Goal: Task Accomplishment & Management: Use online tool/utility

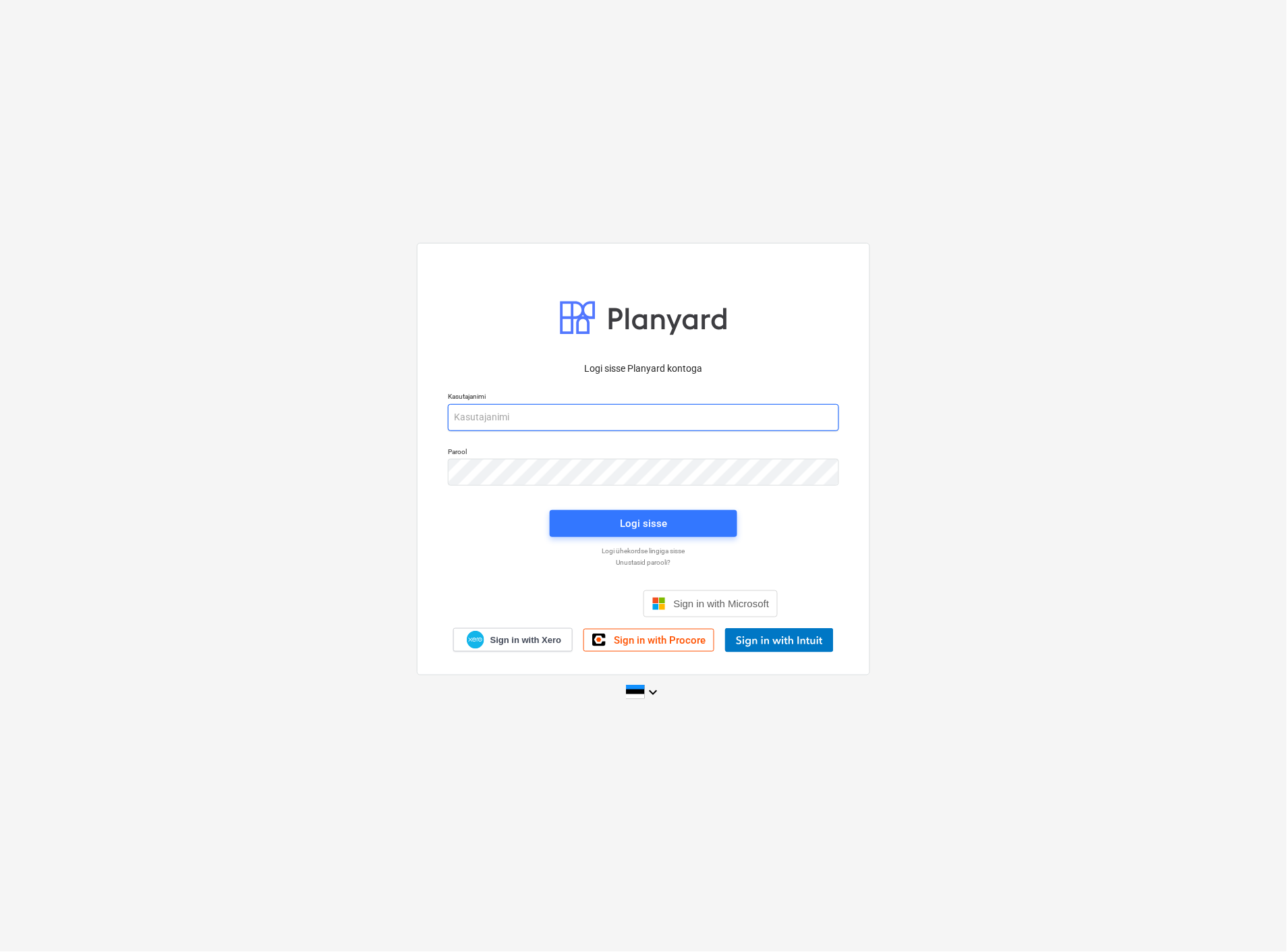
click at [533, 423] on input "email" at bounding box center [643, 418] width 391 height 27
type input "[EMAIL_ADDRESS][MEDICAL_DATA][DOMAIN_NAME]"
click at [677, 522] on span "Logi sisse" at bounding box center [644, 523] width 155 height 18
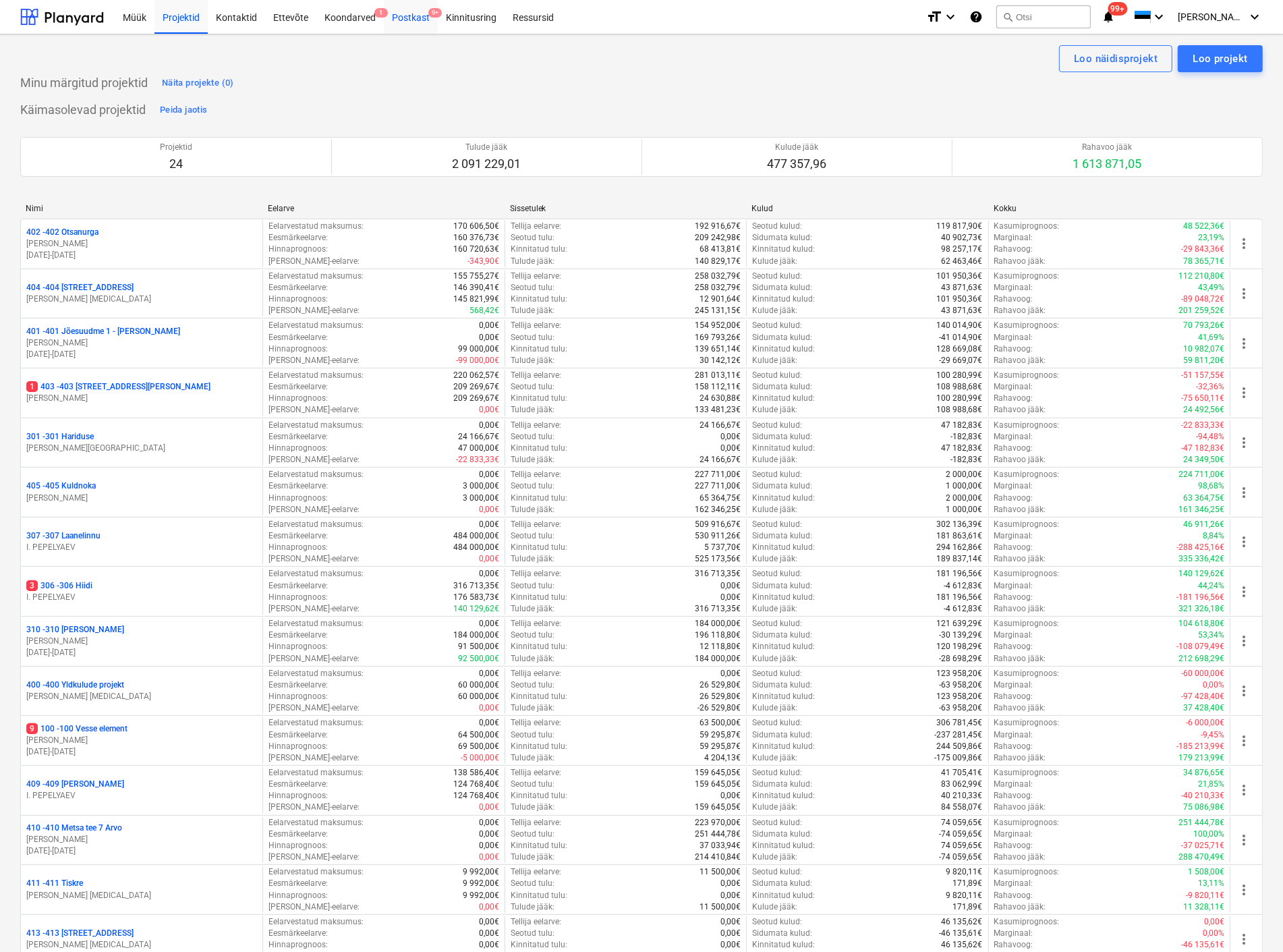
click at [415, 12] on div "Postkast 9+" at bounding box center [410, 16] width 54 height 34
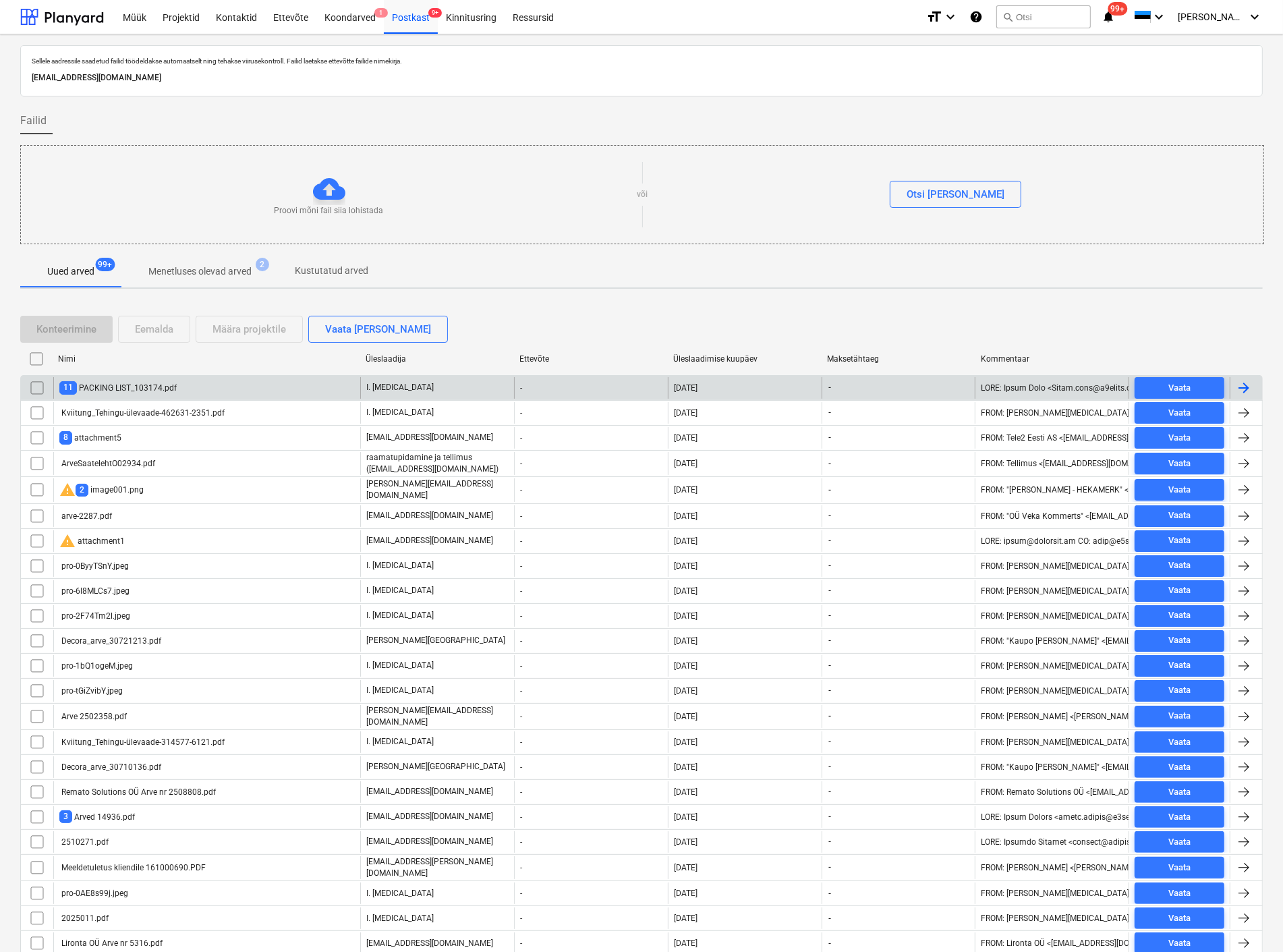
click at [161, 388] on div "11 PACKING LIST_103174.pdf" at bounding box center [118, 387] width 117 height 13
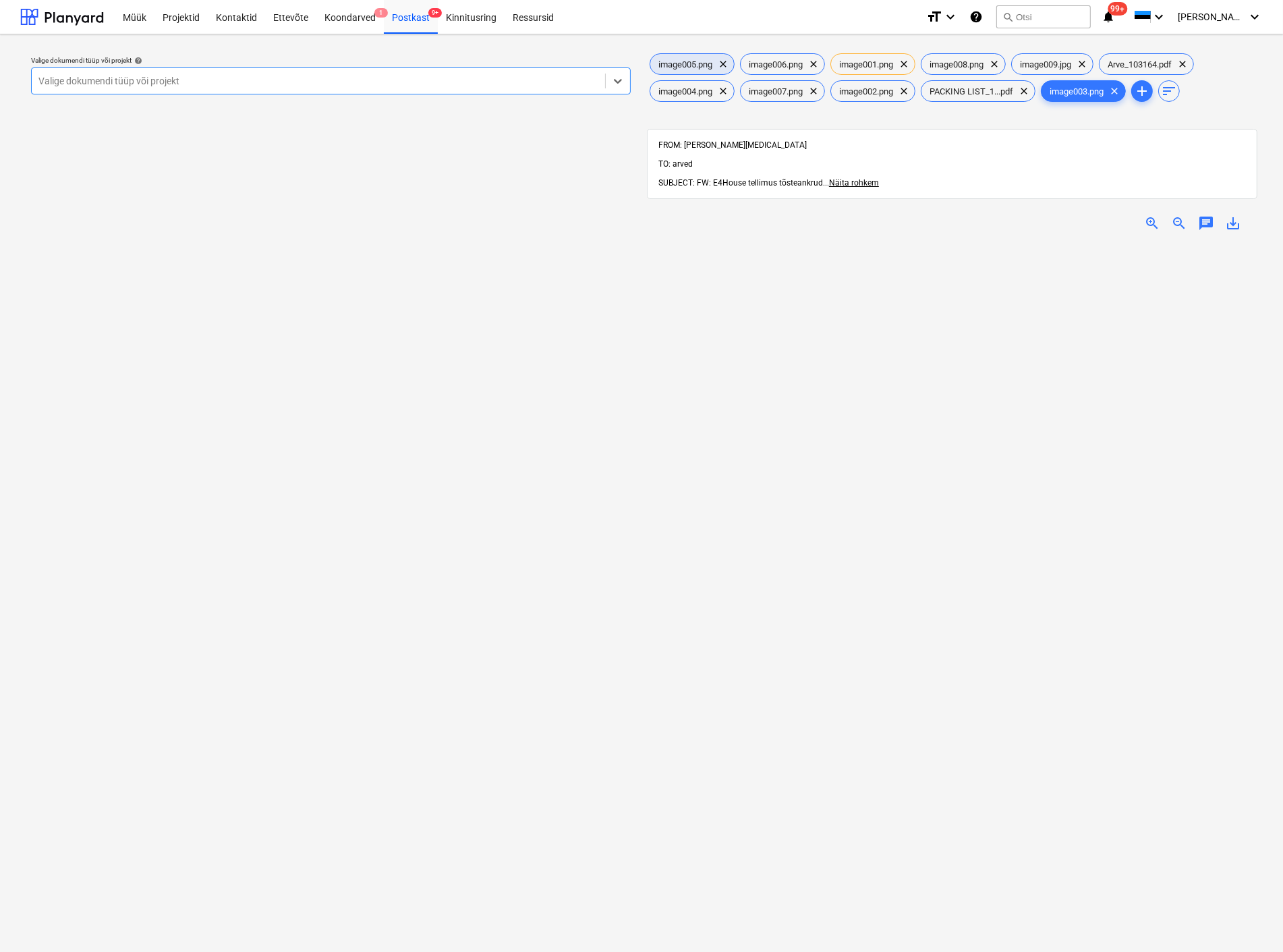
click at [686, 61] on span "image005.png" at bounding box center [685, 64] width 70 height 10
click at [726, 57] on span "clear" at bounding box center [724, 64] width 16 height 16
click at [726, 62] on span "clear" at bounding box center [724, 64] width 16 height 16
click at [725, 62] on span "clear" at bounding box center [724, 64] width 16 height 16
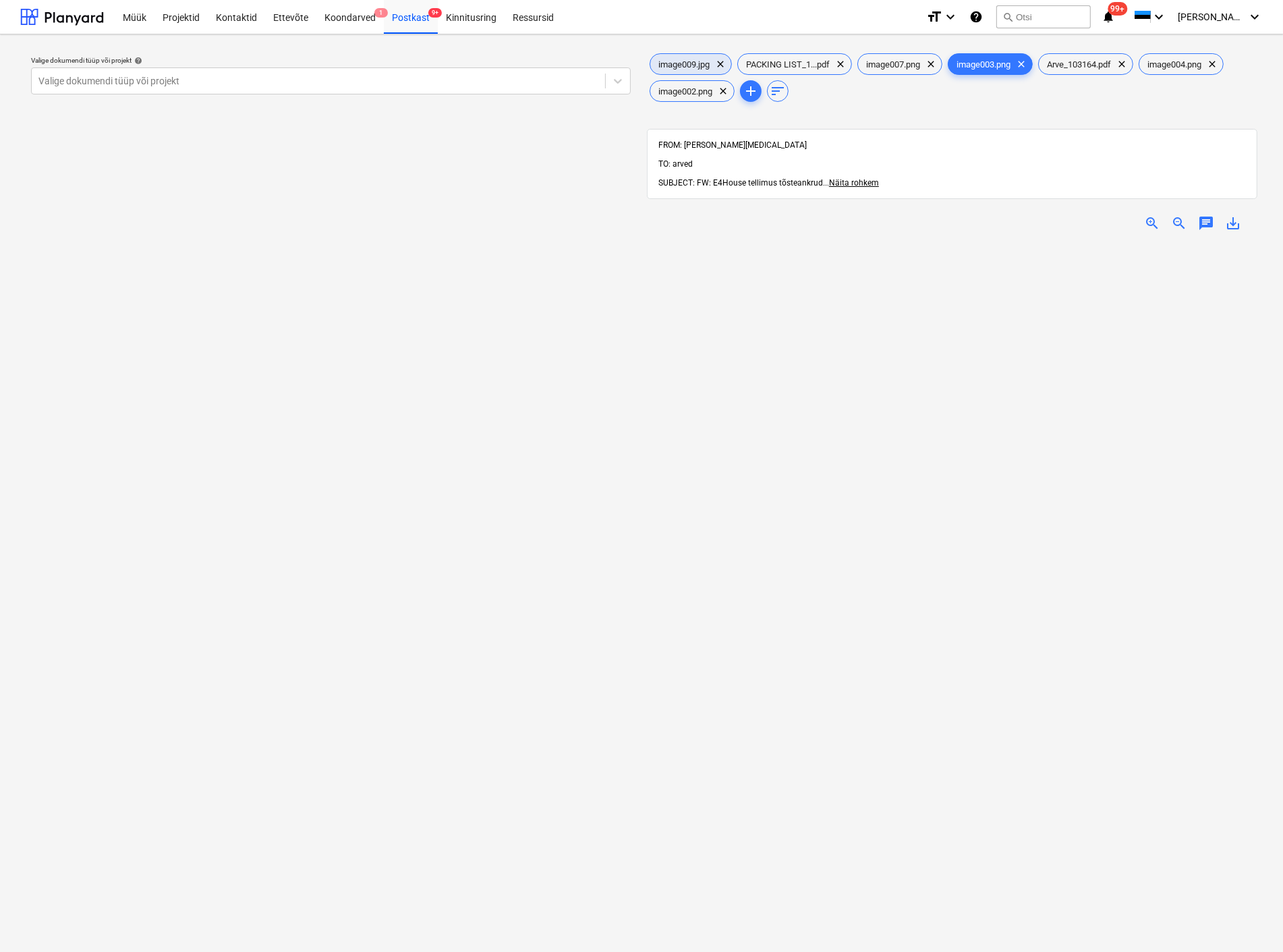
click at [725, 62] on span "clear" at bounding box center [721, 64] width 16 height 16
click at [825, 59] on span "clear" at bounding box center [824, 64] width 16 height 16
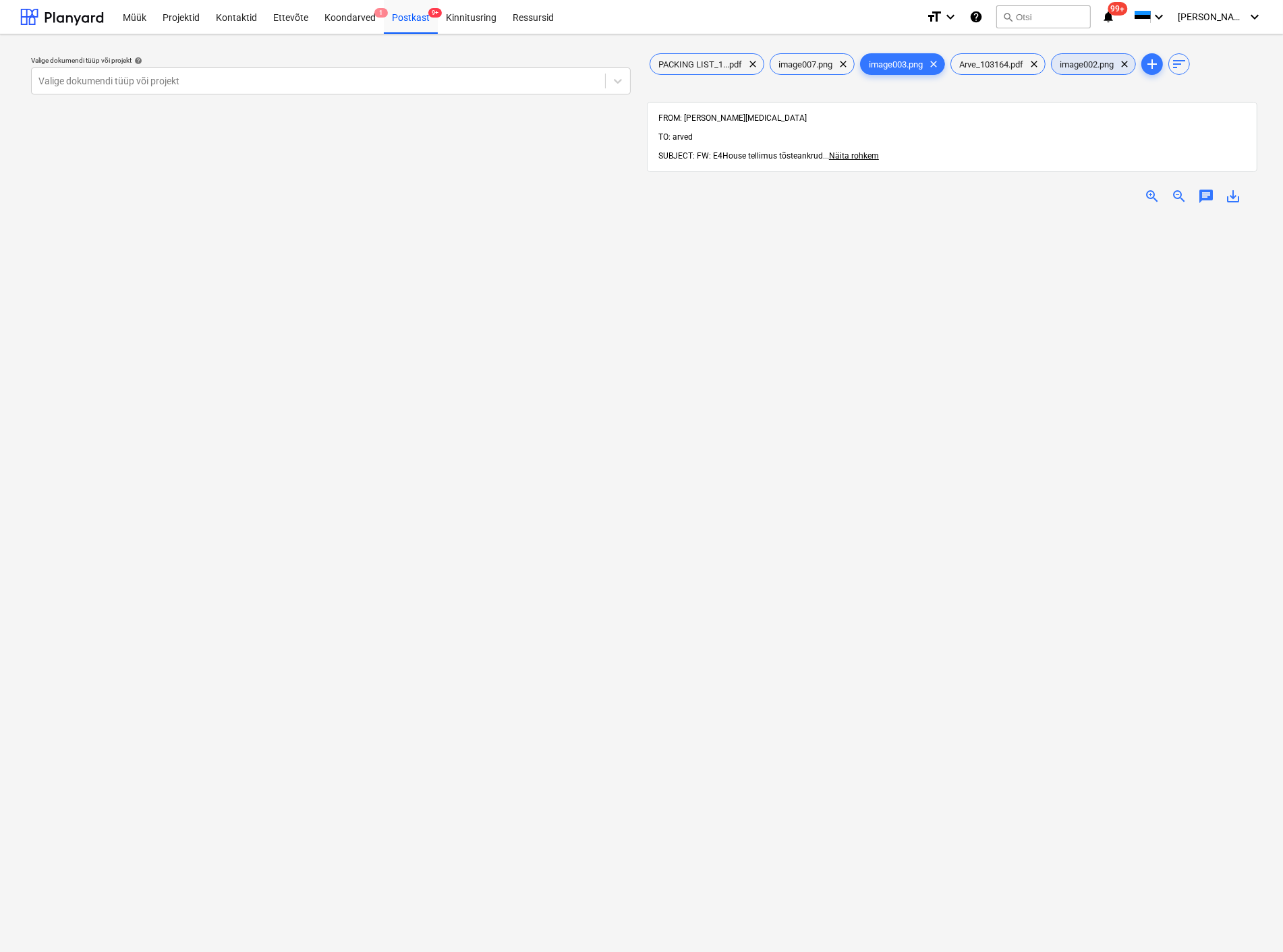
drag, startPoint x: 1128, startPoint y: 63, endPoint x: 1084, endPoint y: 68, distance: 44.3
click at [1124, 63] on div "image002.png clear" at bounding box center [1094, 64] width 85 height 22
click at [841, 61] on span "clear" at bounding box center [844, 64] width 16 height 16
click at [821, 63] on span "clear" at bounding box center [824, 64] width 16 height 16
click at [219, 81] on div at bounding box center [318, 81] width 560 height 14
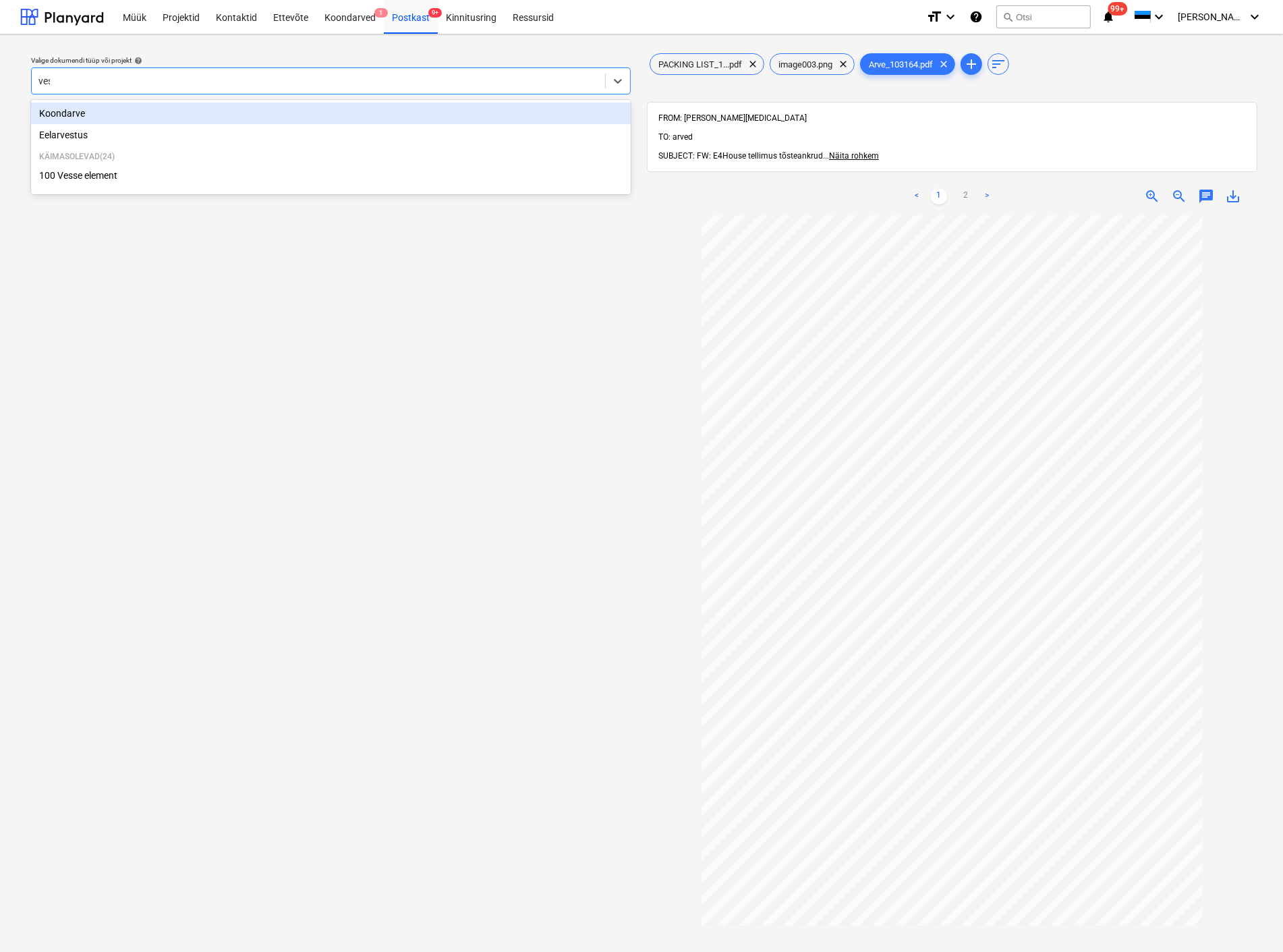
type input "[PERSON_NAME]"
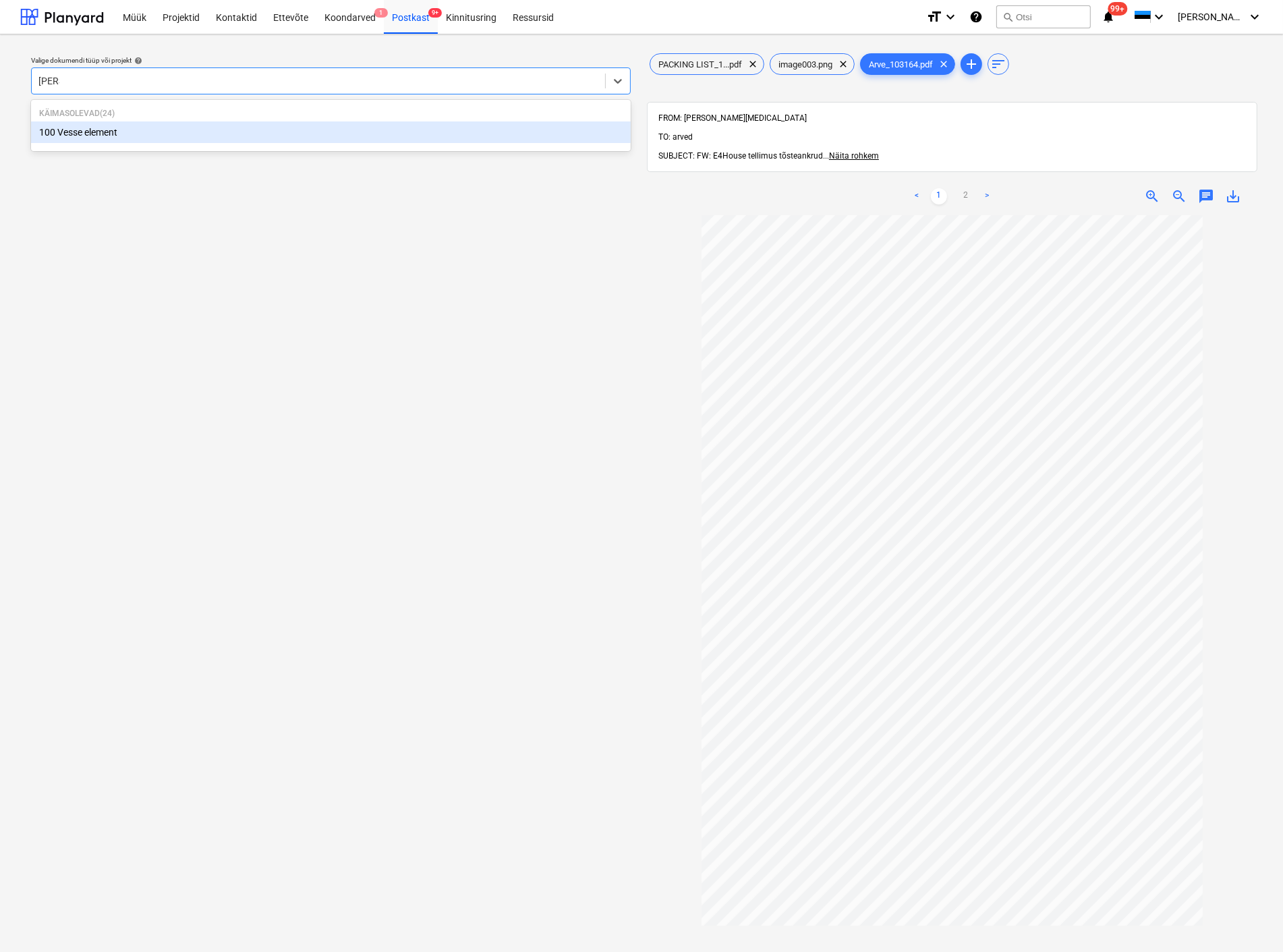
click at [132, 134] on div "100 Vesse element" at bounding box center [331, 132] width 600 height 22
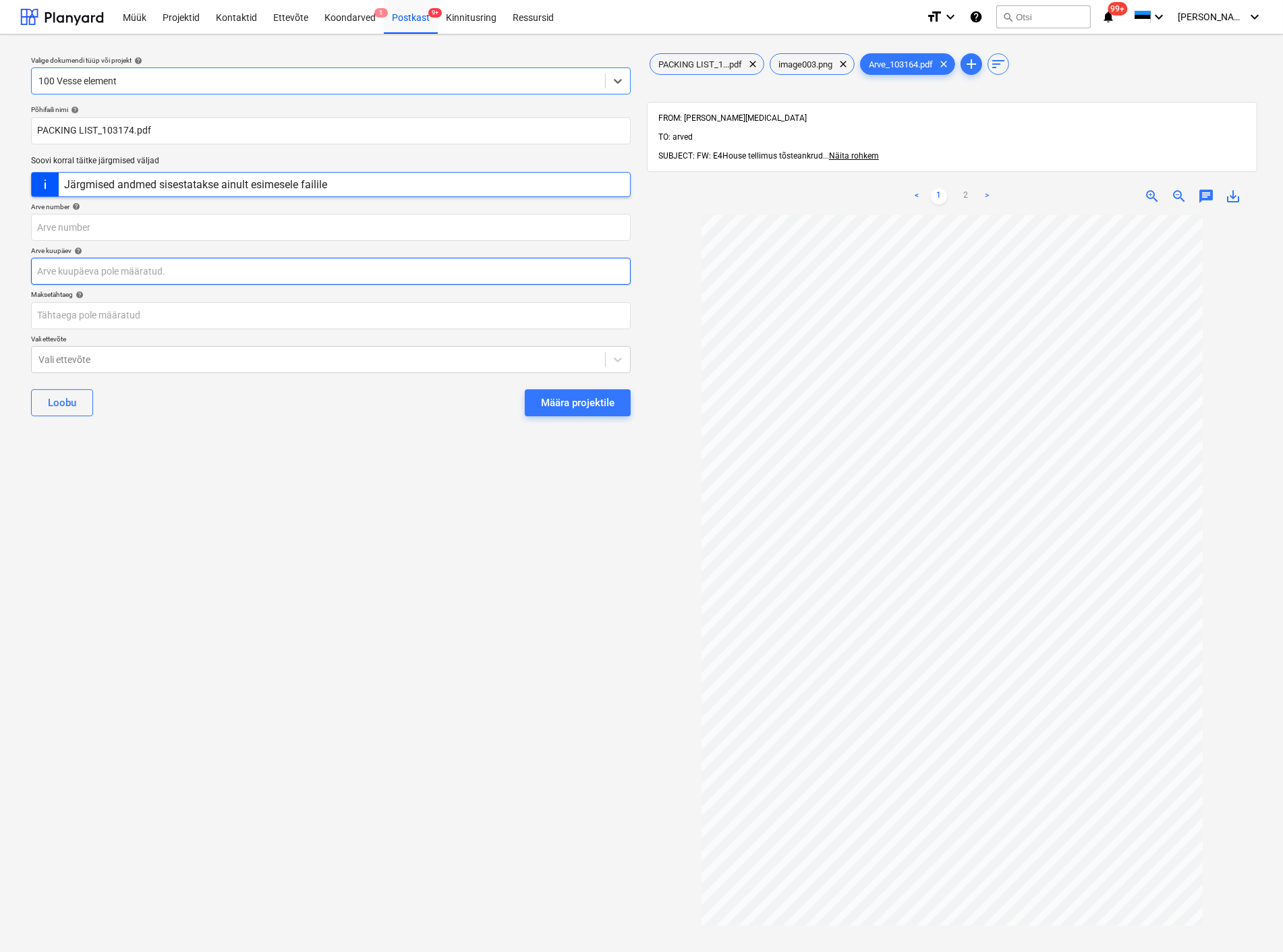
click at [145, 268] on body "Müük Projektid Kontaktid Ettevõte Koondarved 1 Postkast 9+ Kinnitusring Ressurs…" at bounding box center [641, 476] width 1283 height 952
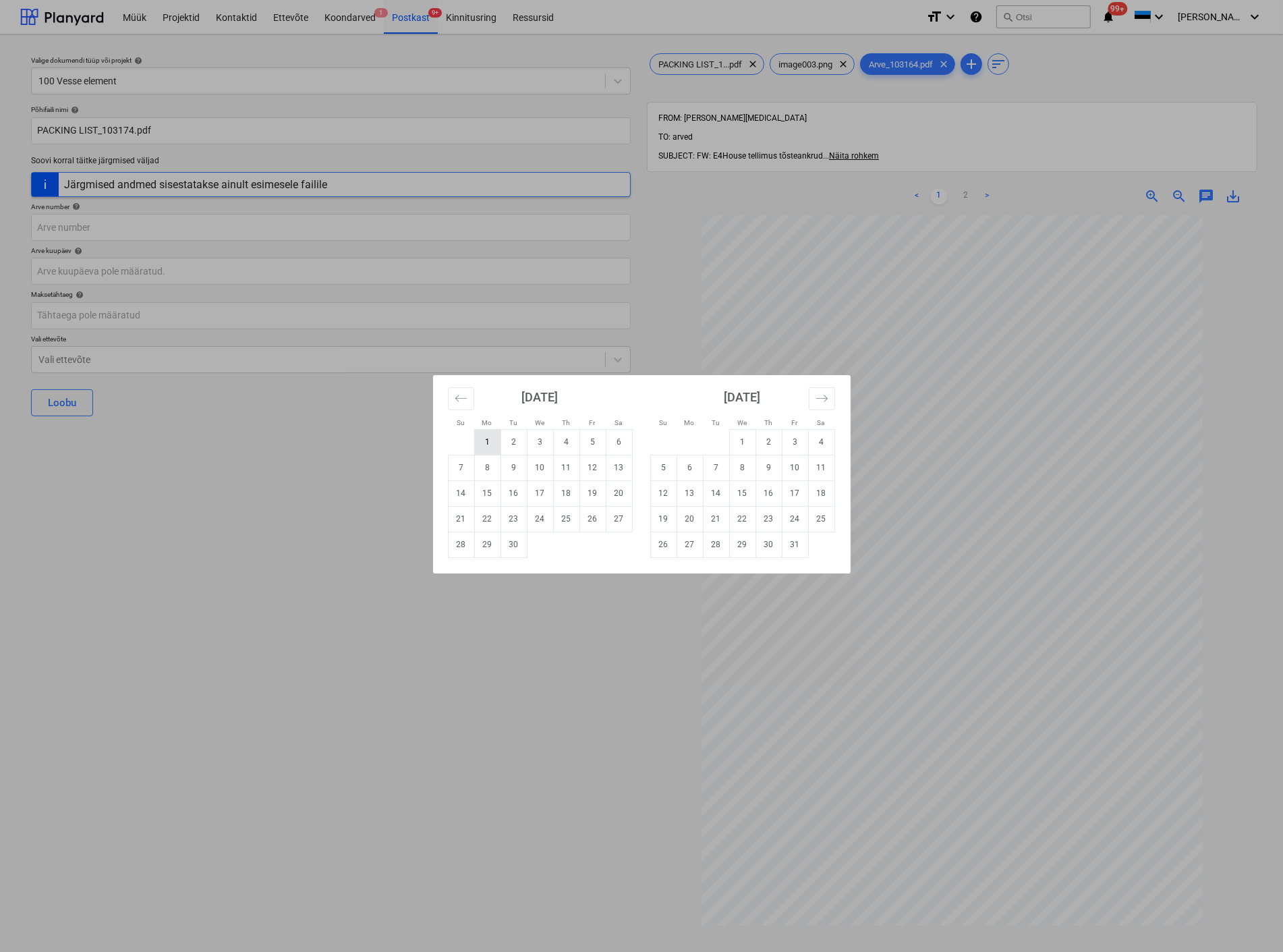
drag, startPoint x: 489, startPoint y: 439, endPoint x: 289, endPoint y: 432, distance: 200.1
click at [489, 439] on td "1" at bounding box center [487, 442] width 27 height 26
type input "[DATE]"
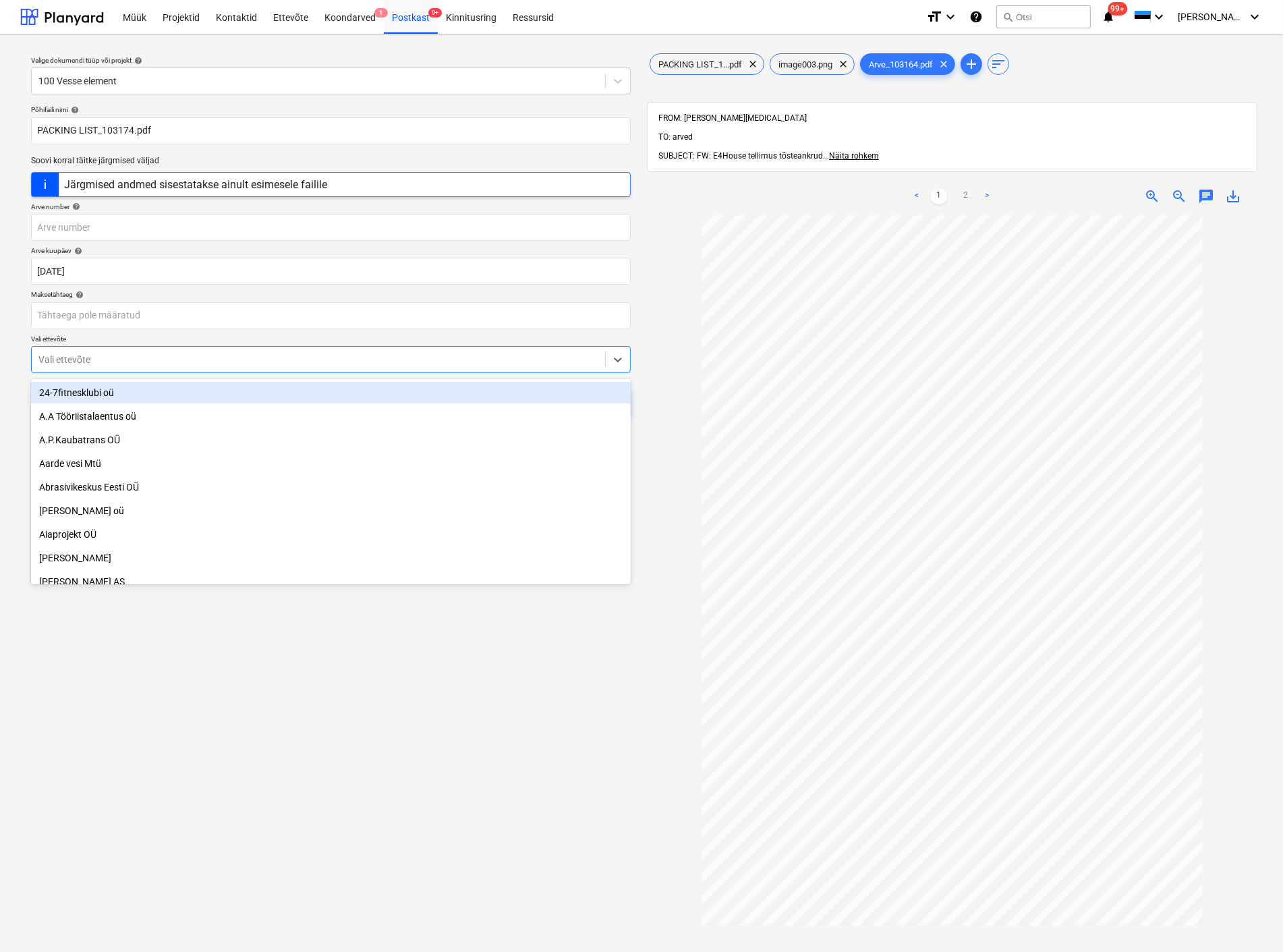
click at [202, 356] on div at bounding box center [318, 360] width 560 height 14
type input "exm"
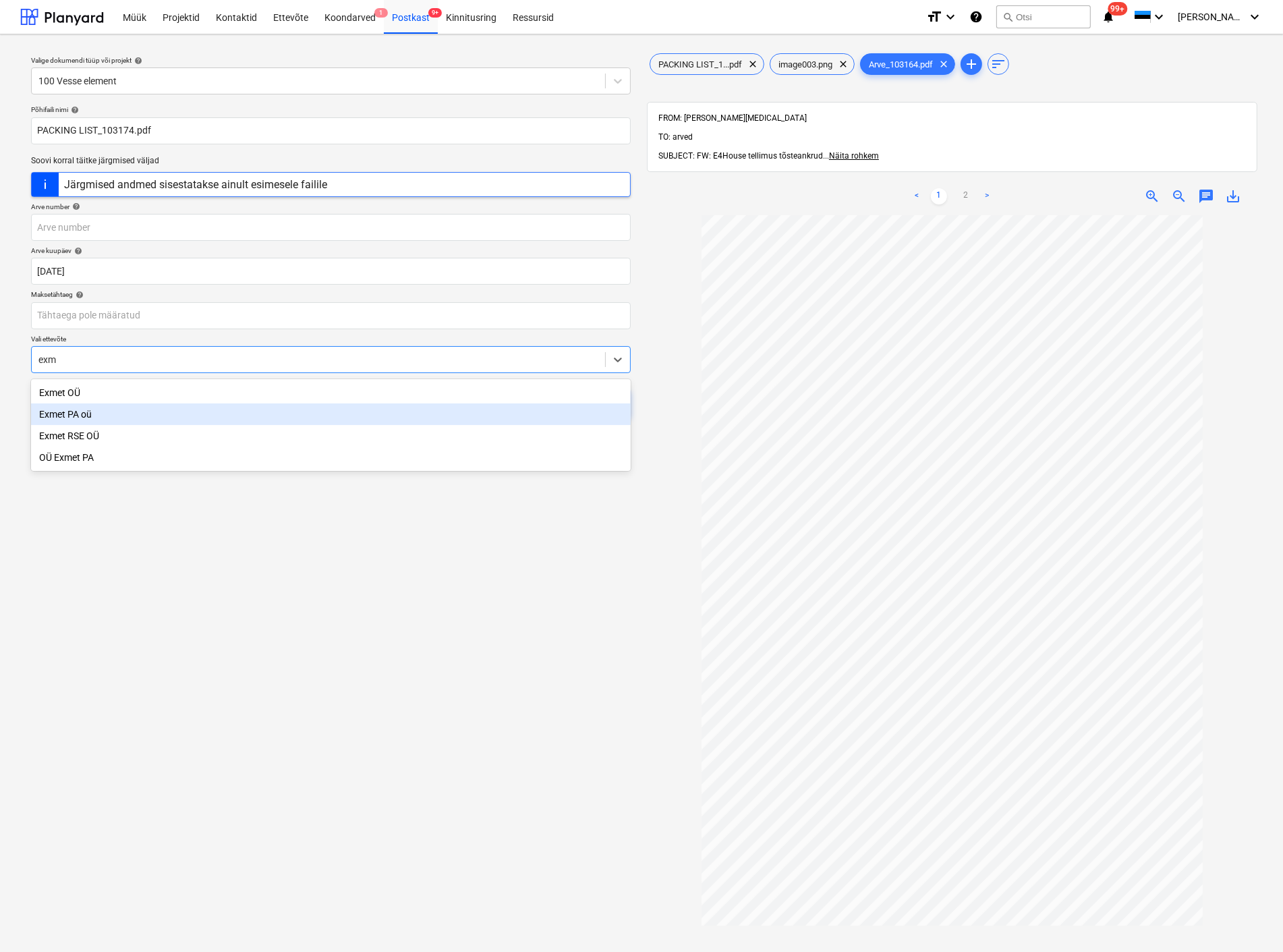
click at [154, 417] on div "Exmet PA oü" at bounding box center [331, 414] width 600 height 22
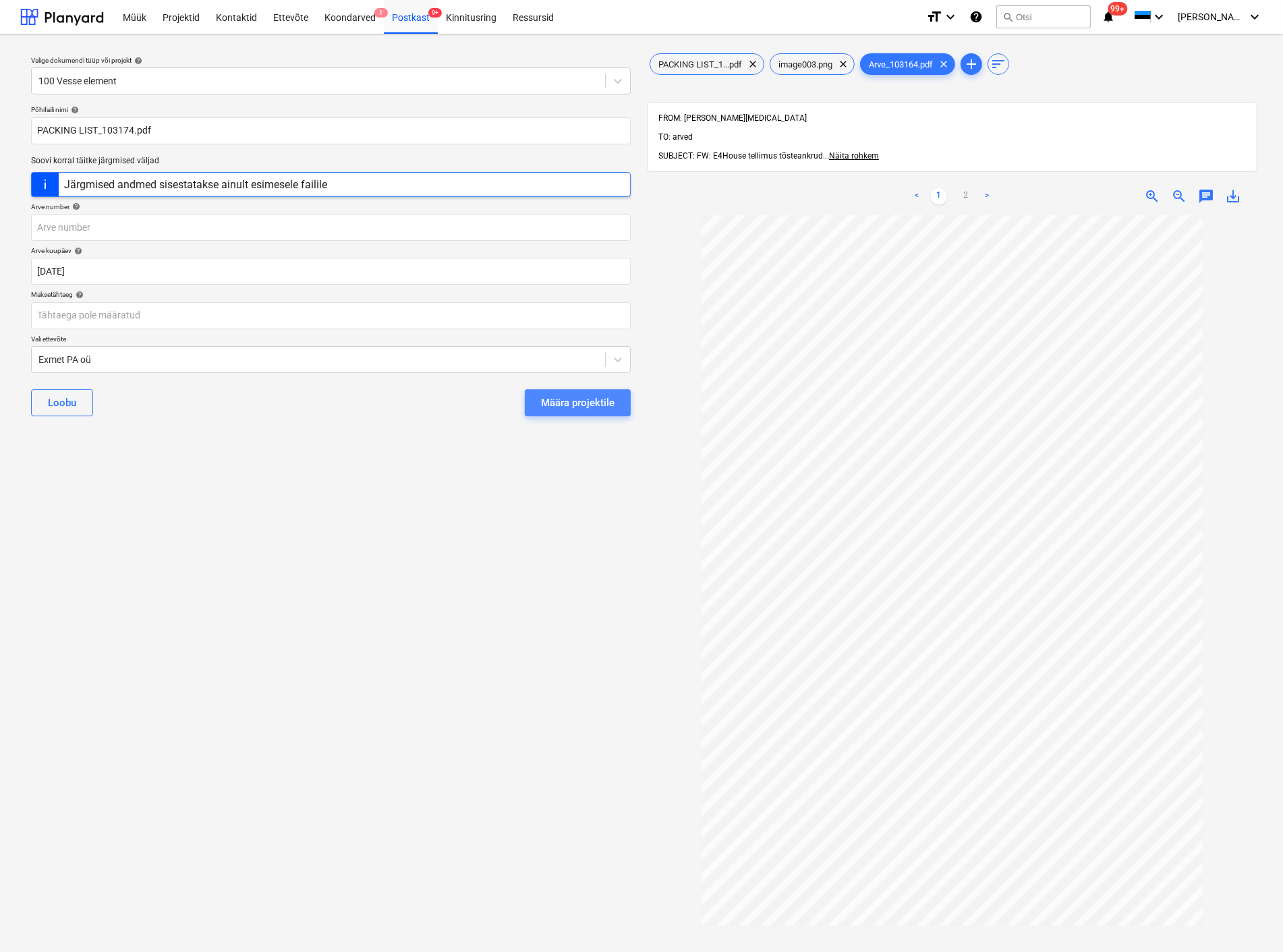
click at [563, 400] on div "Määra projektile" at bounding box center [578, 403] width 74 height 18
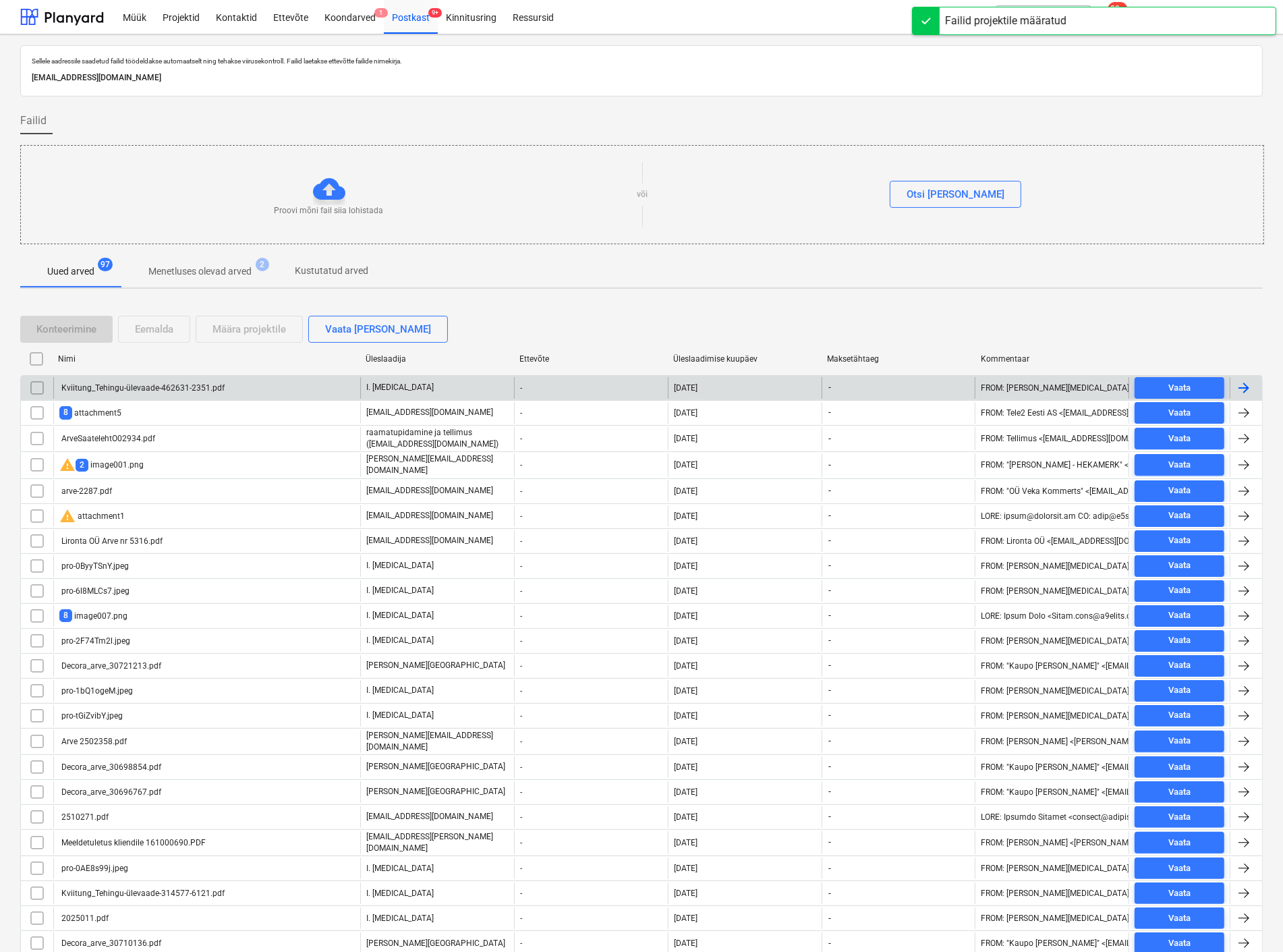
click at [126, 386] on div "Kviitung_Tehingu-ülevaade-462631-2351.pdf" at bounding box center [142, 388] width 166 height 10
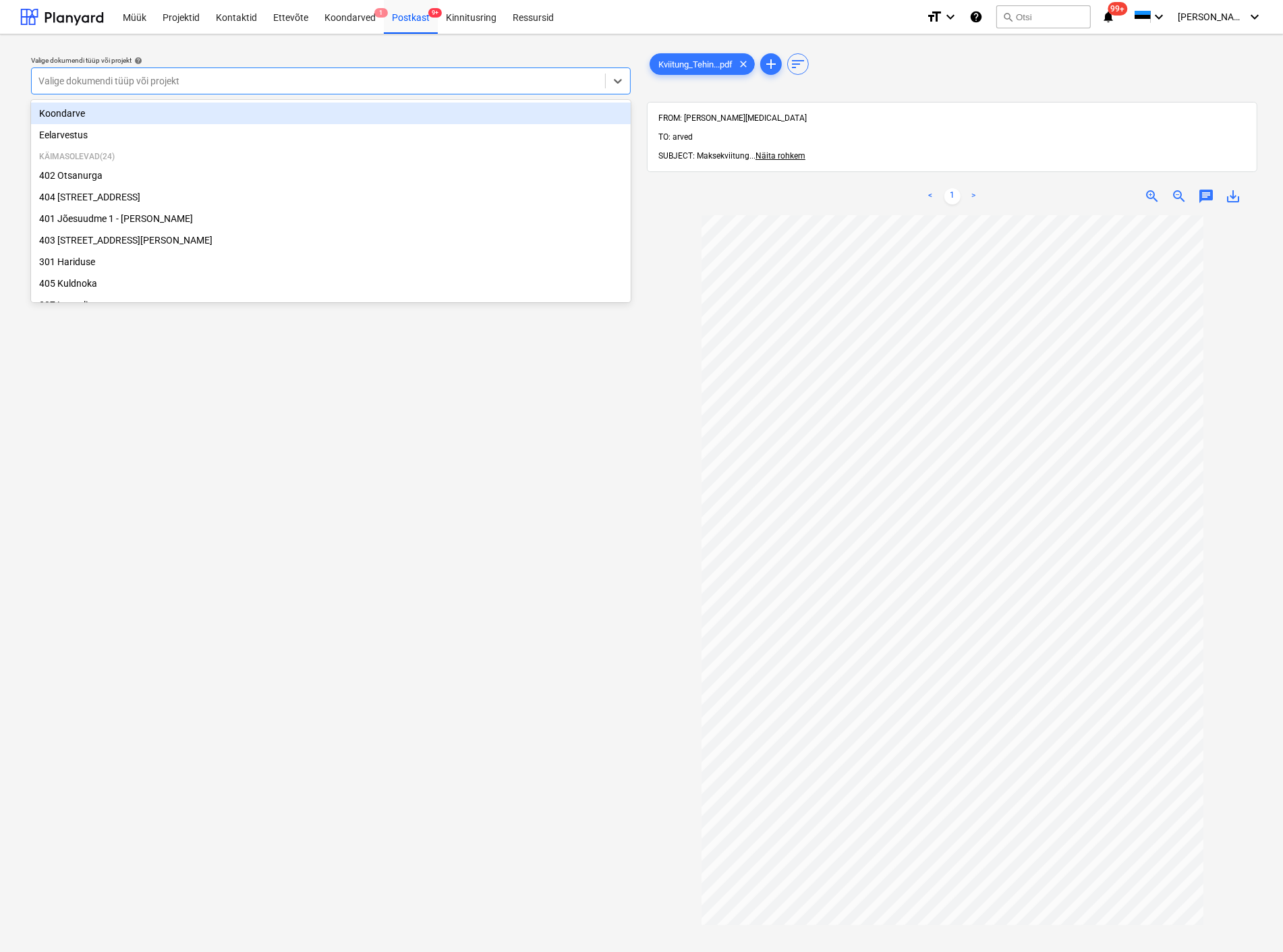
click at [186, 80] on div at bounding box center [318, 81] width 560 height 14
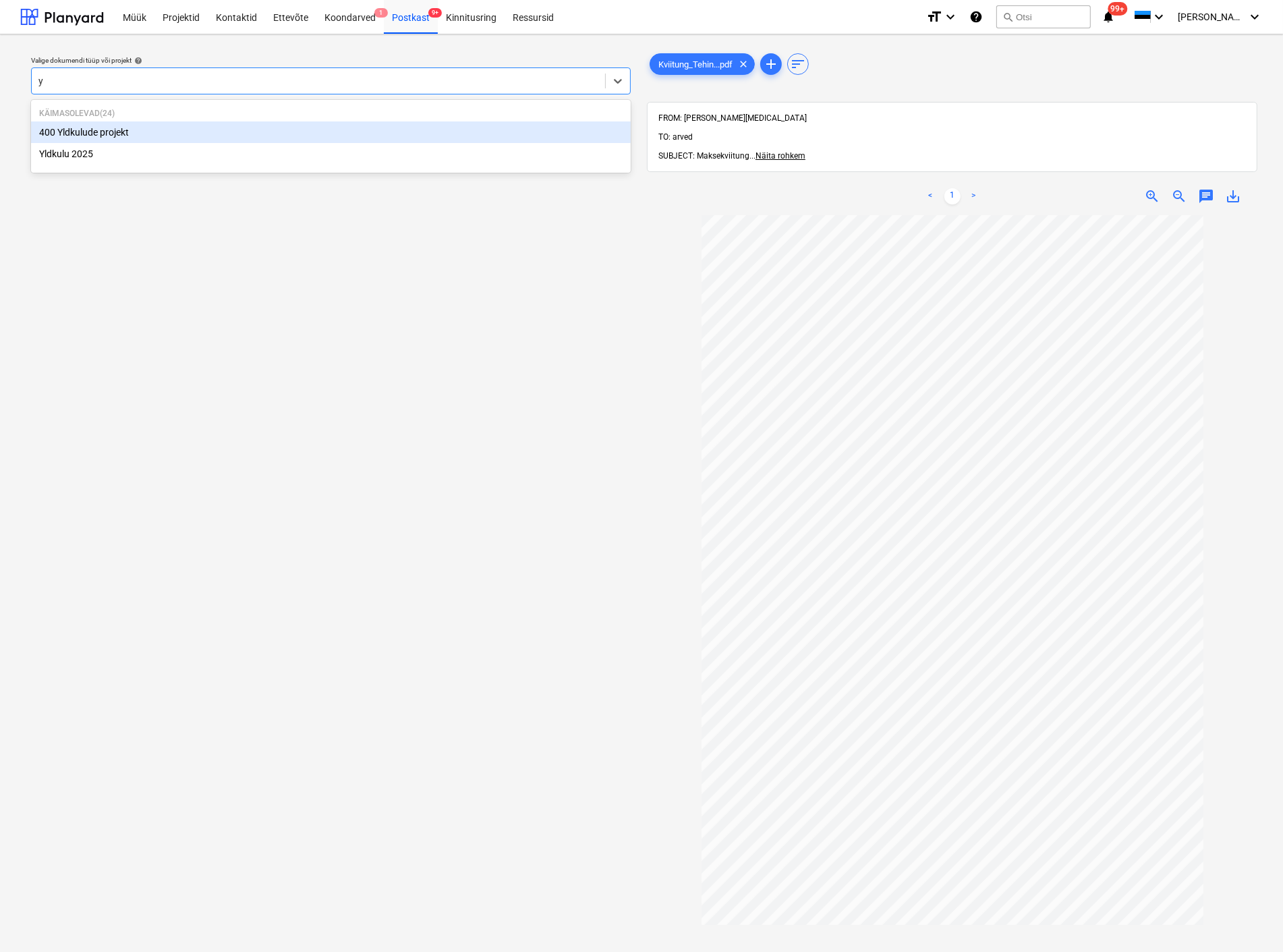
type input "yl"
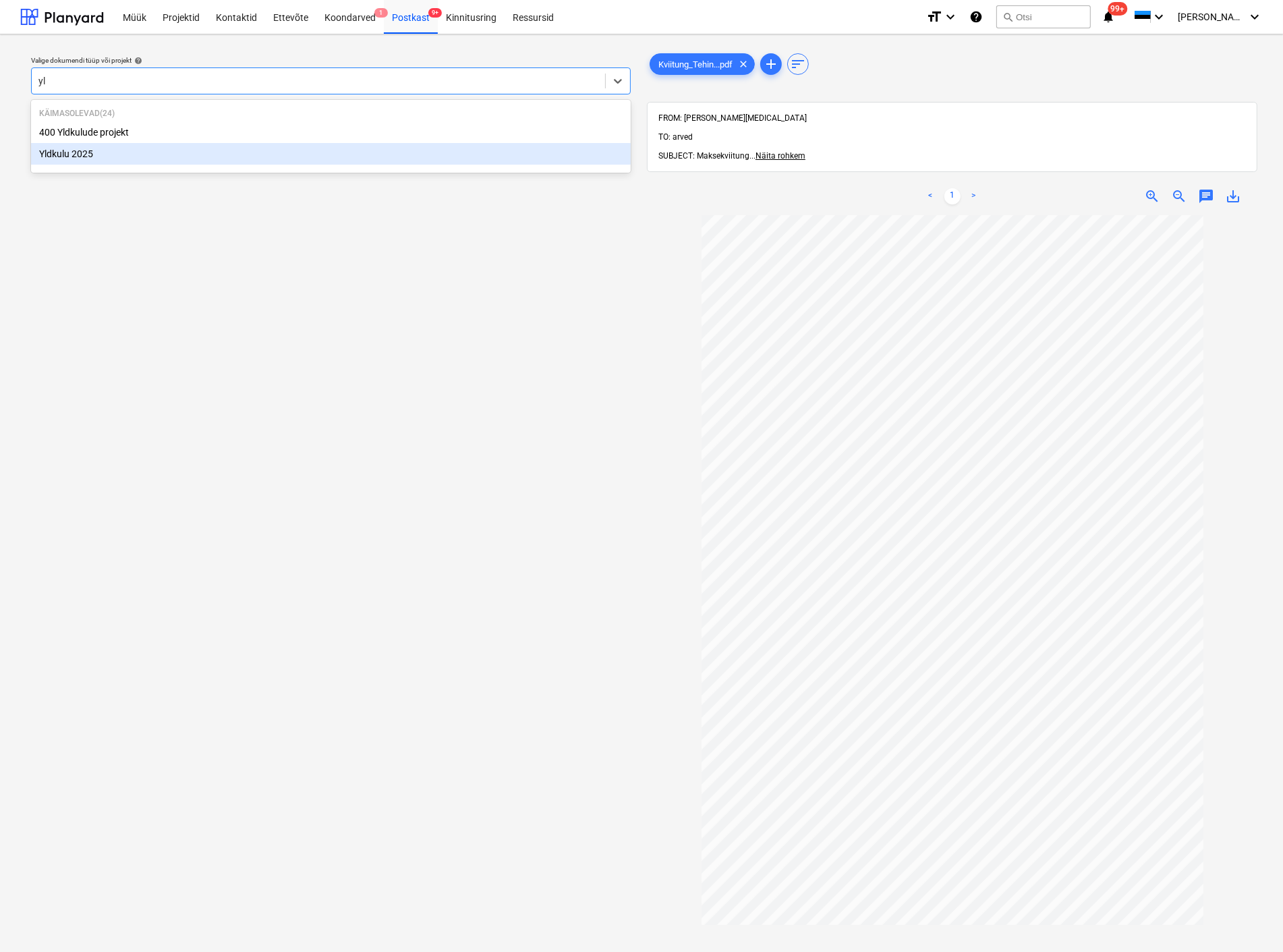
click at [120, 156] on div "Yldkulu 2025" at bounding box center [331, 154] width 600 height 22
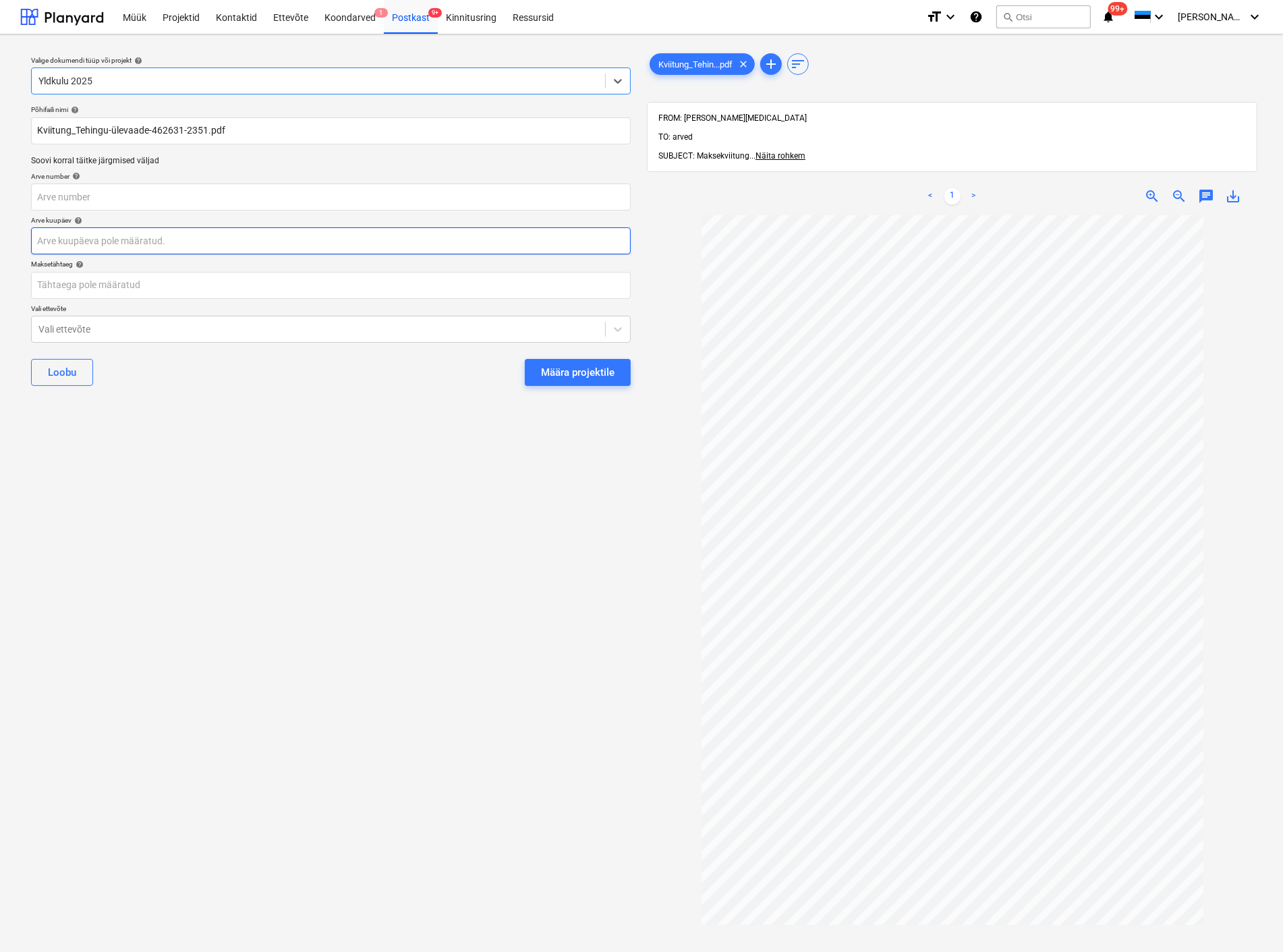
click at [104, 240] on body "Müük Projektid Kontaktid Ettevõte Koondarved 1 Postkast 9+ Kinnitusring Ressurs…" at bounding box center [641, 476] width 1283 height 952
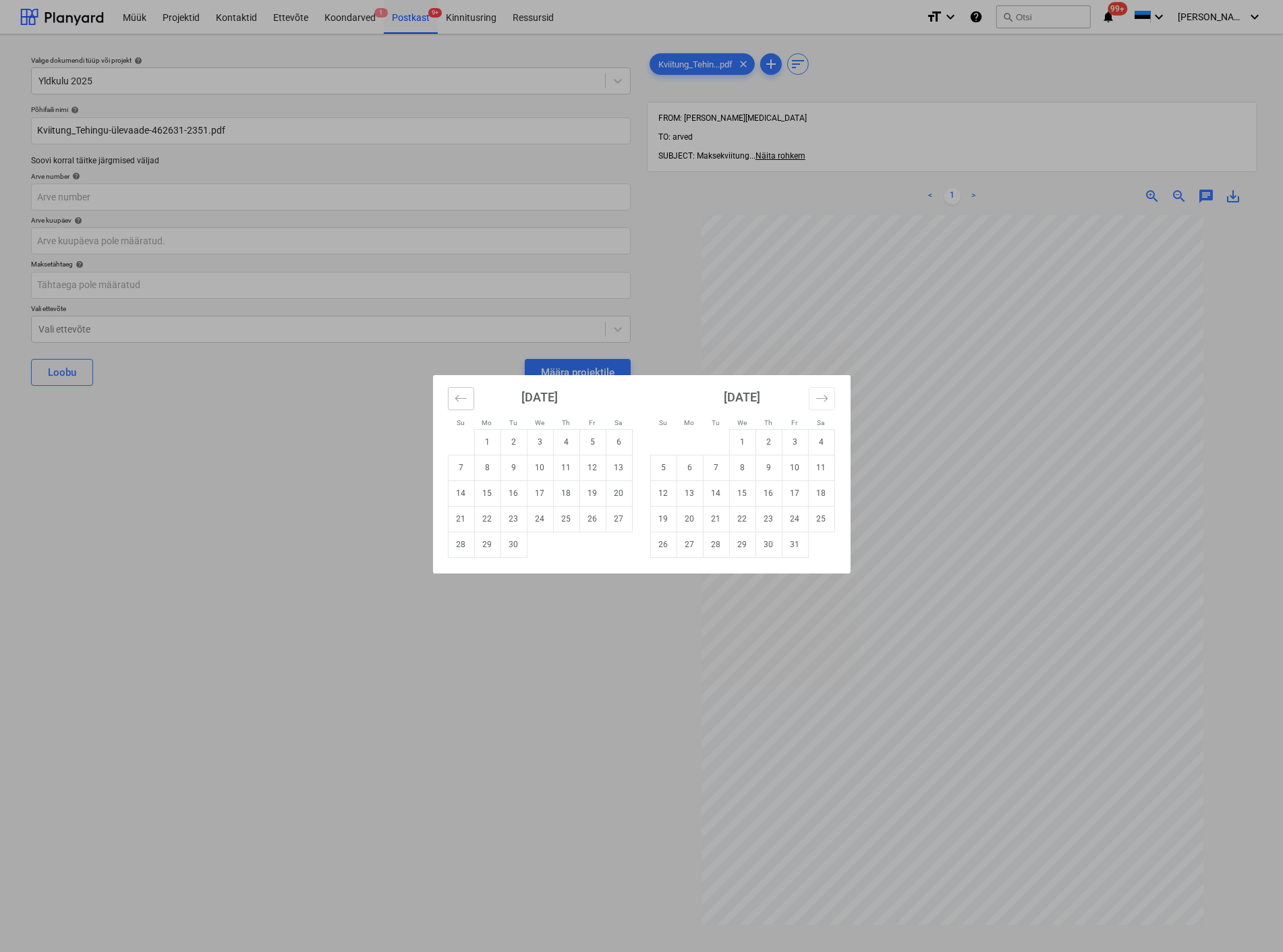
click at [460, 400] on icon "Move backward to switch to the previous month." at bounding box center [461, 398] width 13 height 13
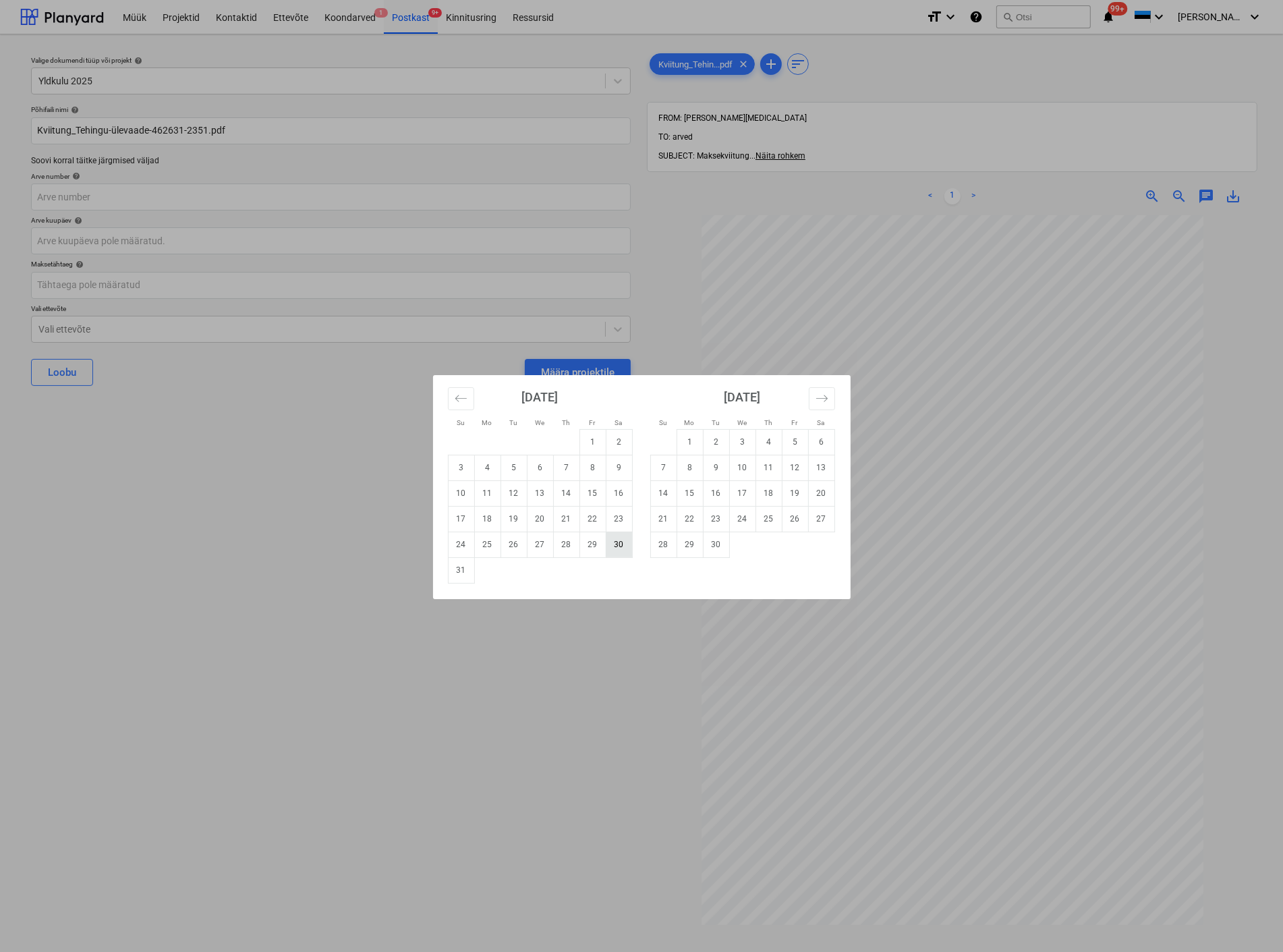
click at [623, 541] on td "30" at bounding box center [619, 544] width 27 height 26
type input "[DATE]"
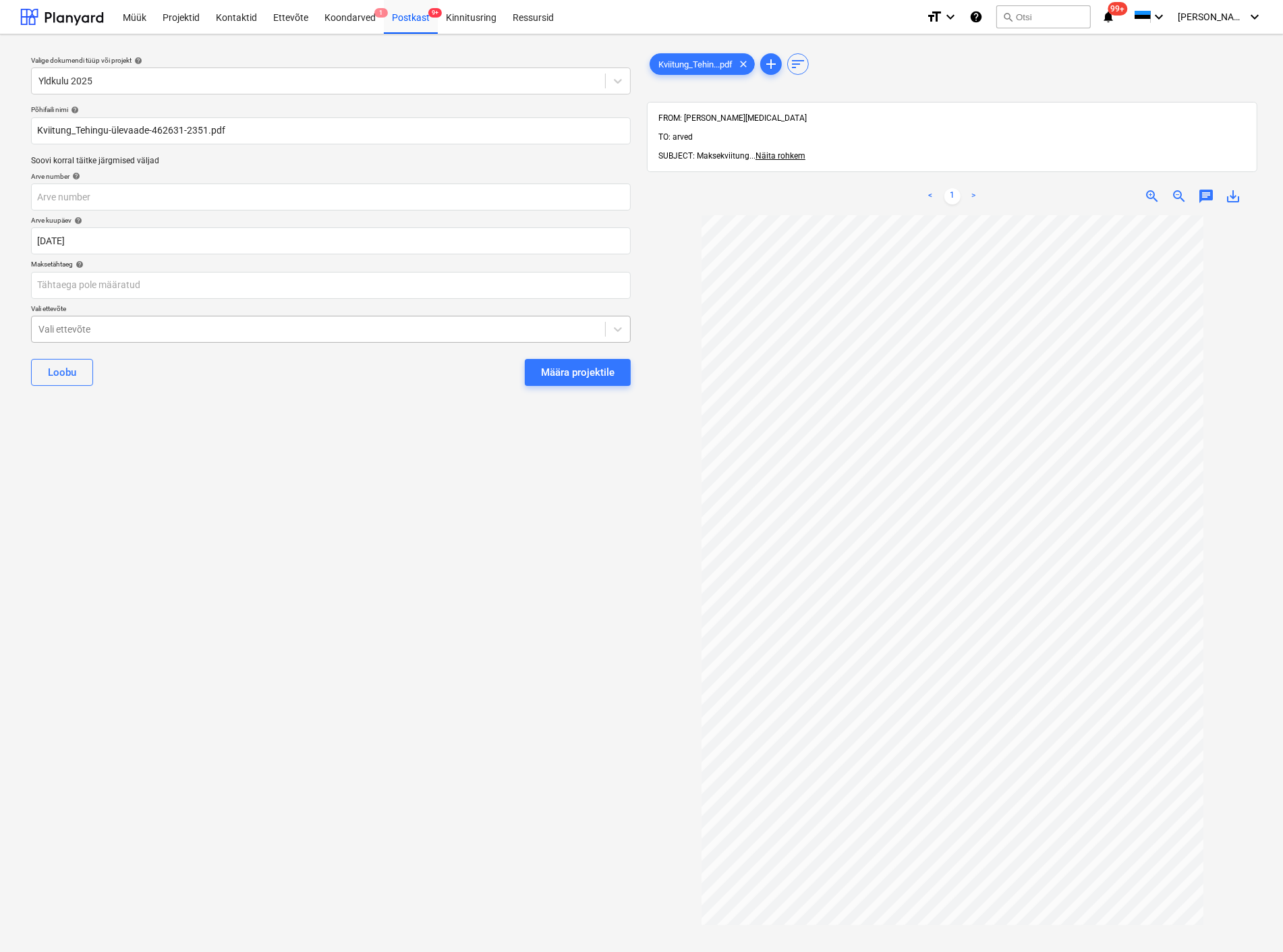
click at [187, 318] on div "Vali ettevõte" at bounding box center [331, 329] width 600 height 27
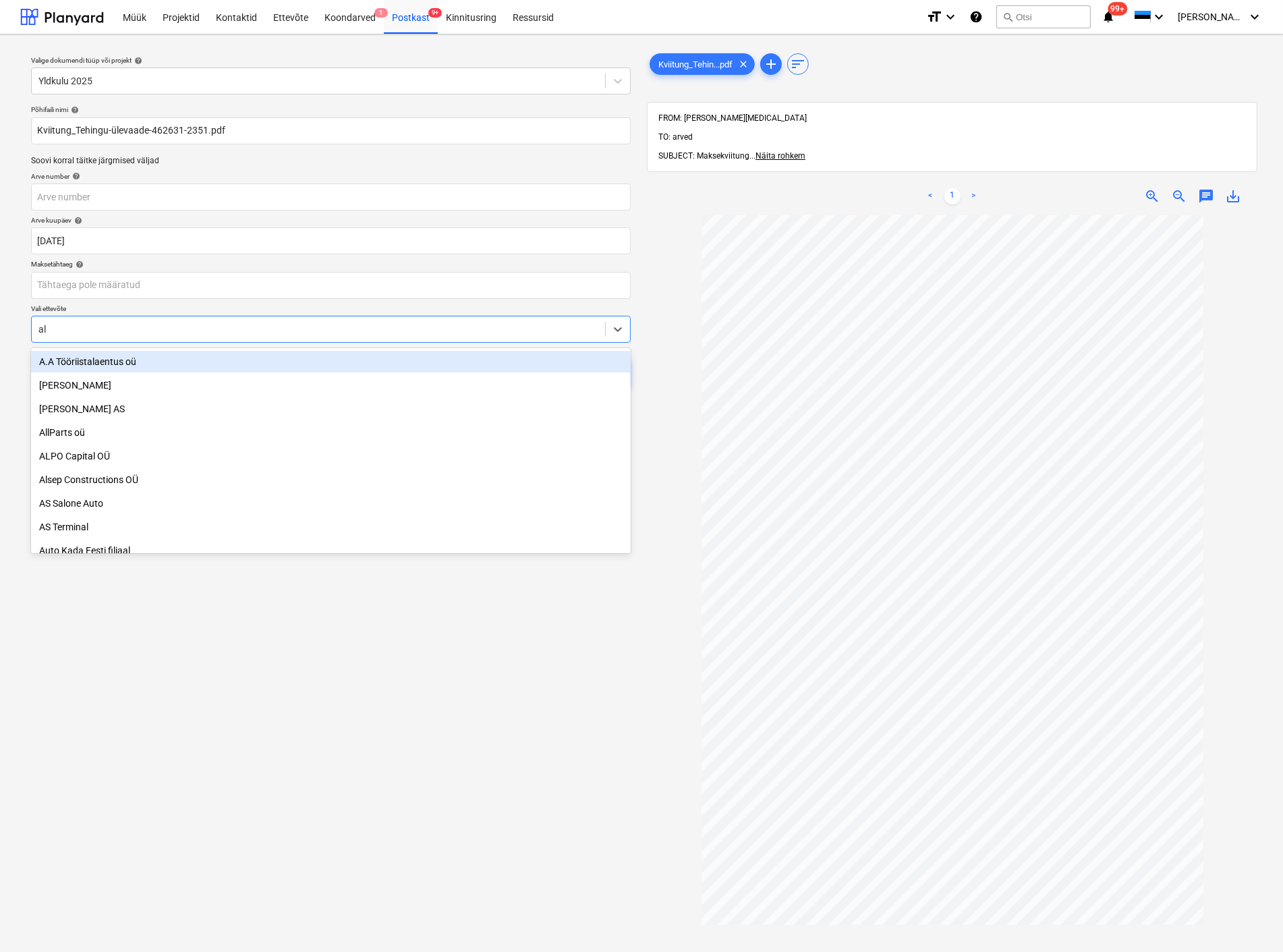
type input "ale"
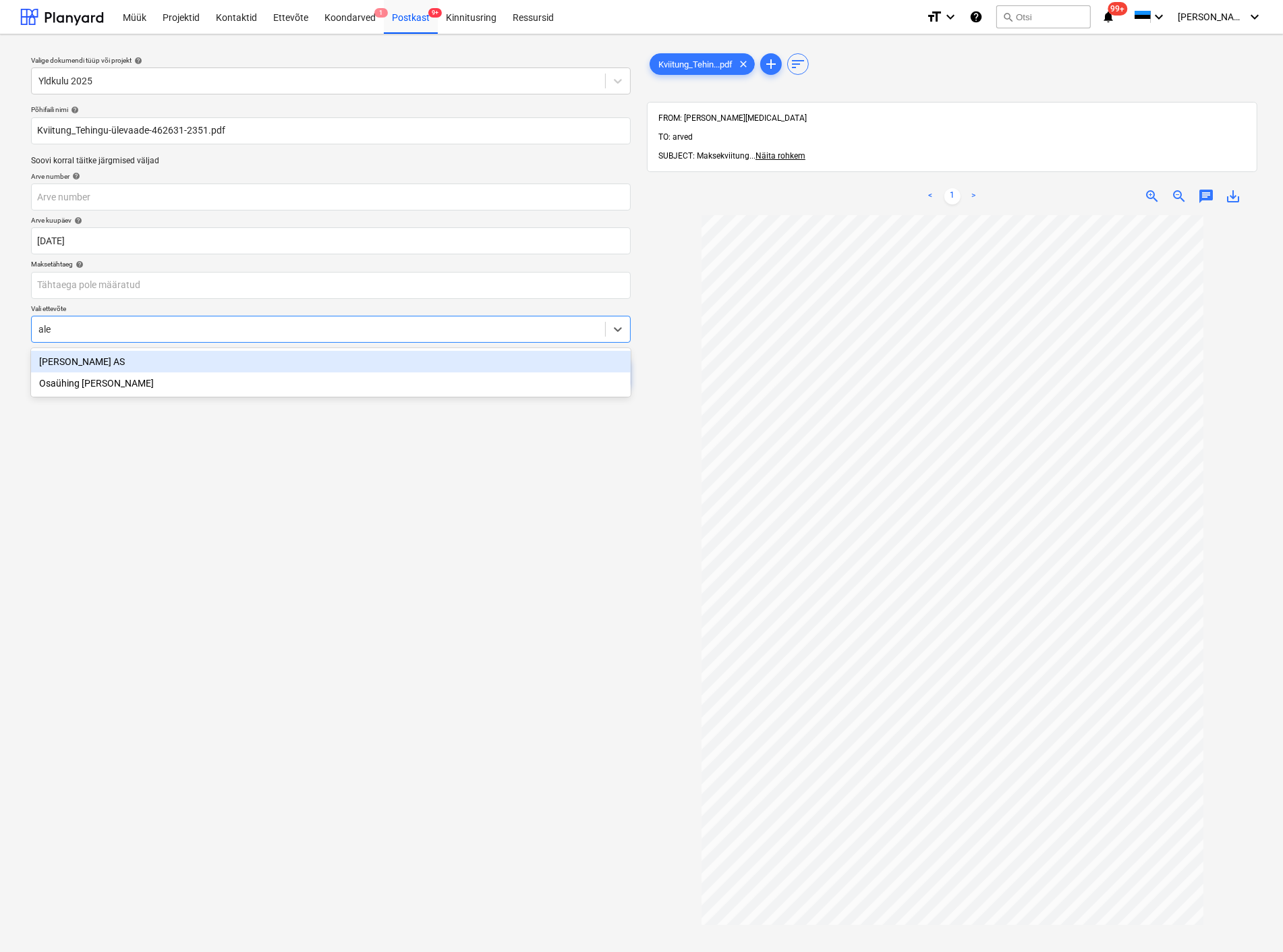
click at [176, 356] on div "[PERSON_NAME] AS" at bounding box center [331, 362] width 600 height 22
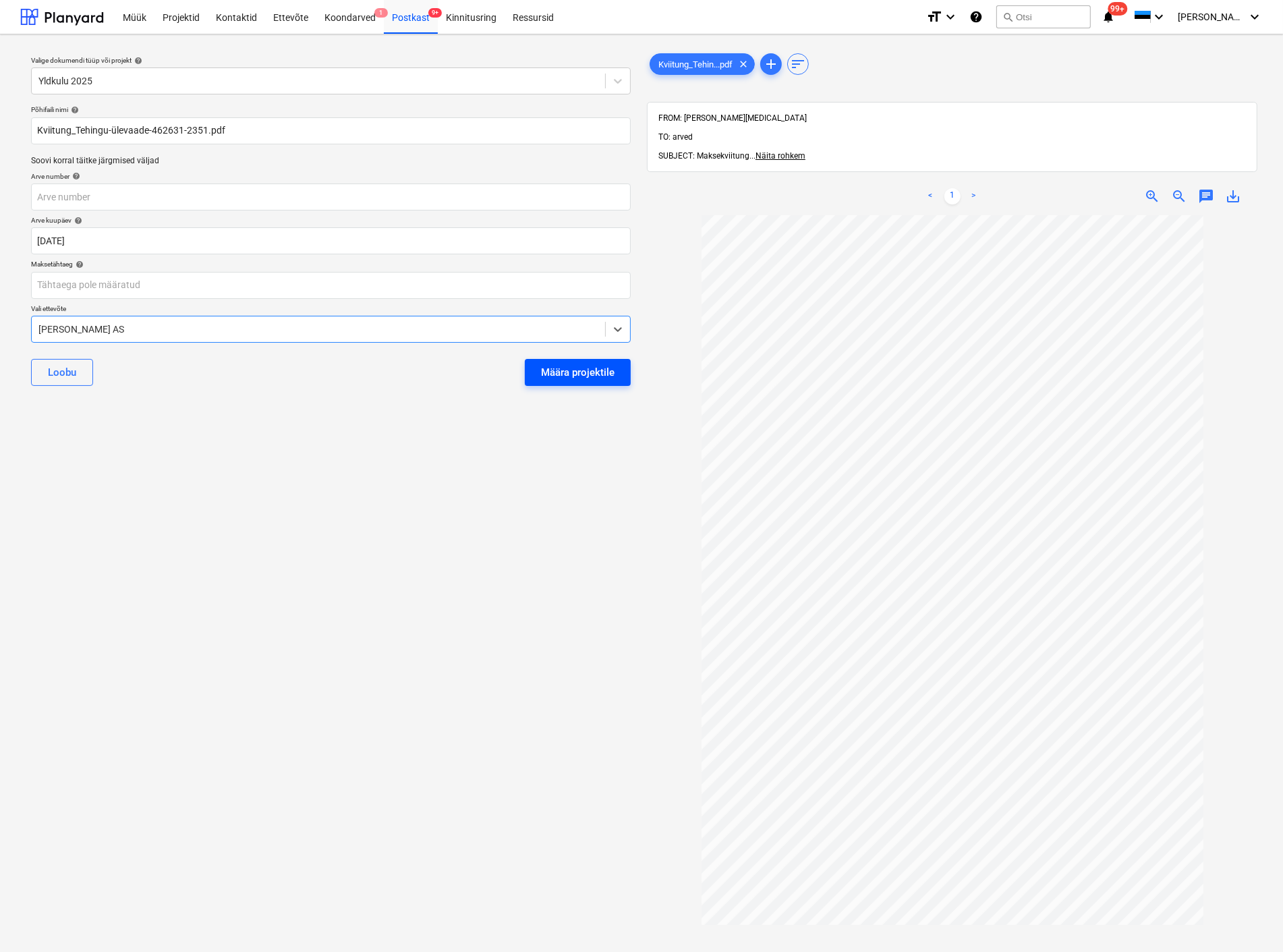
click at [555, 370] on div "Määra projektile" at bounding box center [578, 373] width 74 height 18
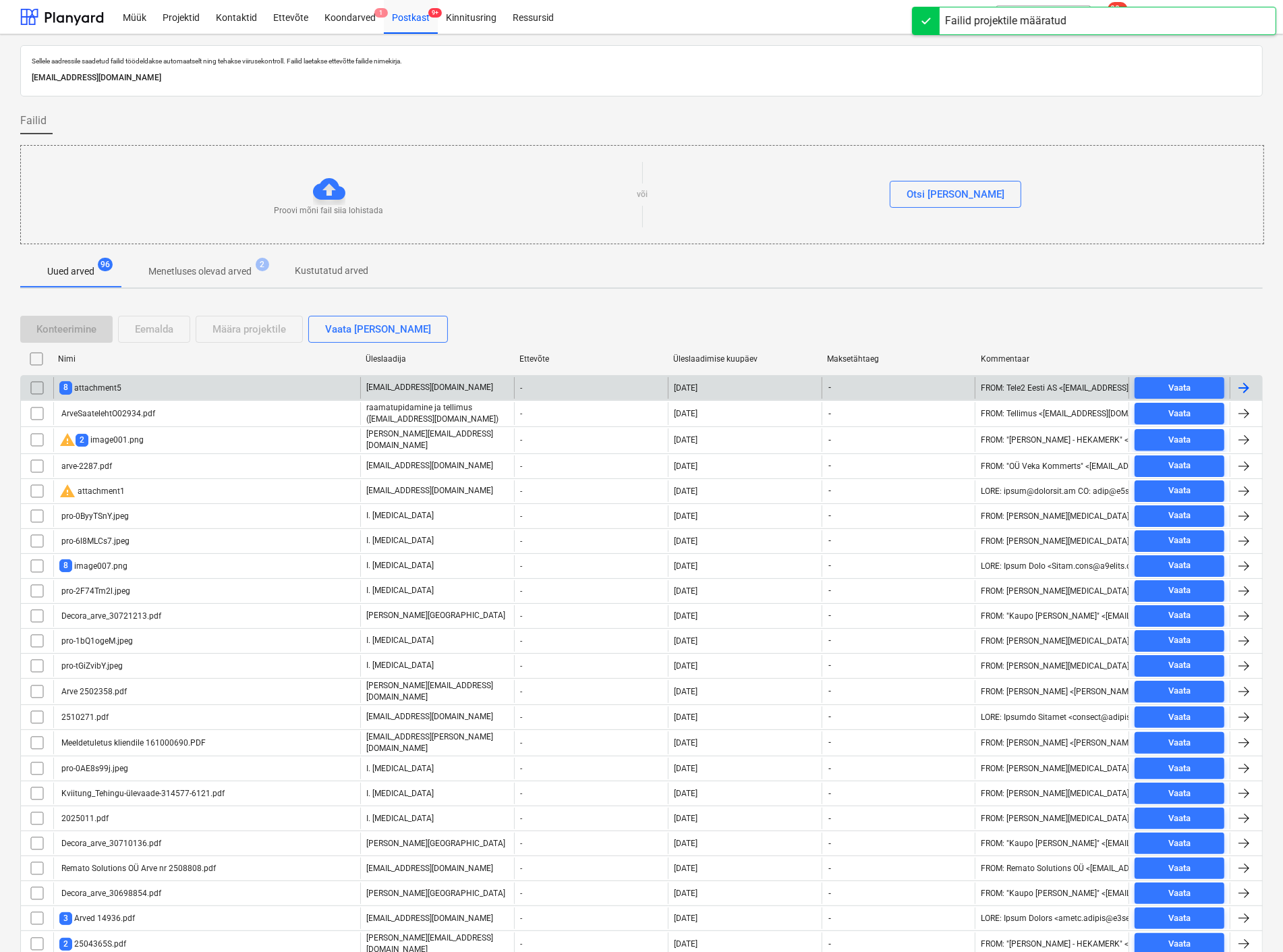
click at [102, 382] on div "8 attachment5" at bounding box center [90, 387] width 62 height 13
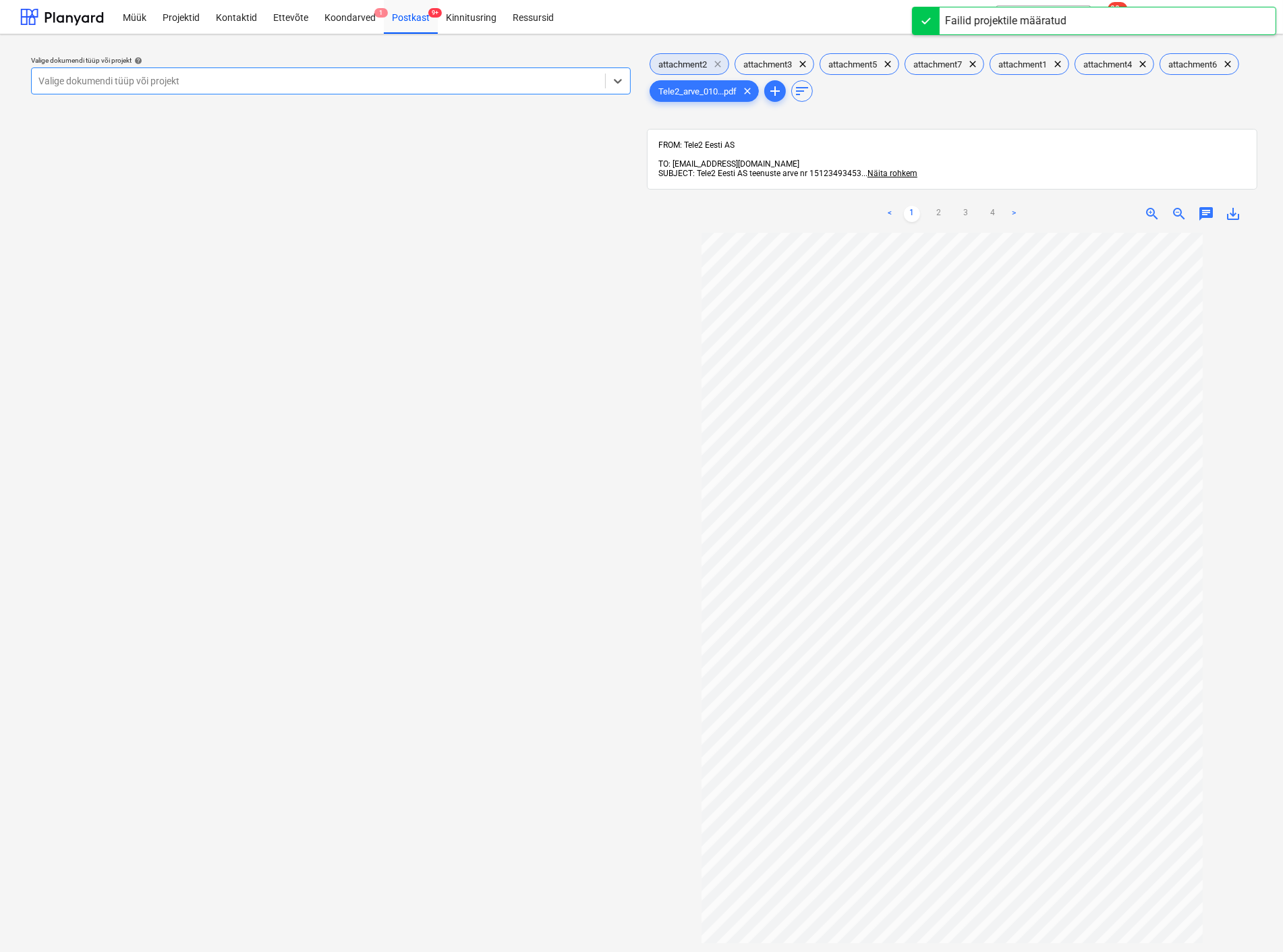
click at [717, 64] on span "clear" at bounding box center [718, 64] width 16 height 16
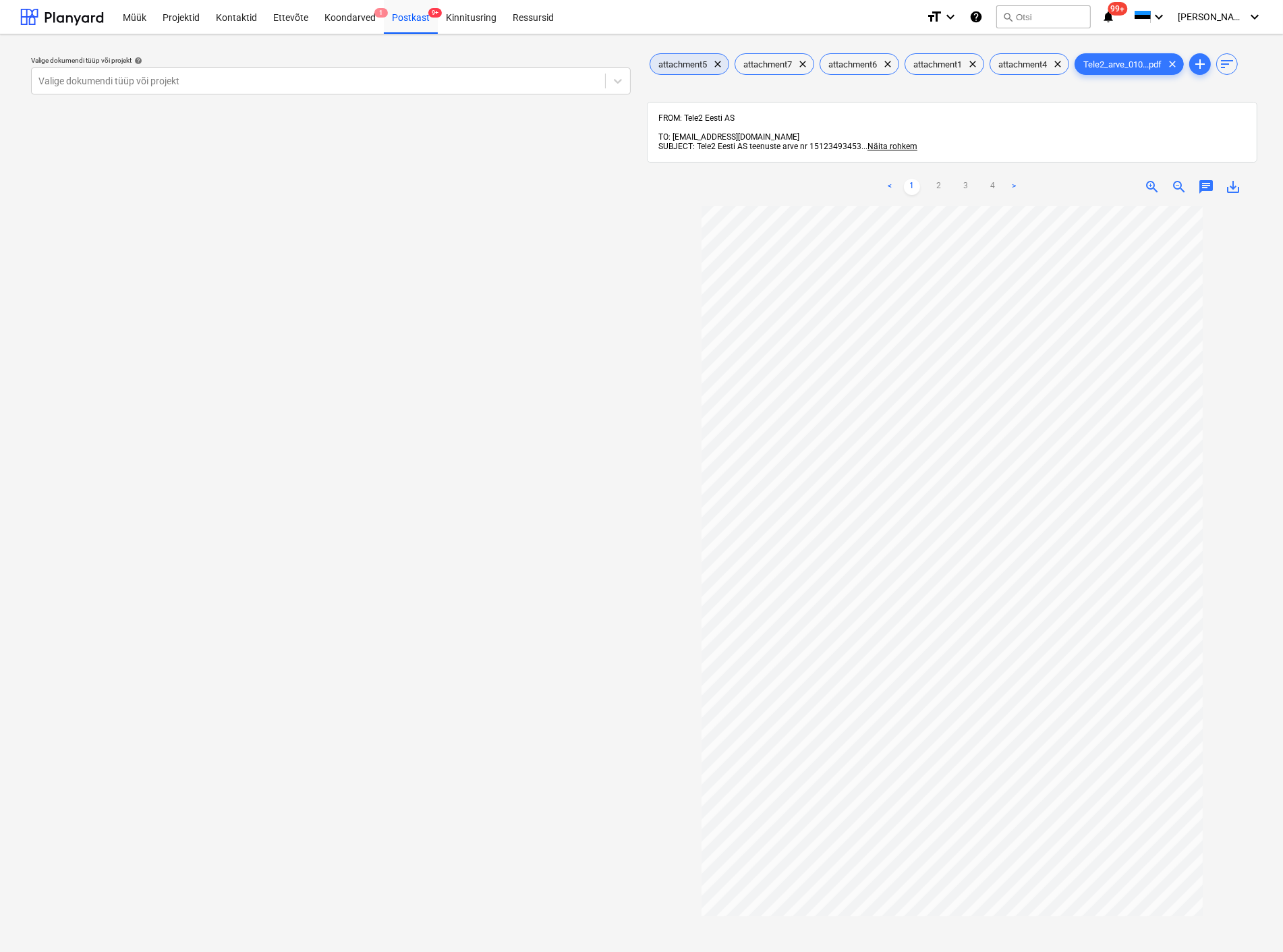
click at [717, 64] on span "clear" at bounding box center [718, 64] width 16 height 16
click at [794, 64] on span "clear" at bounding box center [803, 64] width 16 height 16
click at [717, 64] on span "clear" at bounding box center [718, 64] width 16 height 16
drag, startPoint x: 700, startPoint y: 63, endPoint x: 717, endPoint y: 57, distance: 18.0
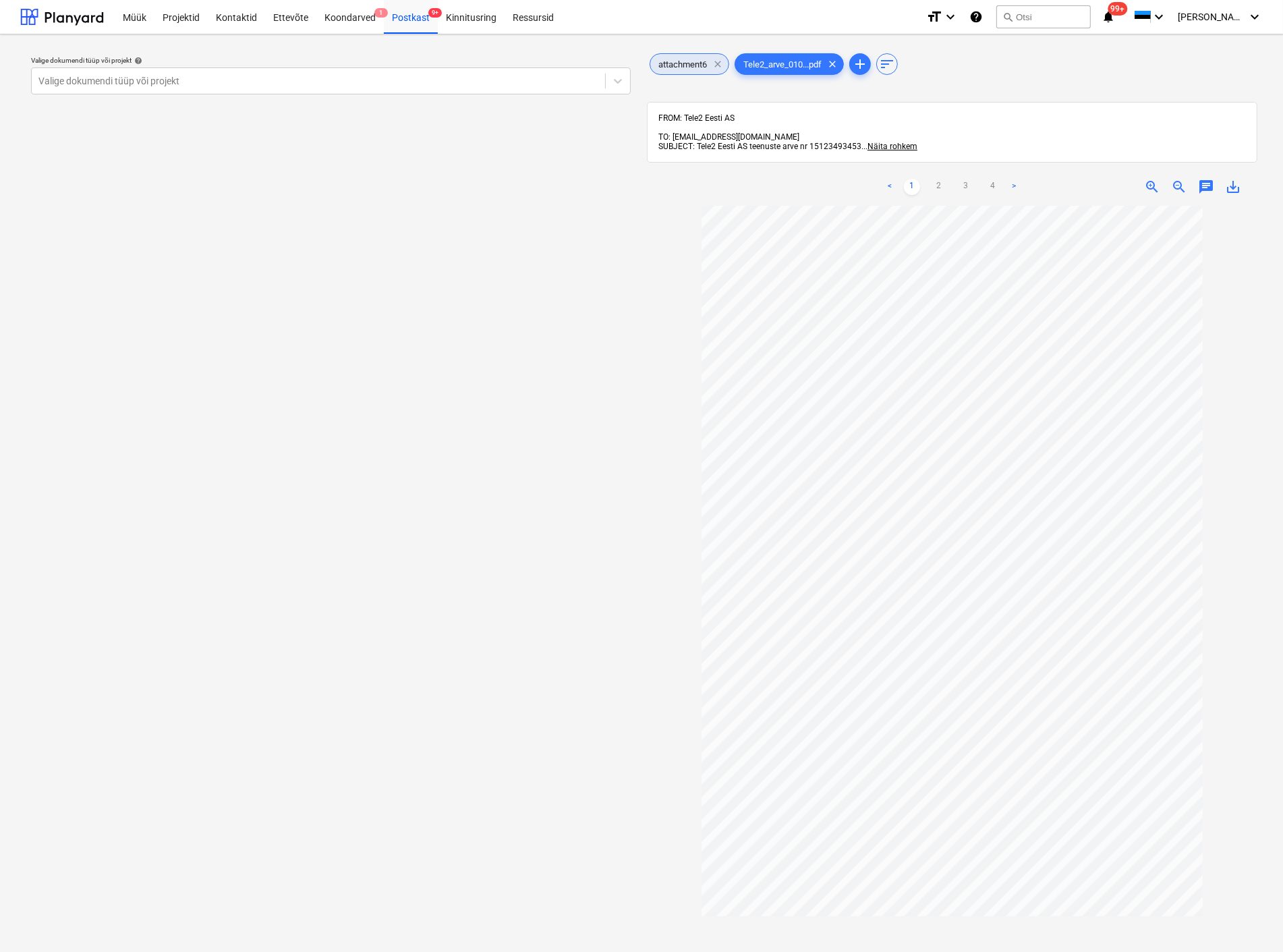
click at [705, 62] on span "attachment6" at bounding box center [683, 64] width 65 height 10
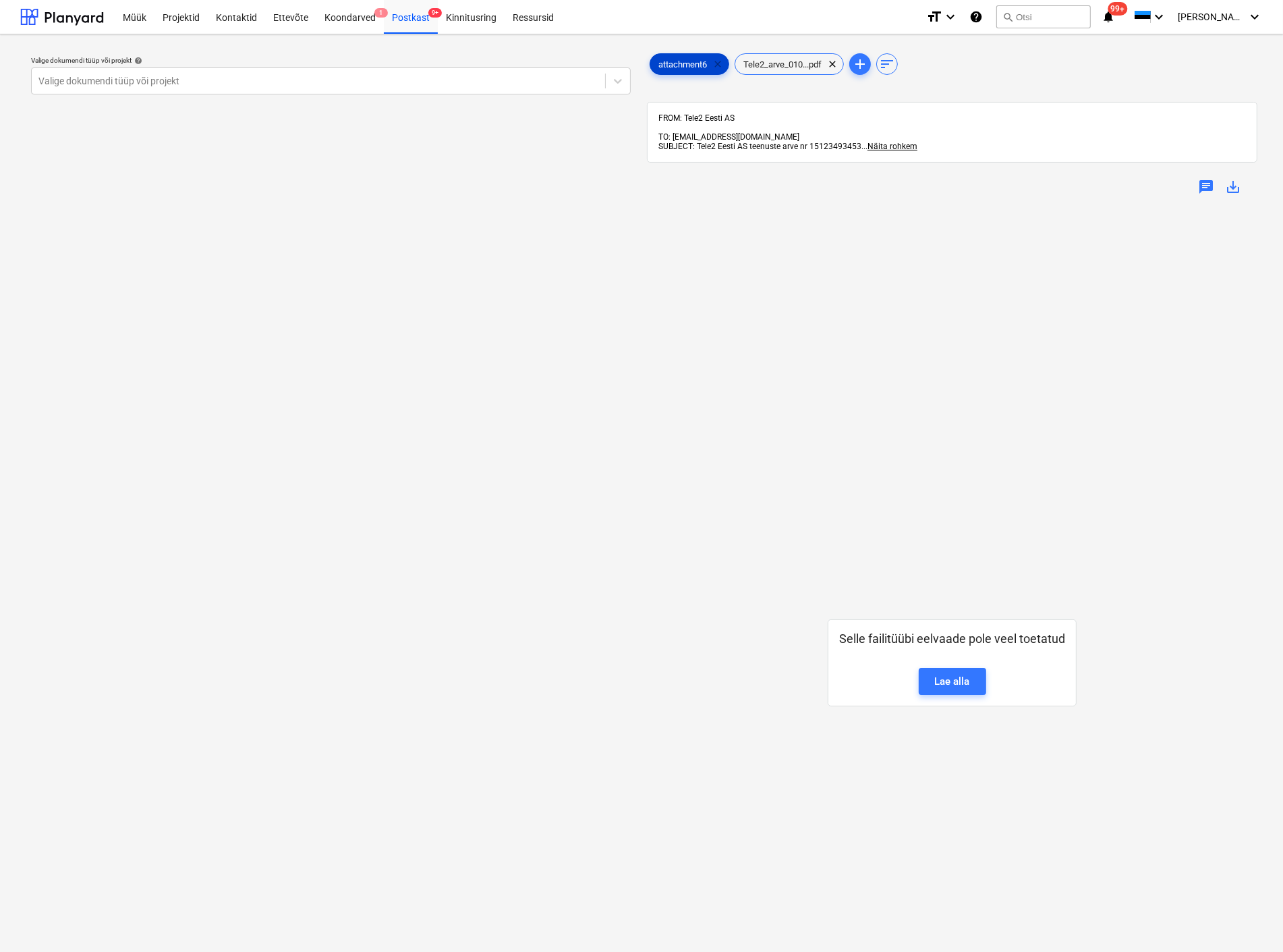
click at [716, 58] on span "clear" at bounding box center [718, 64] width 16 height 16
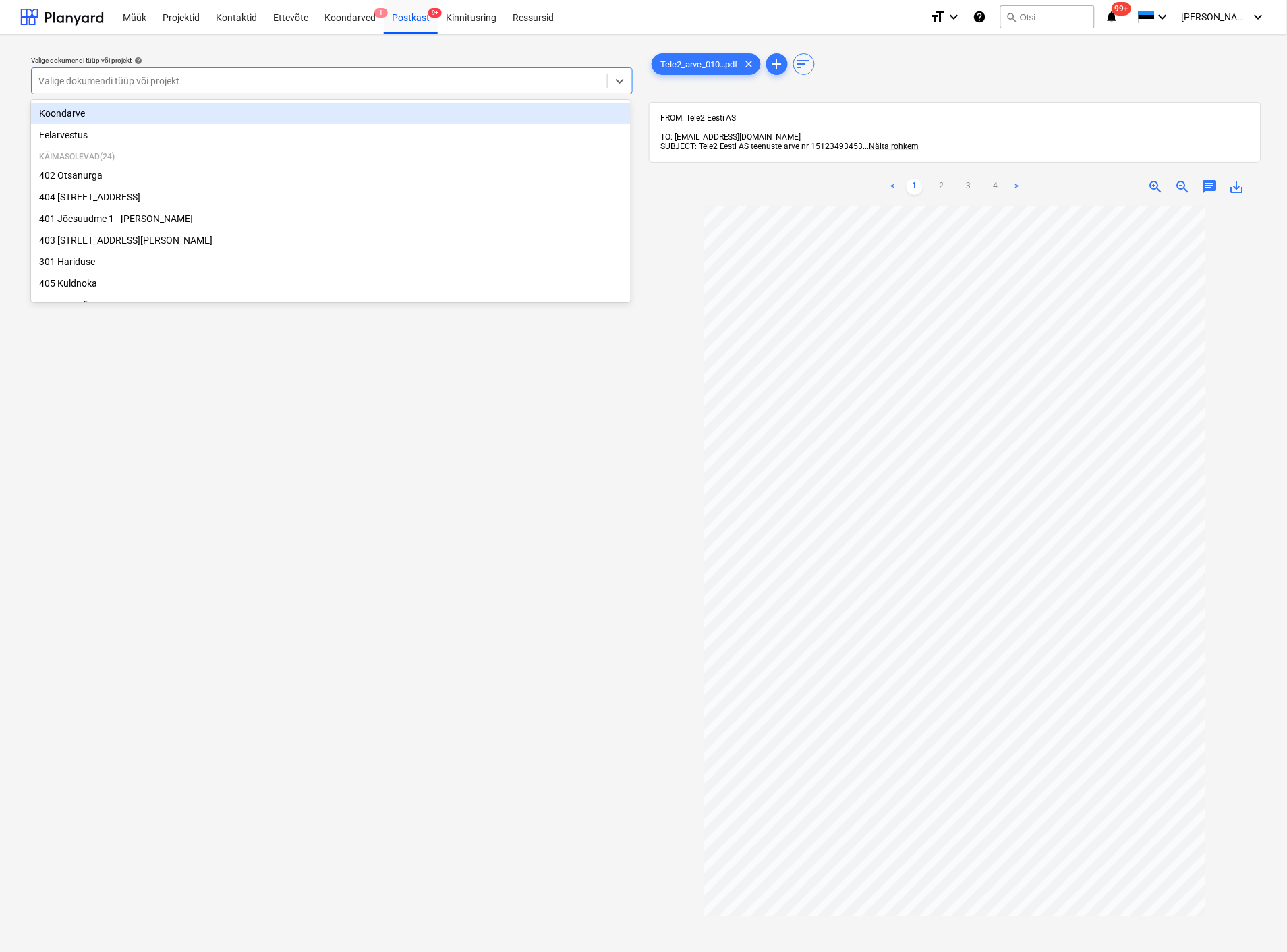
click at [225, 80] on div at bounding box center [319, 81] width 562 height 14
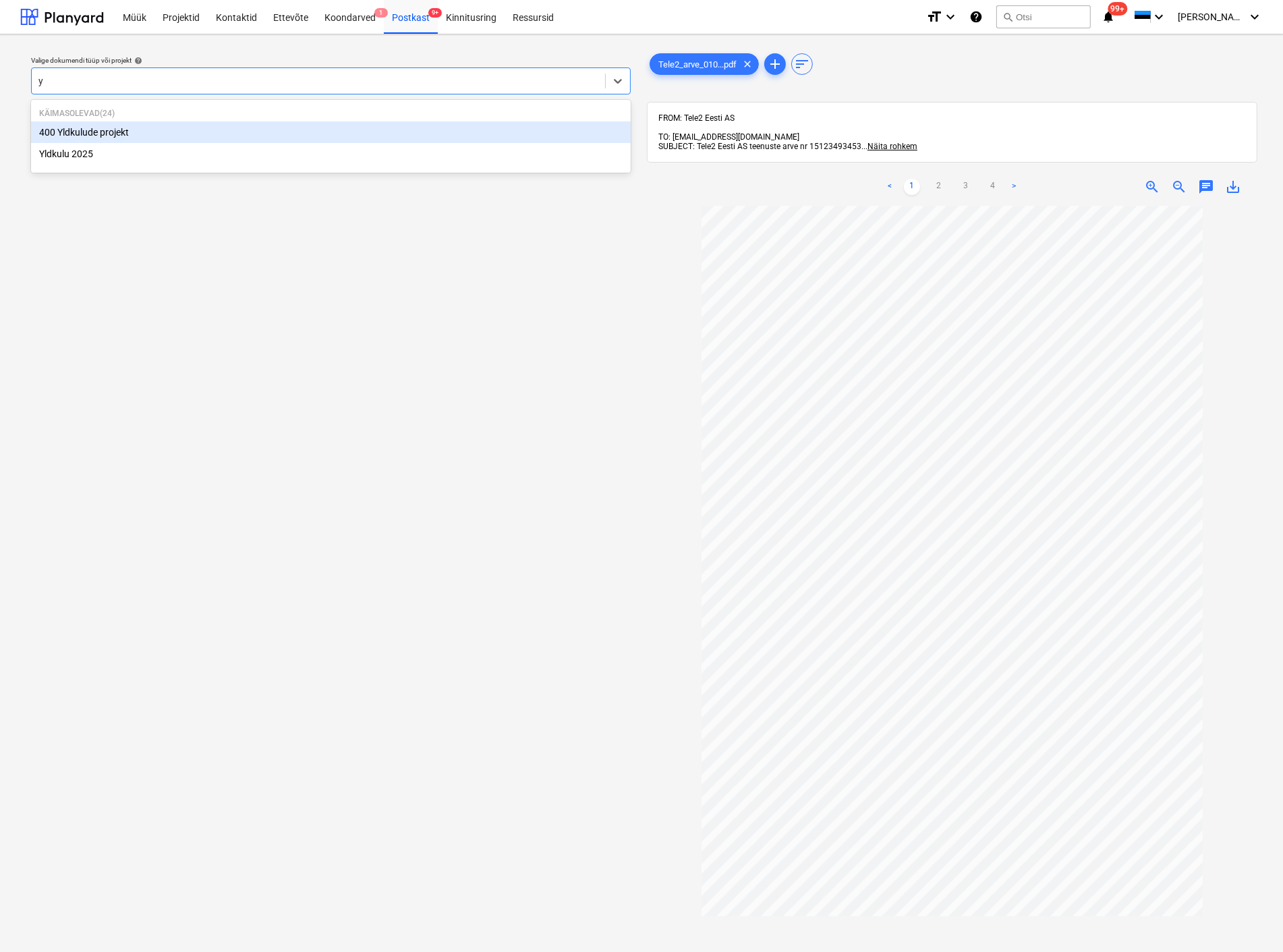
type input "yl"
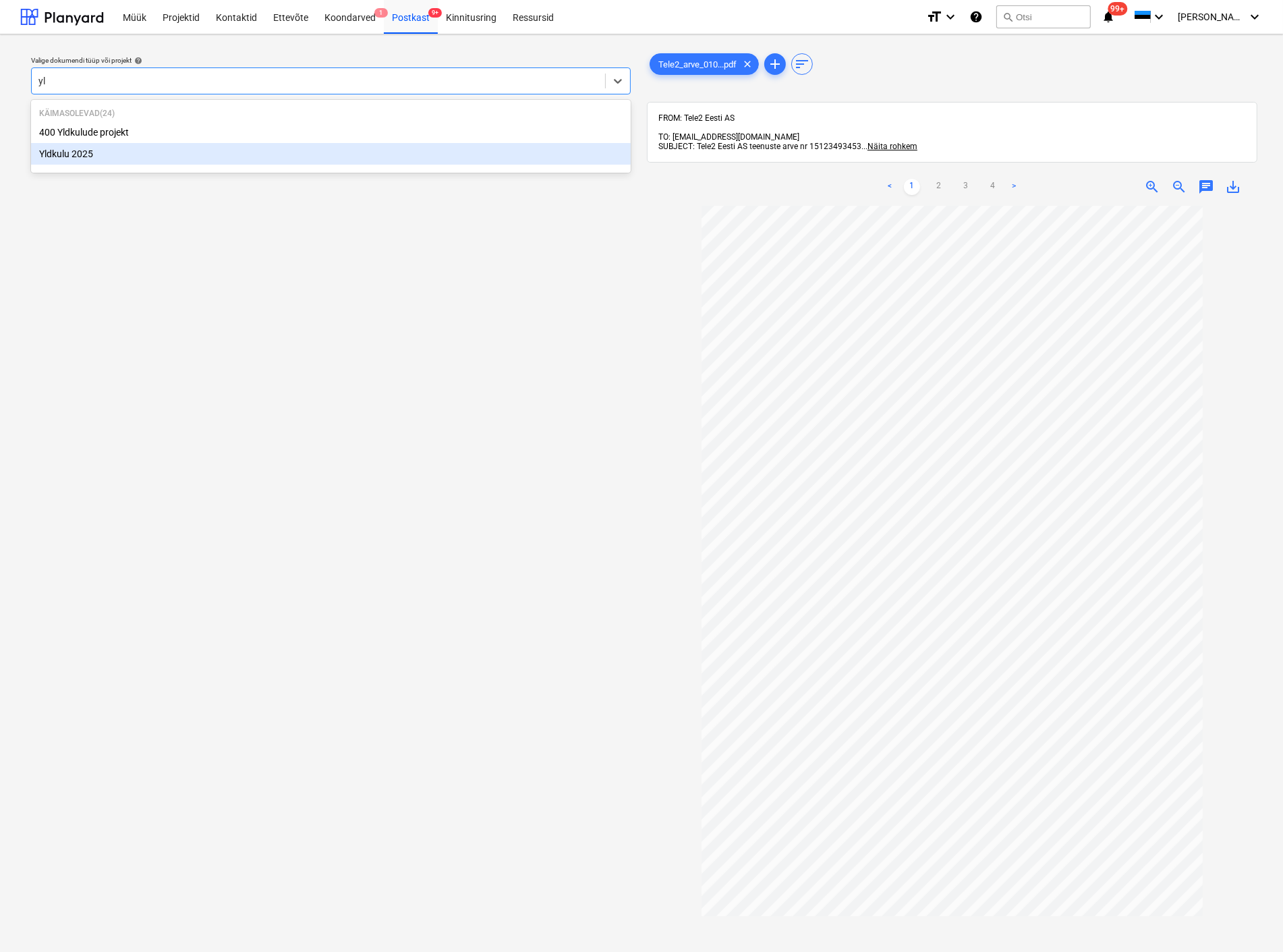
click at [213, 158] on div "Yldkulu 2025" at bounding box center [331, 154] width 600 height 22
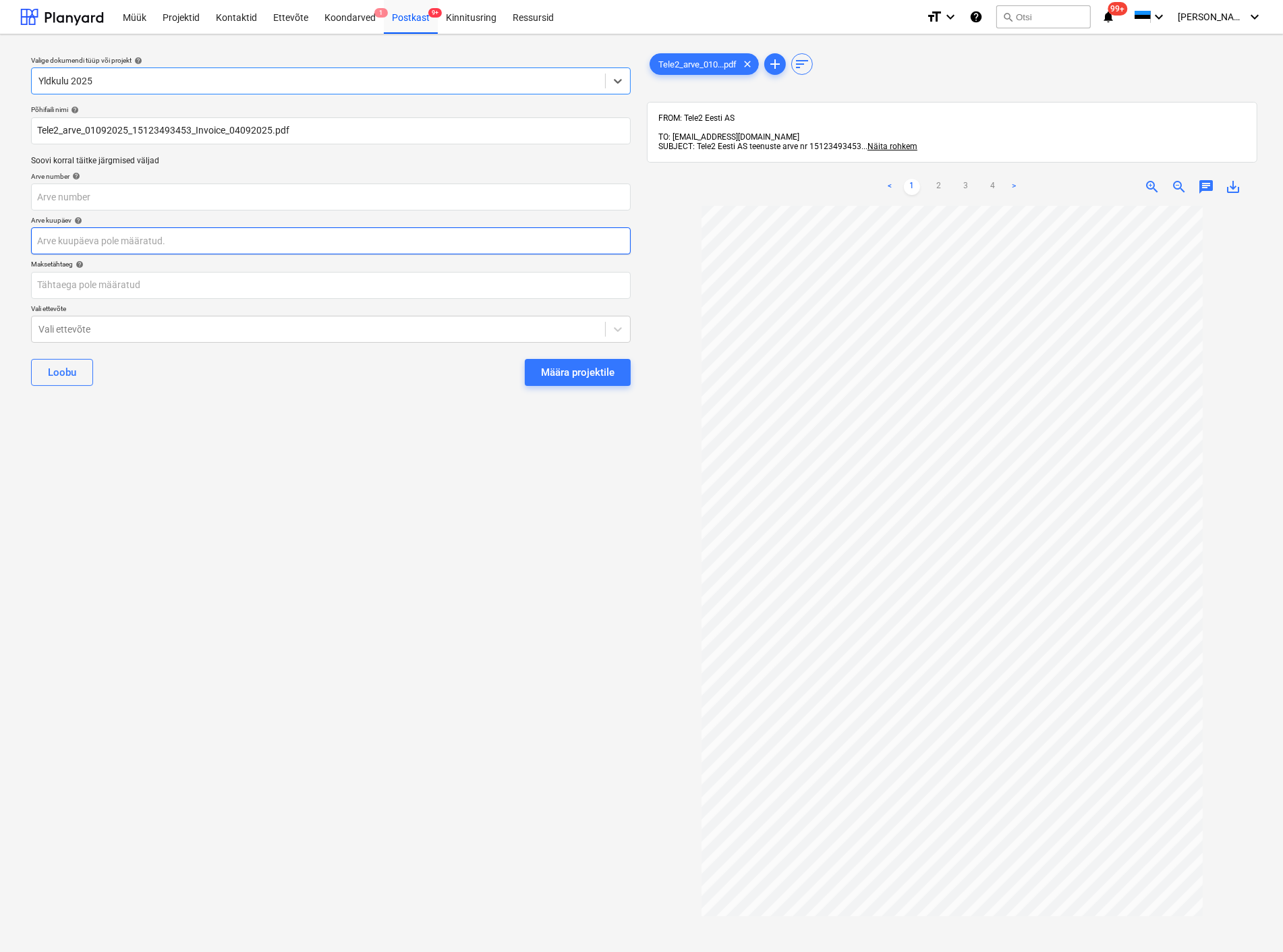
click at [181, 245] on body "Müük Projektid Kontaktid Ettevõte Koondarved 1 Postkast 9+ Kinnitusring Ressurs…" at bounding box center [641, 476] width 1283 height 952
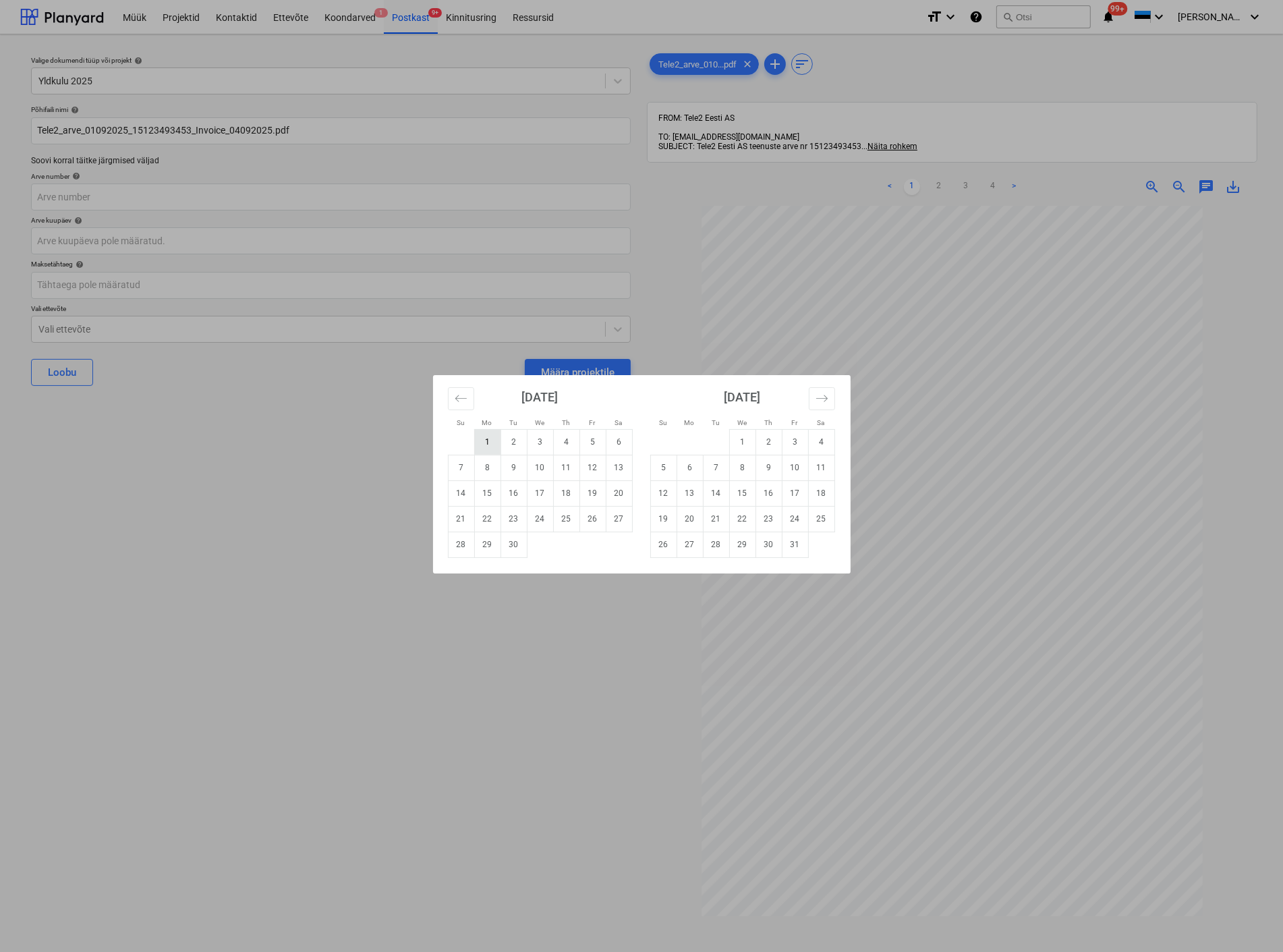
drag, startPoint x: 486, startPoint y: 447, endPoint x: 380, endPoint y: 448, distance: 106.0
click at [484, 447] on td "1" at bounding box center [487, 442] width 27 height 26
type input "[DATE]"
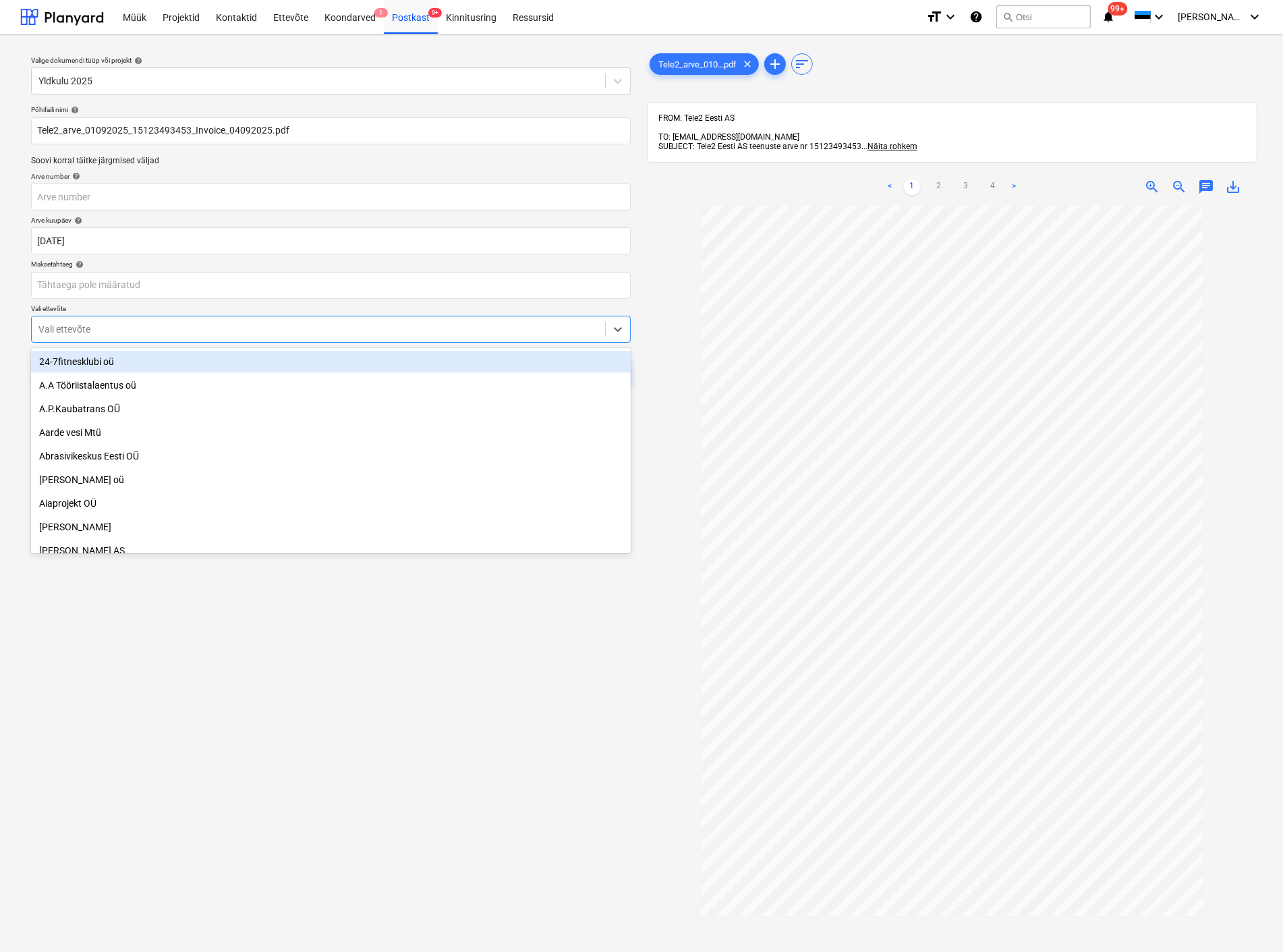
click at [234, 331] on div at bounding box center [318, 329] width 560 height 14
type input "tel"
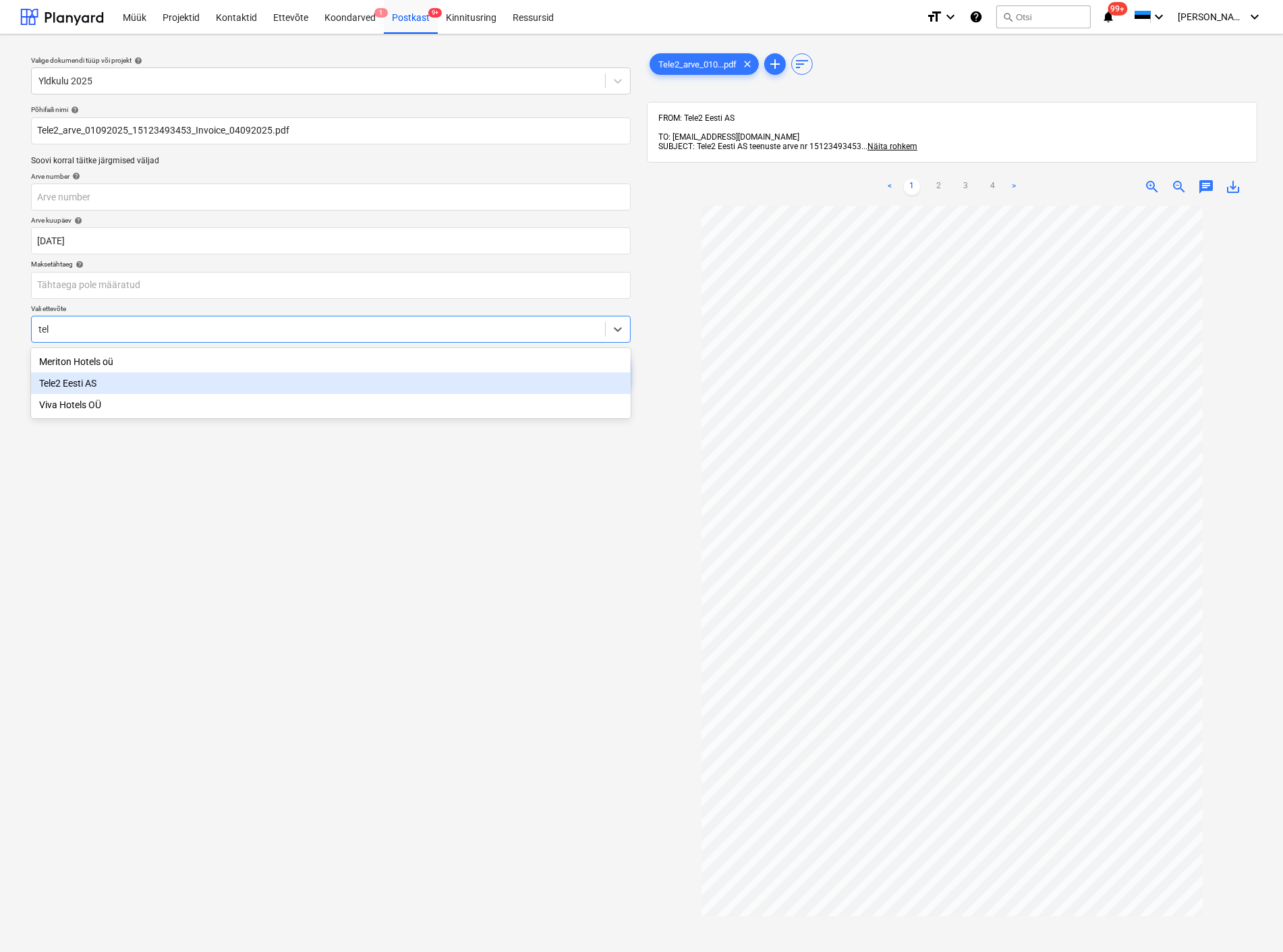
click at [179, 386] on div "Tele2 Eesti AS" at bounding box center [331, 384] width 600 height 22
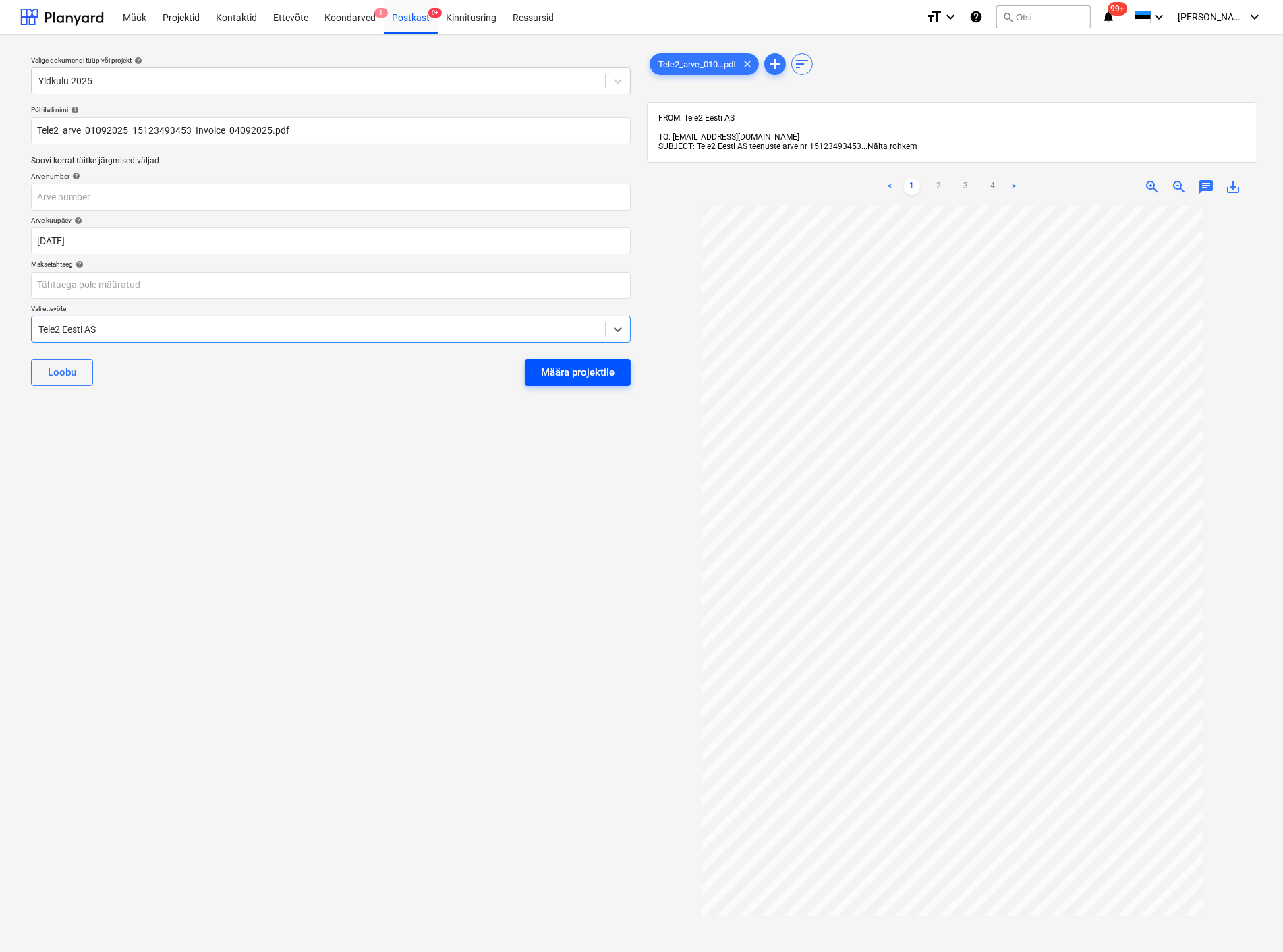
click at [547, 369] on div "Määra projektile" at bounding box center [578, 373] width 74 height 18
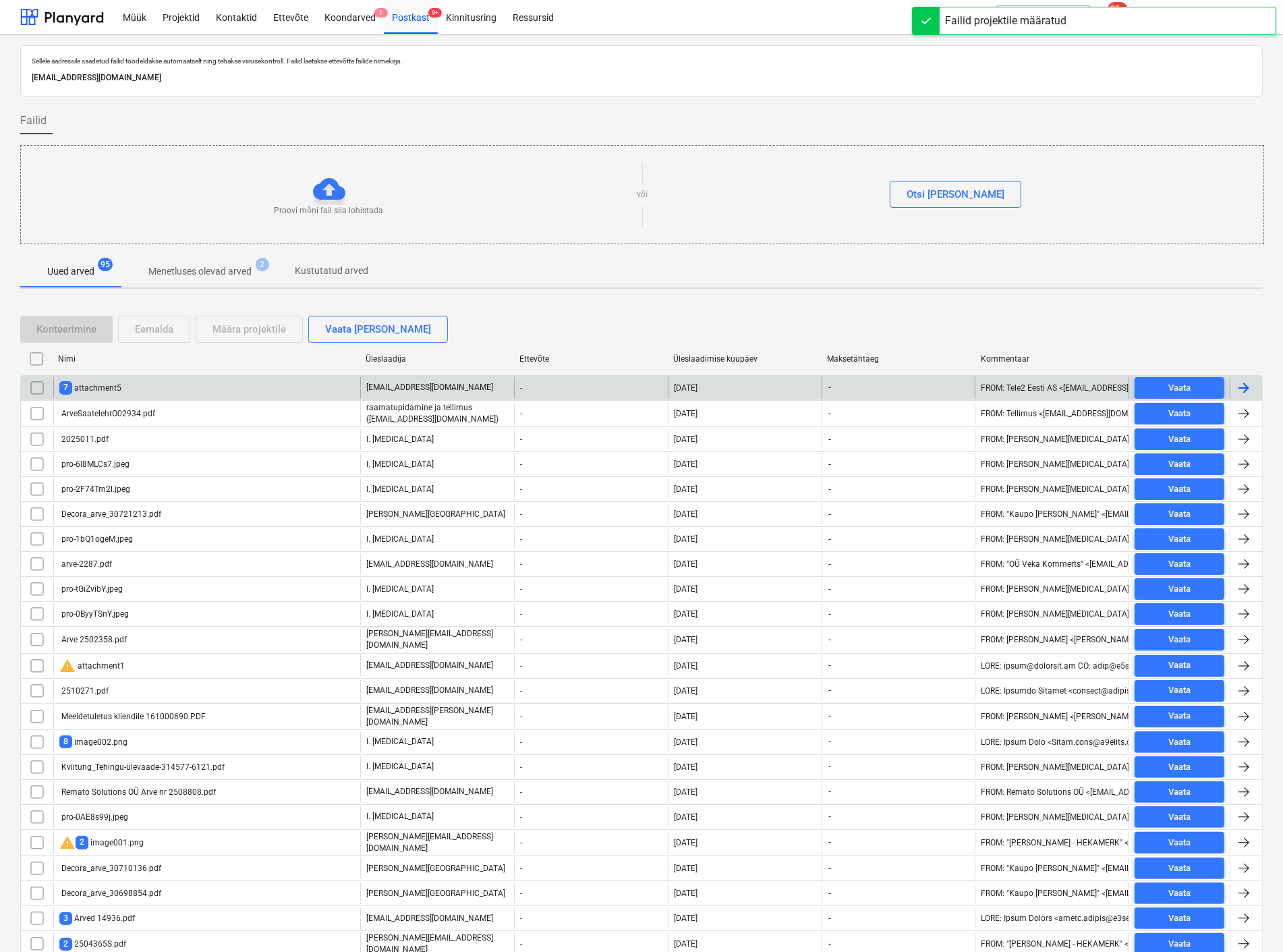
click at [165, 387] on div "7 attachment5" at bounding box center [206, 388] width 307 height 22
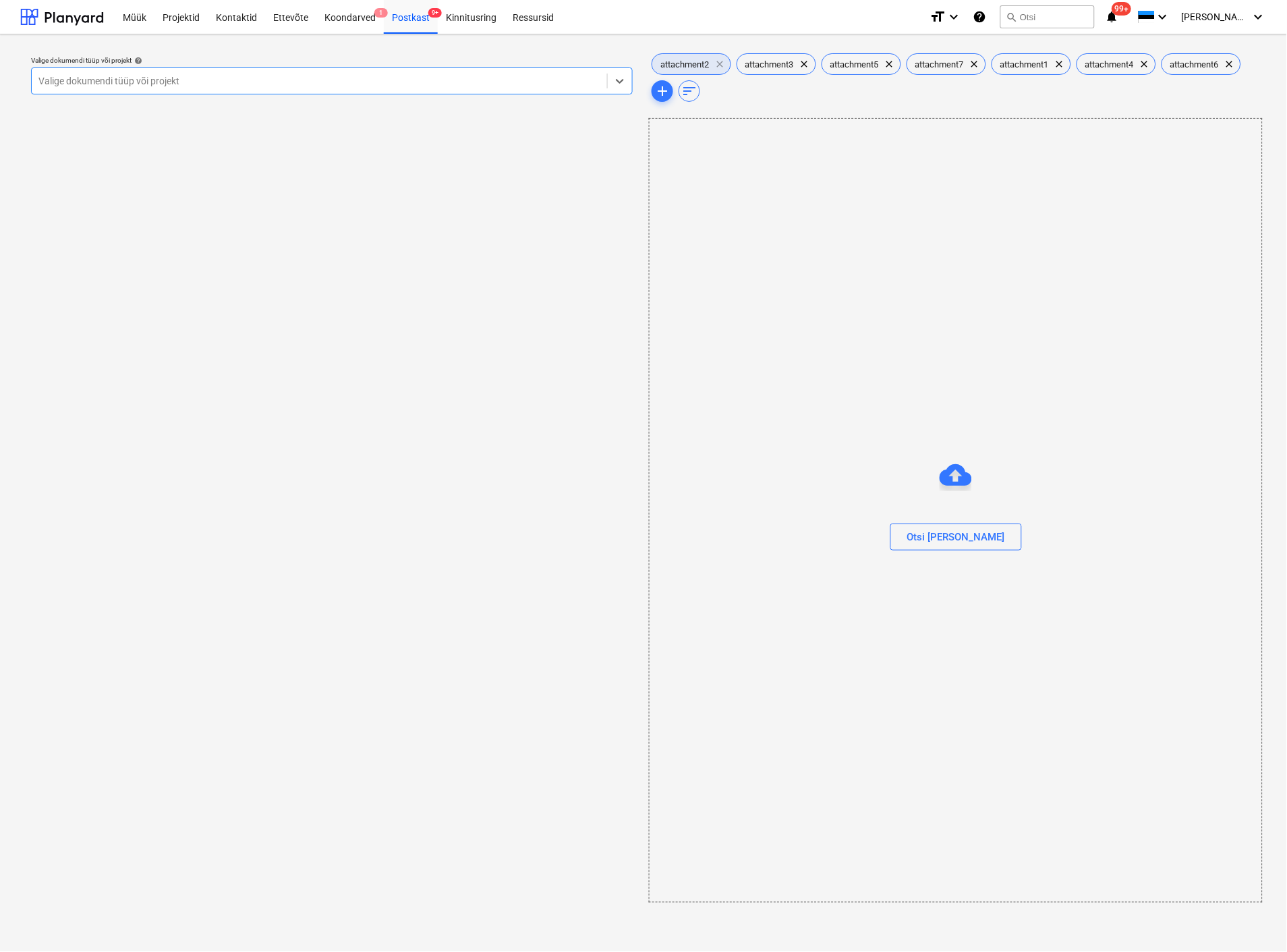
click at [720, 57] on span "clear" at bounding box center [720, 64] width 16 height 16
click at [1121, 59] on span "attachment4" at bounding box center [1109, 64] width 65 height 10
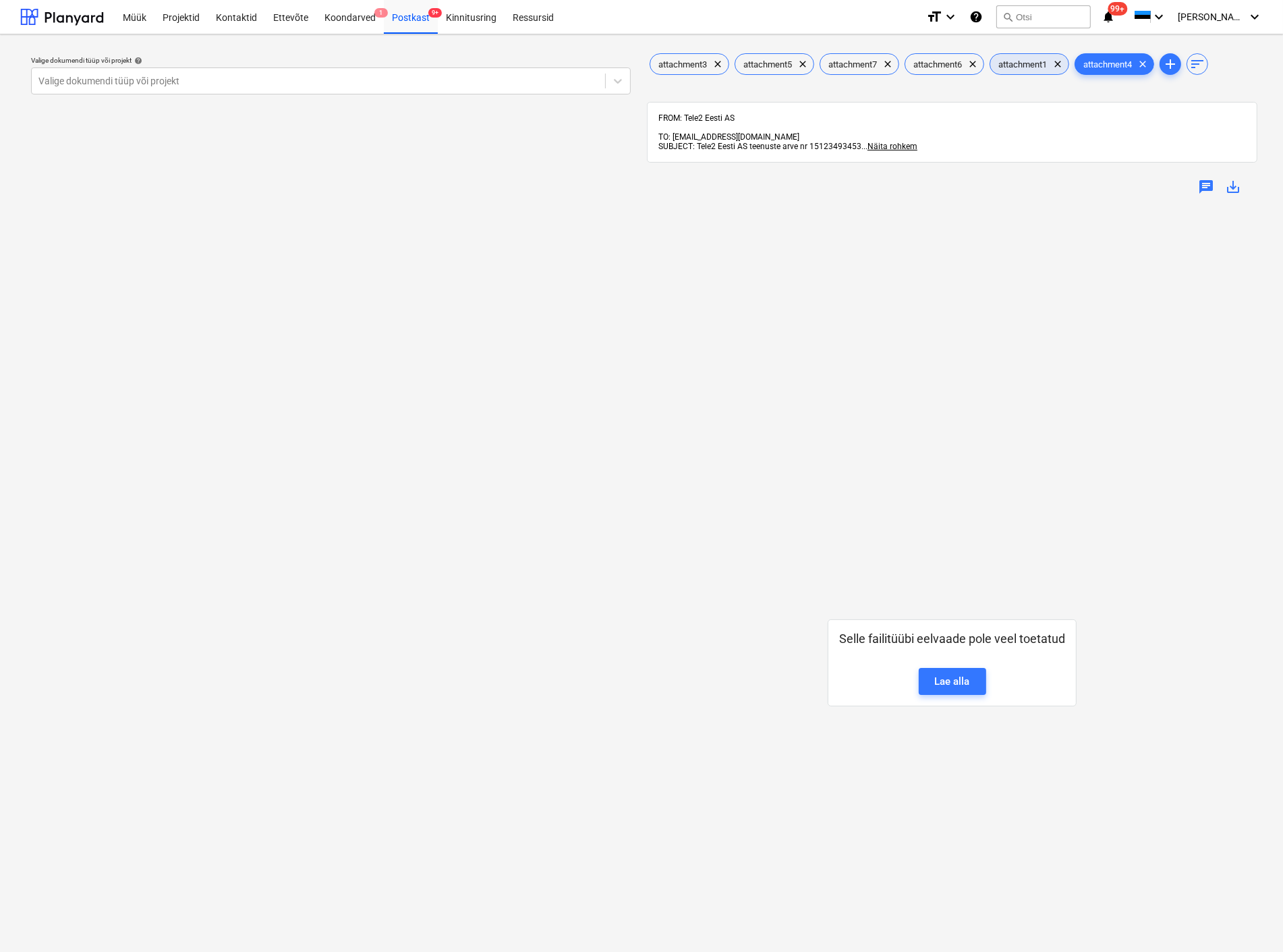
click at [1012, 65] on span "attachment1" at bounding box center [1023, 64] width 65 height 10
click at [415, 11] on div "Postkast 9+" at bounding box center [410, 16] width 54 height 34
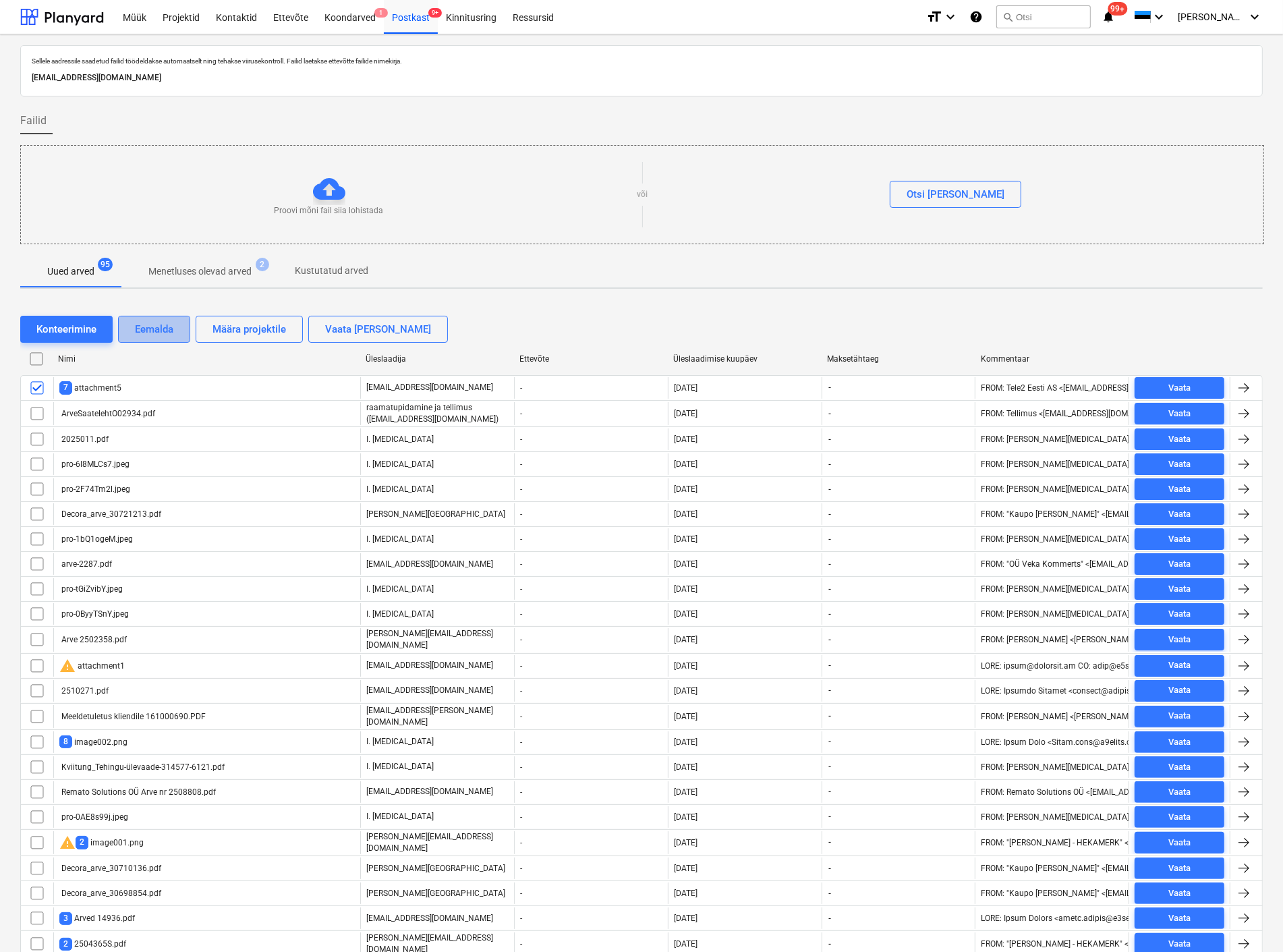
click at [156, 324] on div "Eemalda" at bounding box center [154, 329] width 38 height 18
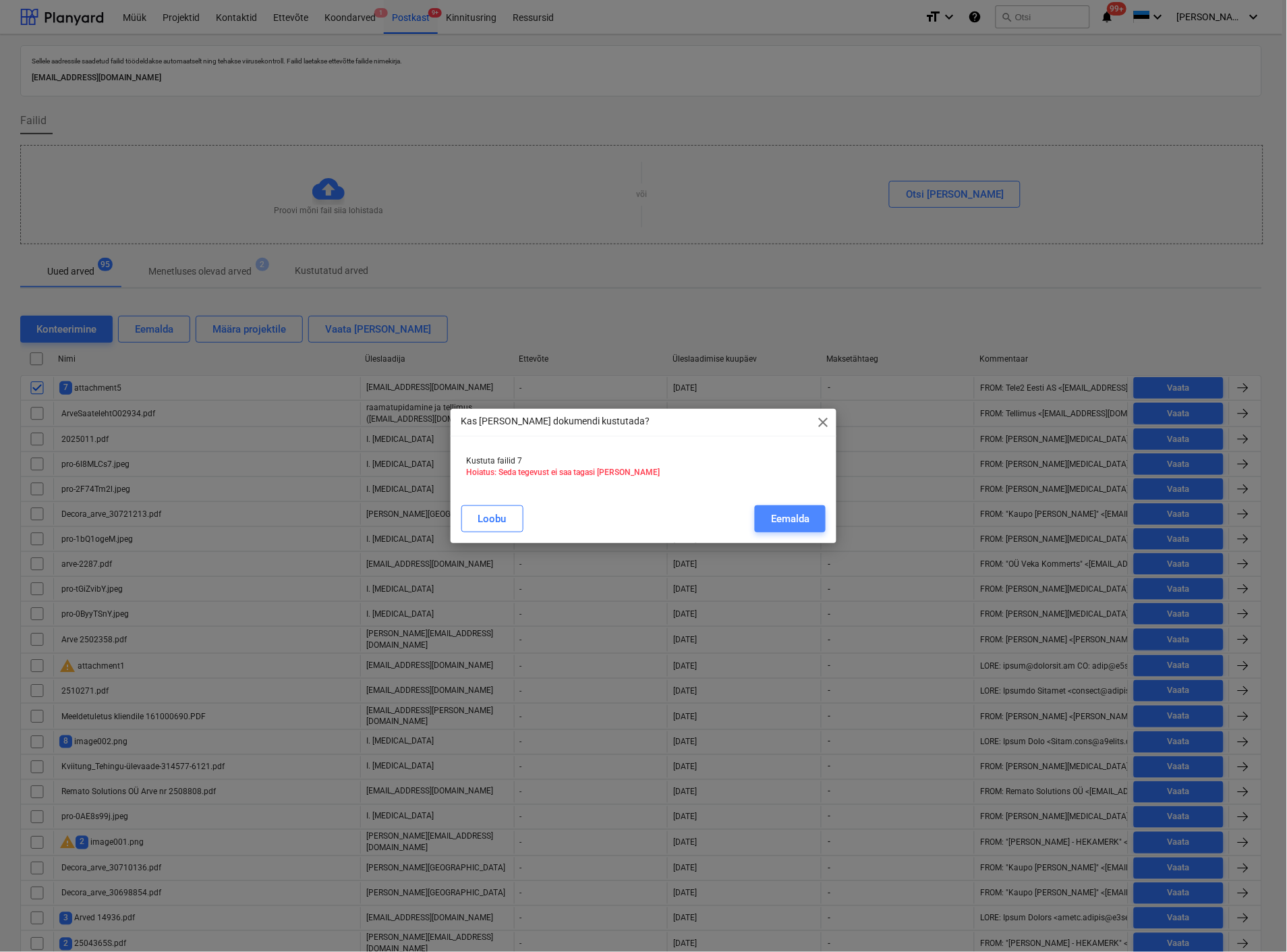
click at [806, 515] on div "Eemalda" at bounding box center [790, 519] width 38 height 18
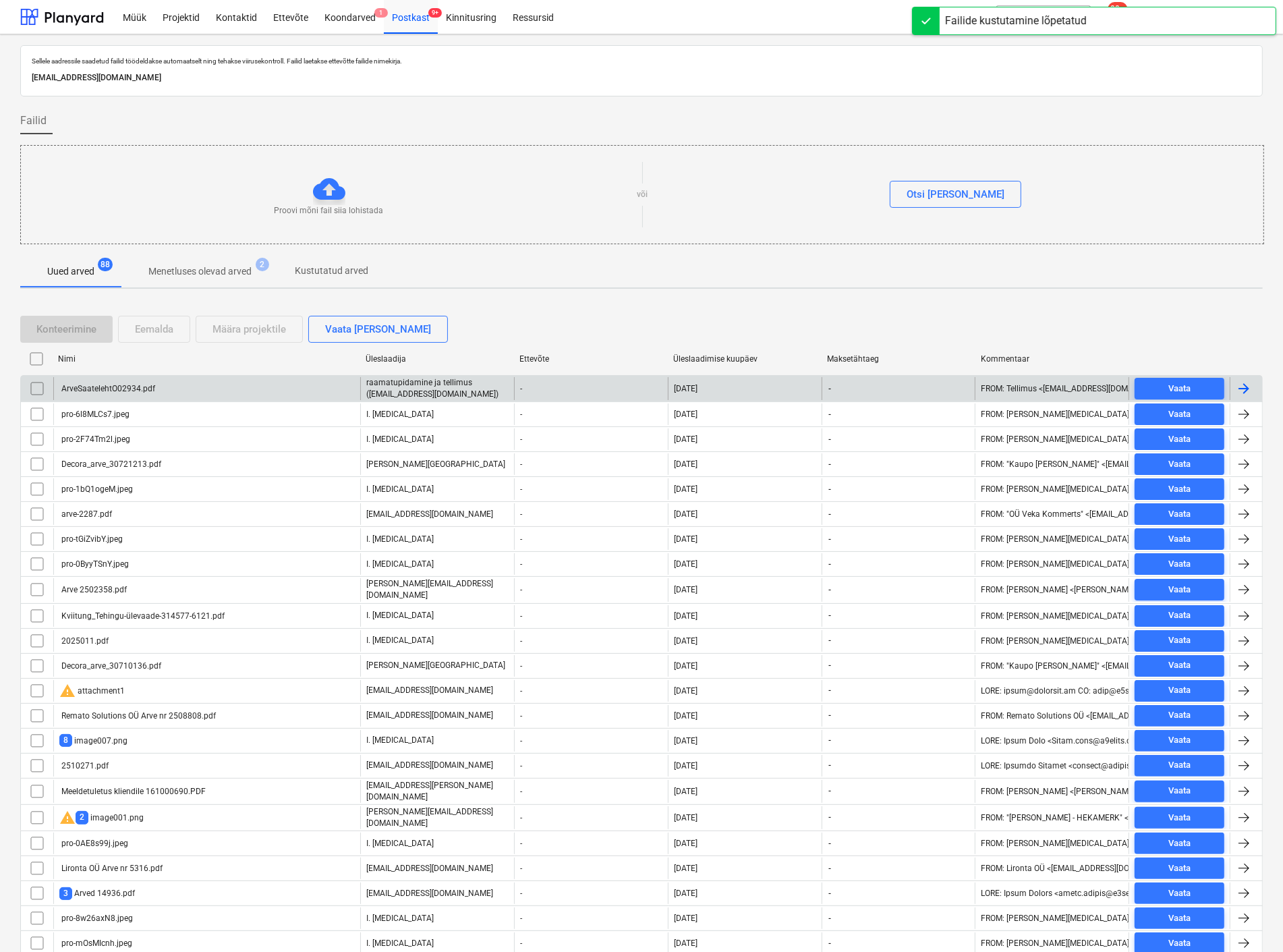
click at [117, 384] on div "ArveSaatelehtO02934.pdf" at bounding box center [107, 388] width 96 height 10
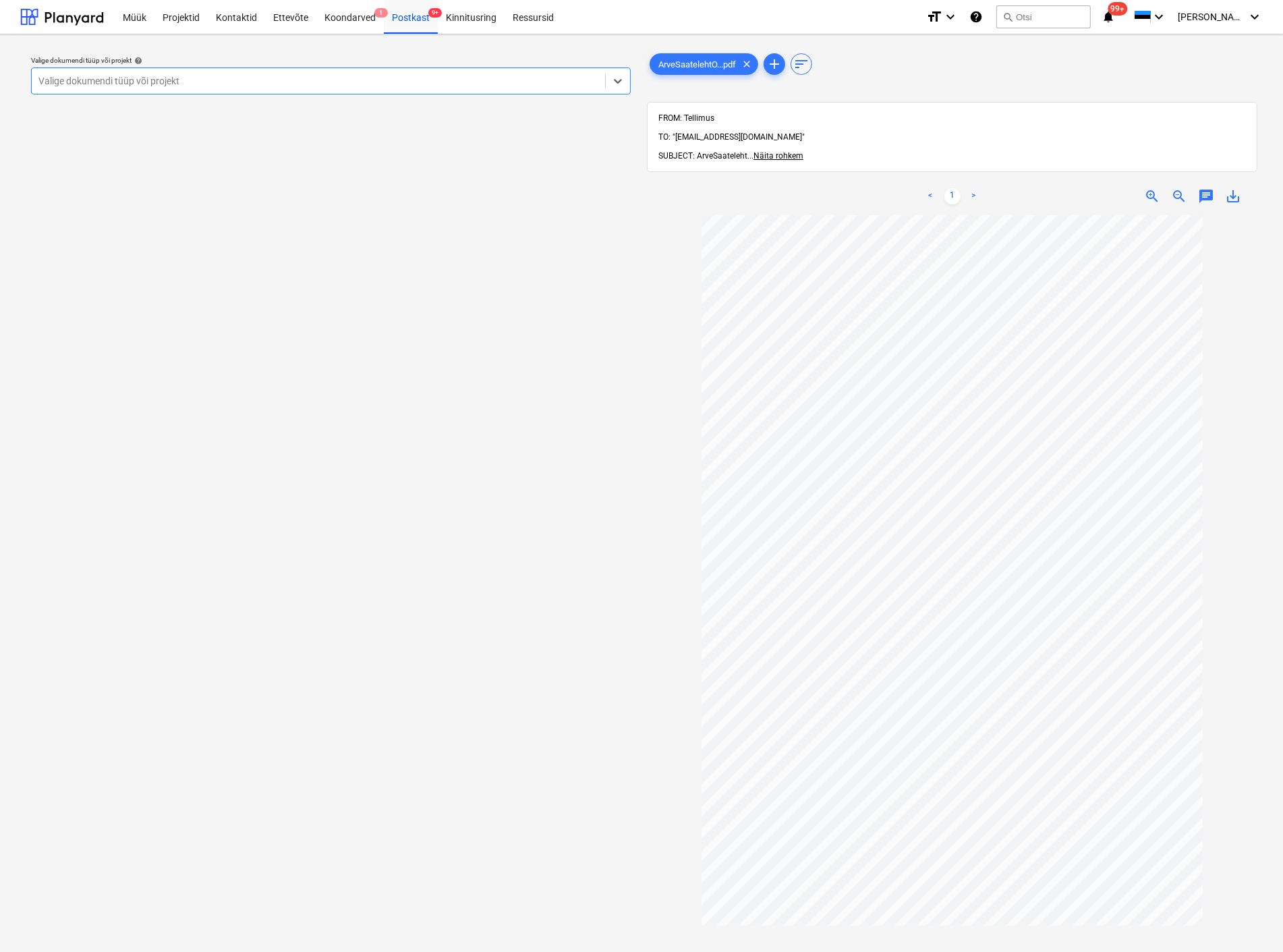
click at [146, 78] on div at bounding box center [318, 81] width 560 height 14
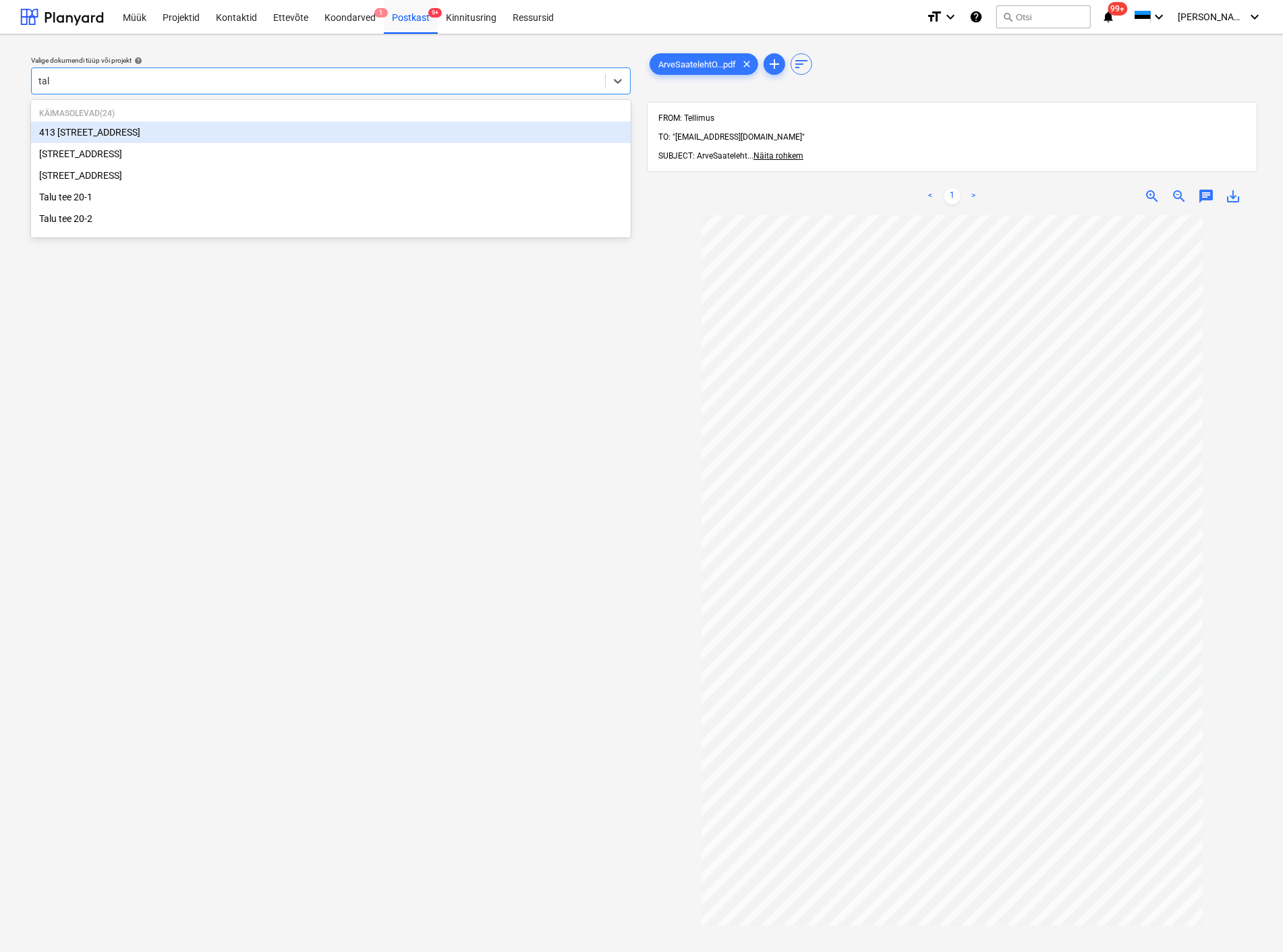
type input "talu"
click at [118, 129] on div "[STREET_ADDRESS]" at bounding box center [331, 132] width 600 height 22
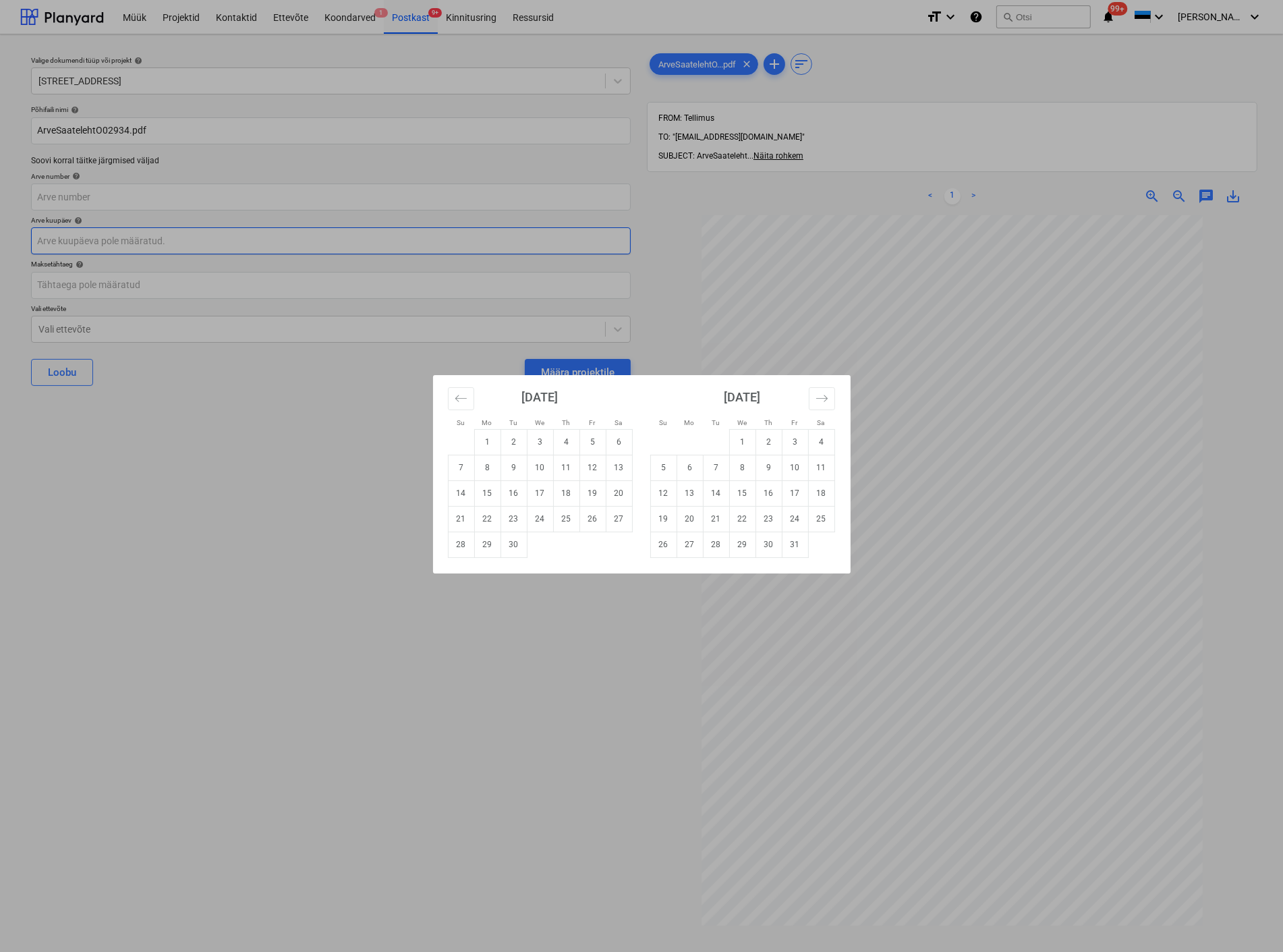
click at [97, 234] on body "Müük Projektid Kontaktid Ettevõte Koondarved 1 Postkast 9+ Kinnitusring Ressurs…" at bounding box center [641, 476] width 1283 height 952
click at [562, 437] on td "4" at bounding box center [566, 442] width 27 height 26
type input "[DATE]"
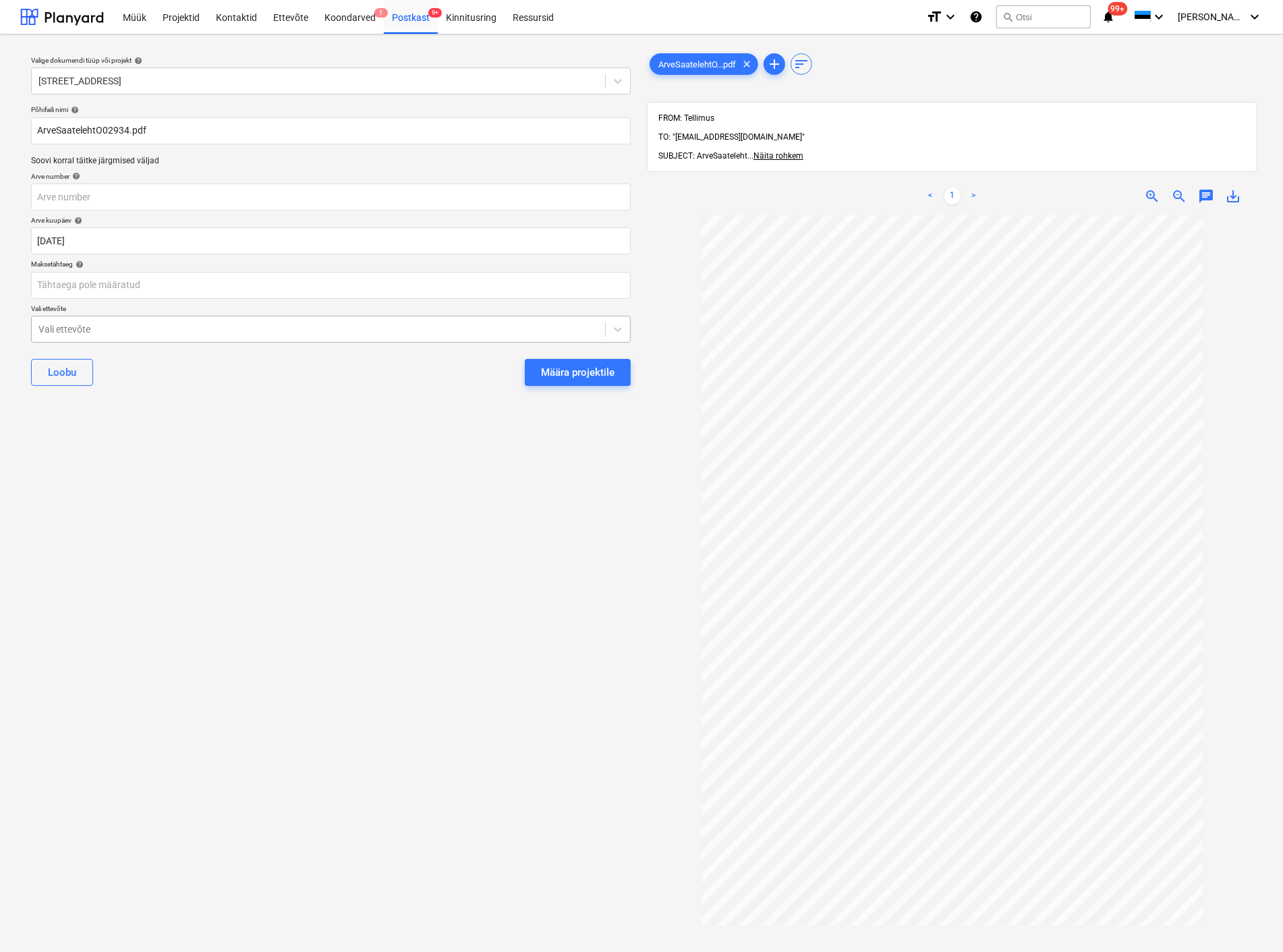
click at [193, 322] on div at bounding box center [318, 329] width 560 height 14
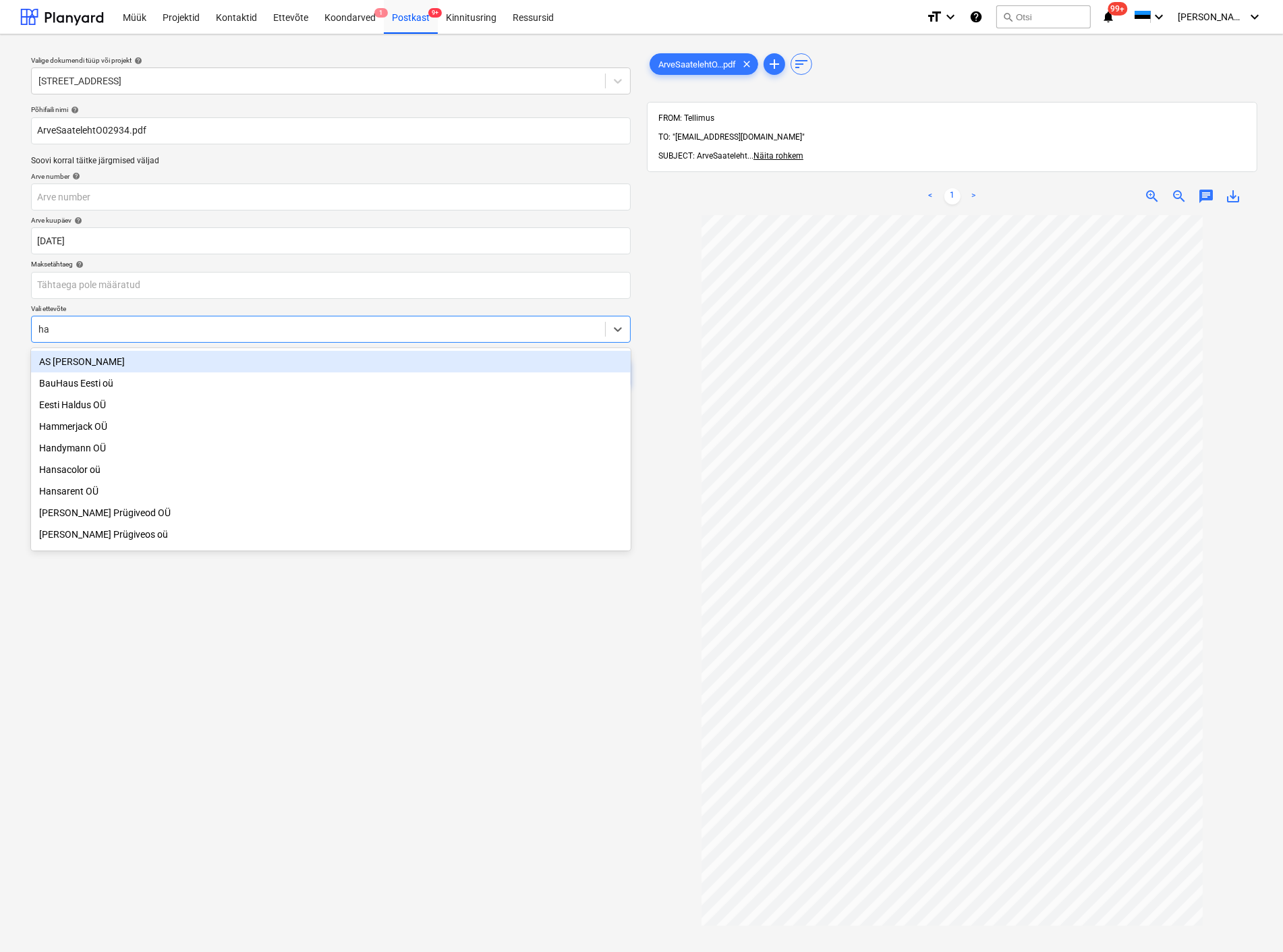
type input "har"
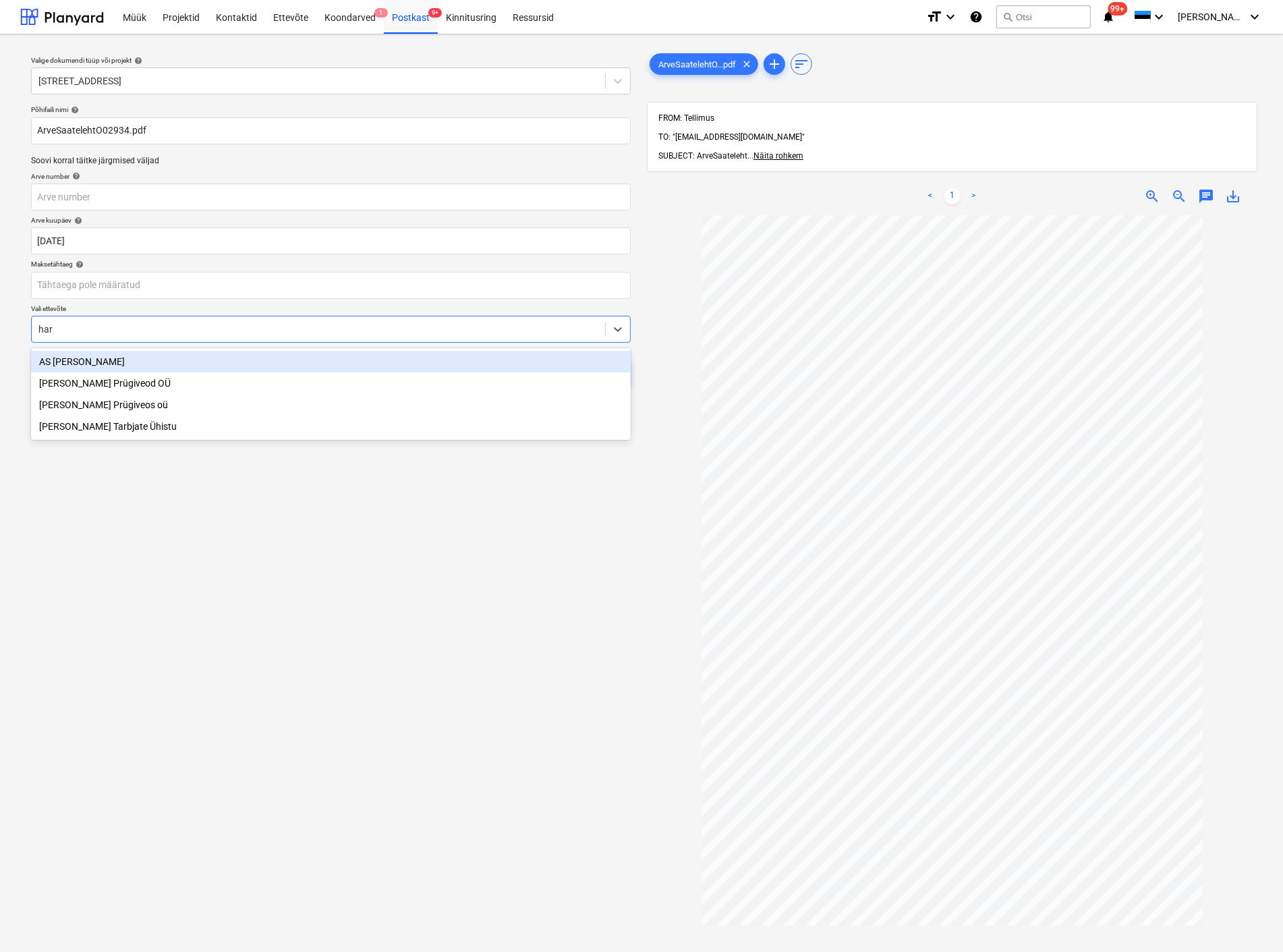
click at [223, 361] on div "AS [PERSON_NAME]" at bounding box center [331, 362] width 600 height 22
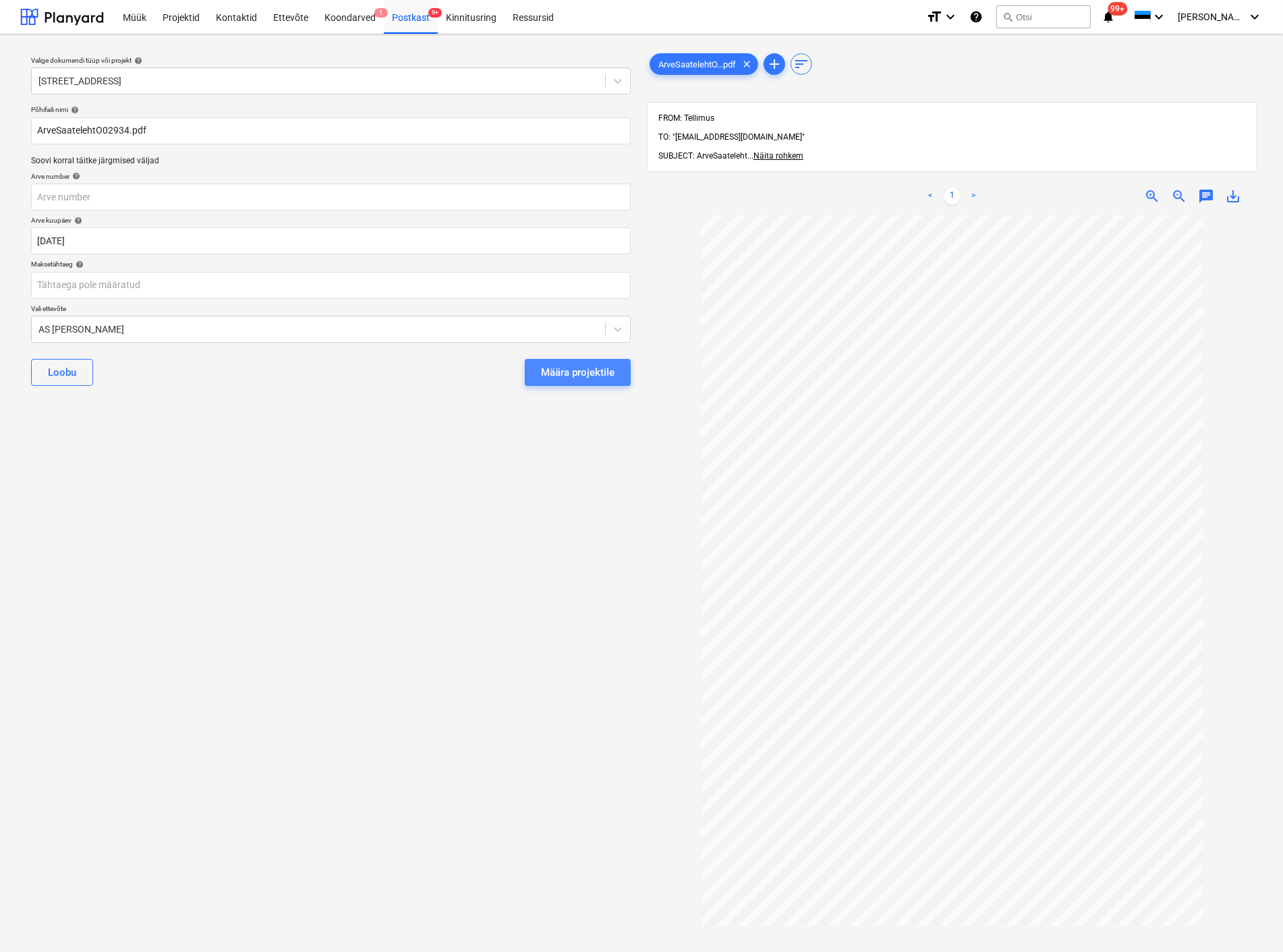
click at [560, 373] on div "Määra projektile" at bounding box center [578, 373] width 74 height 18
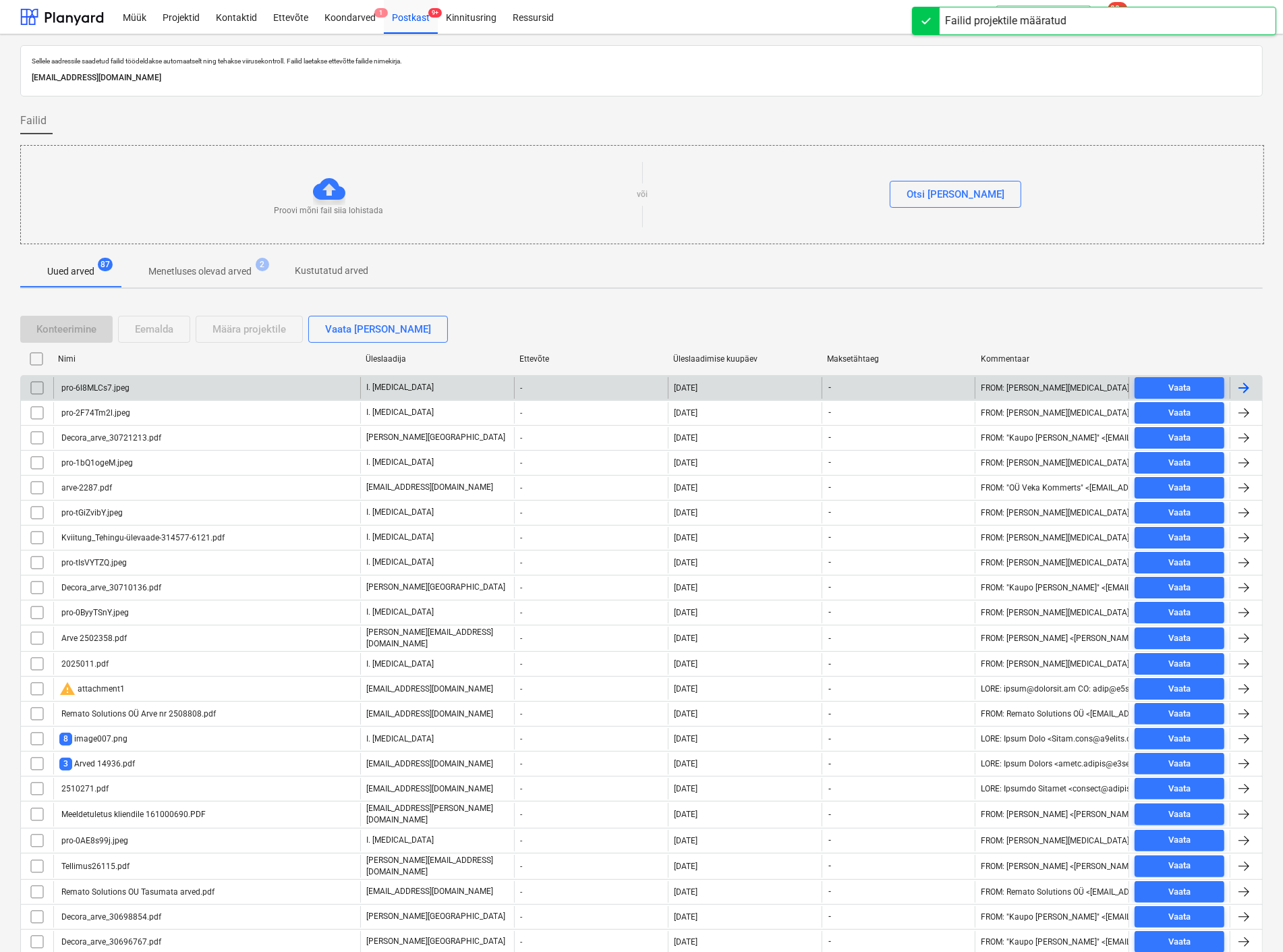
click at [130, 391] on div "pro-6l8MLCs7.jpeg" at bounding box center [206, 388] width 307 height 22
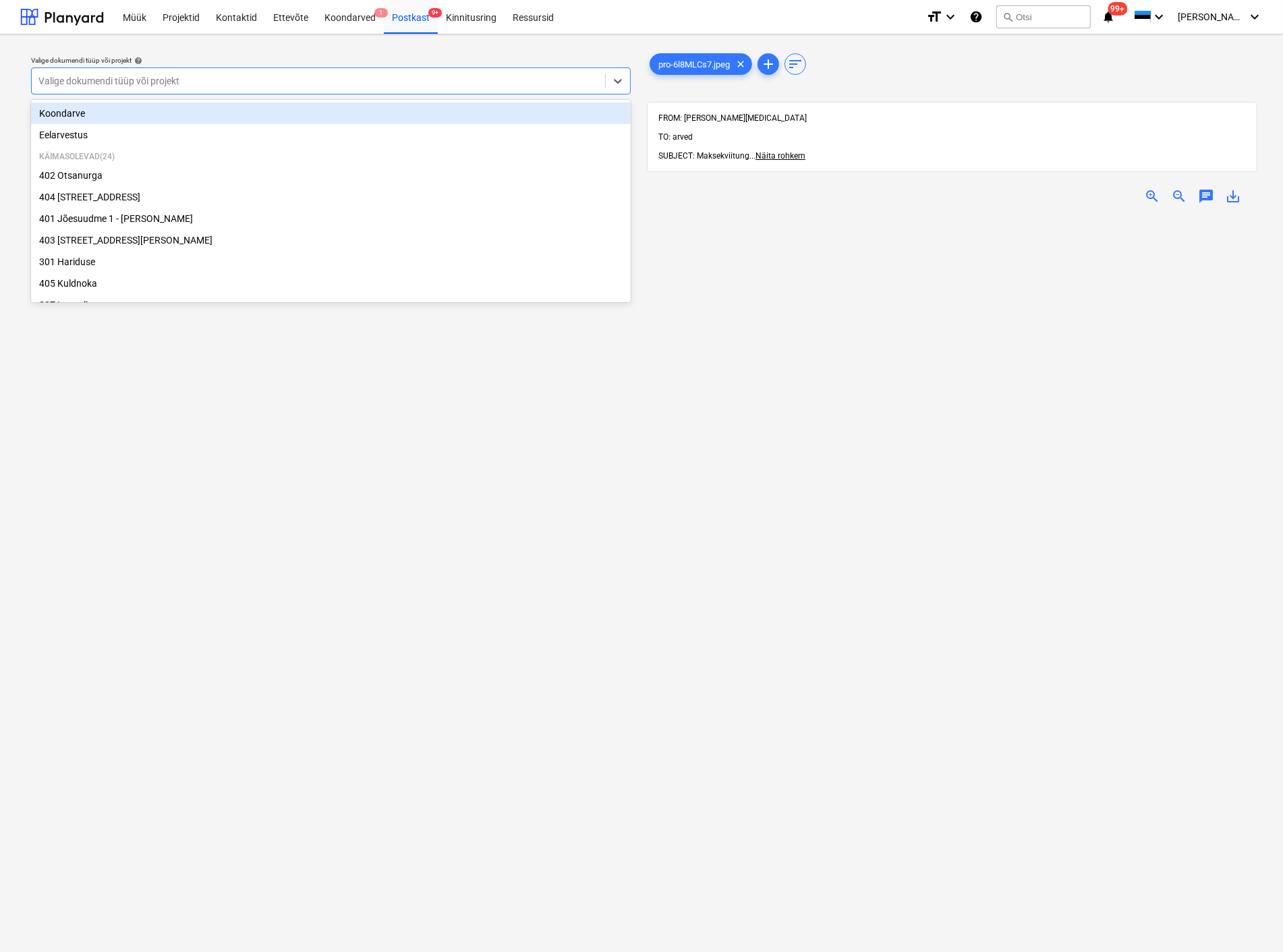
click at [153, 78] on div at bounding box center [318, 81] width 560 height 14
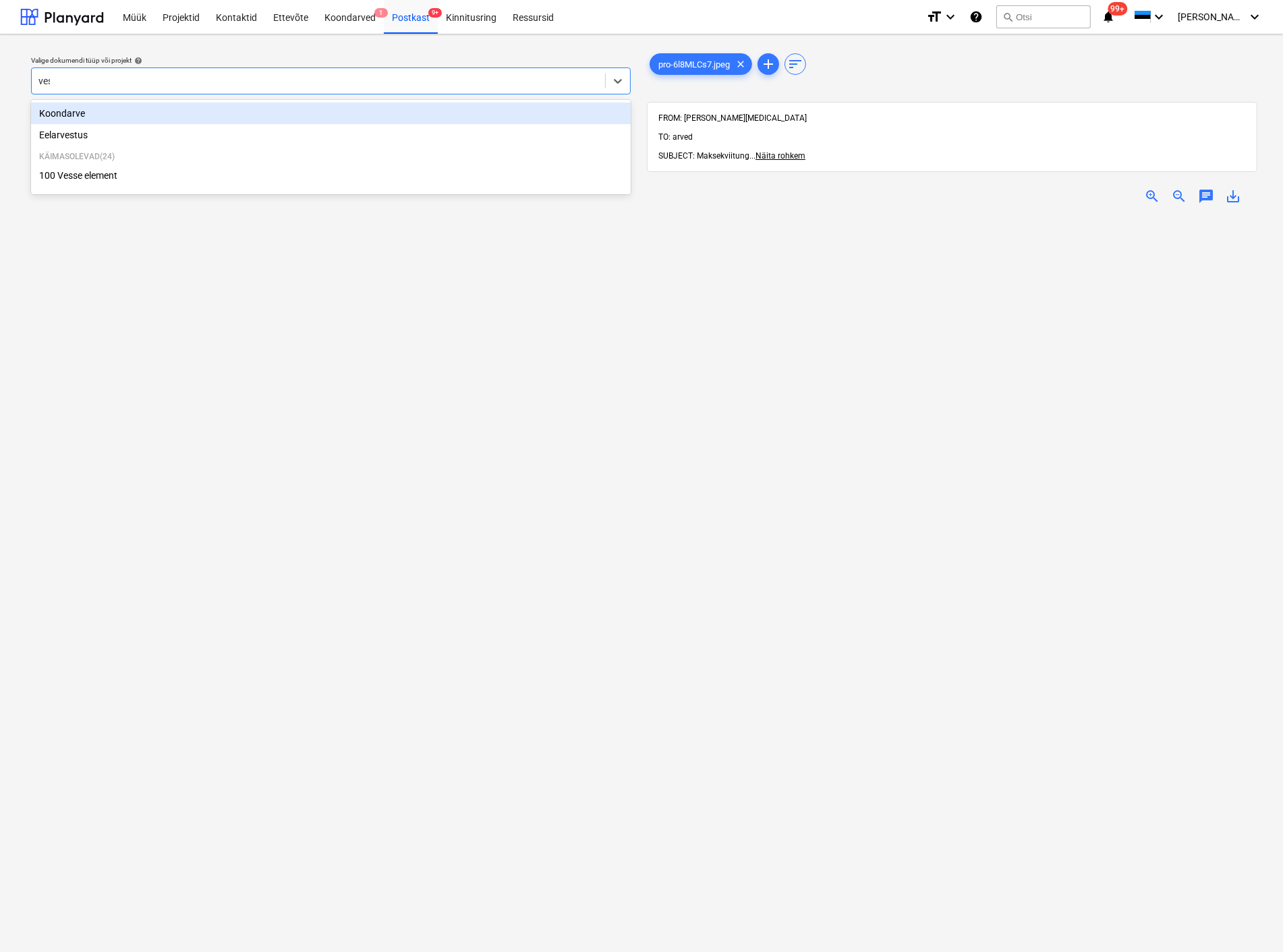
type input "[PERSON_NAME]"
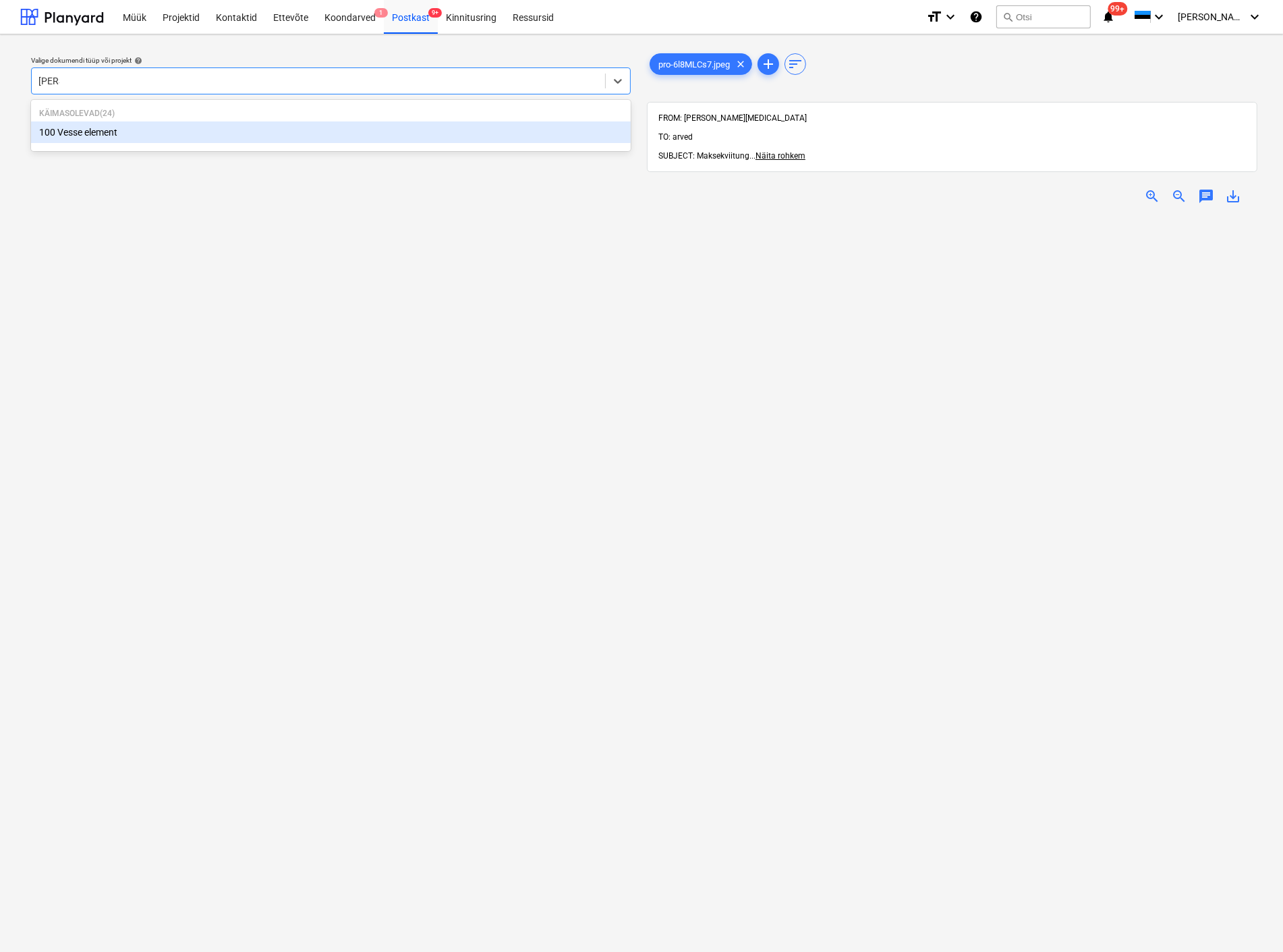
click at [119, 136] on div "100 Vesse element" at bounding box center [331, 132] width 600 height 22
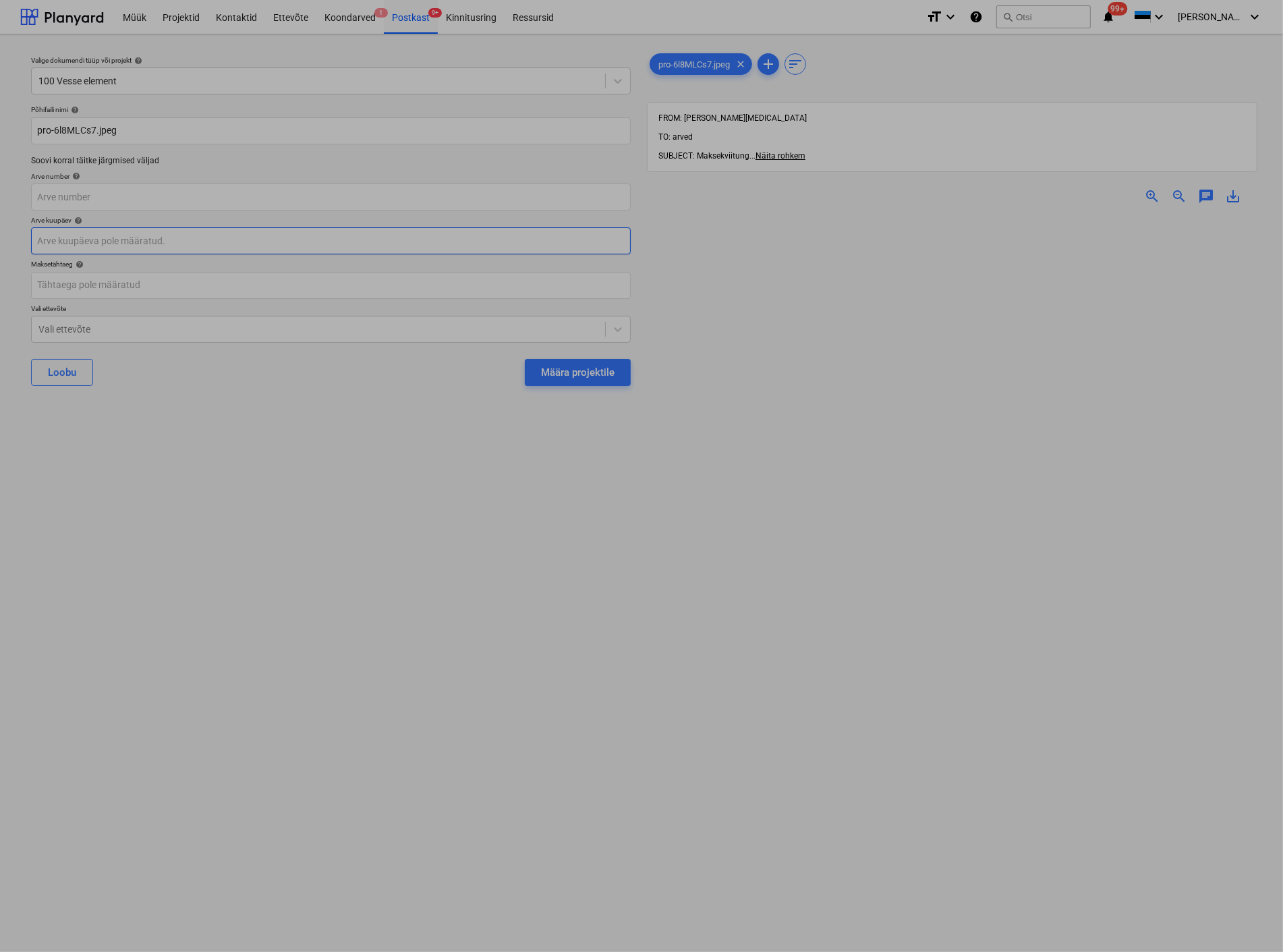
click at [106, 239] on body "Müük Projektid Kontaktid Ettevõte Koondarved 1 Postkast 9+ Kinnitusring Ressurs…" at bounding box center [641, 476] width 1283 height 952
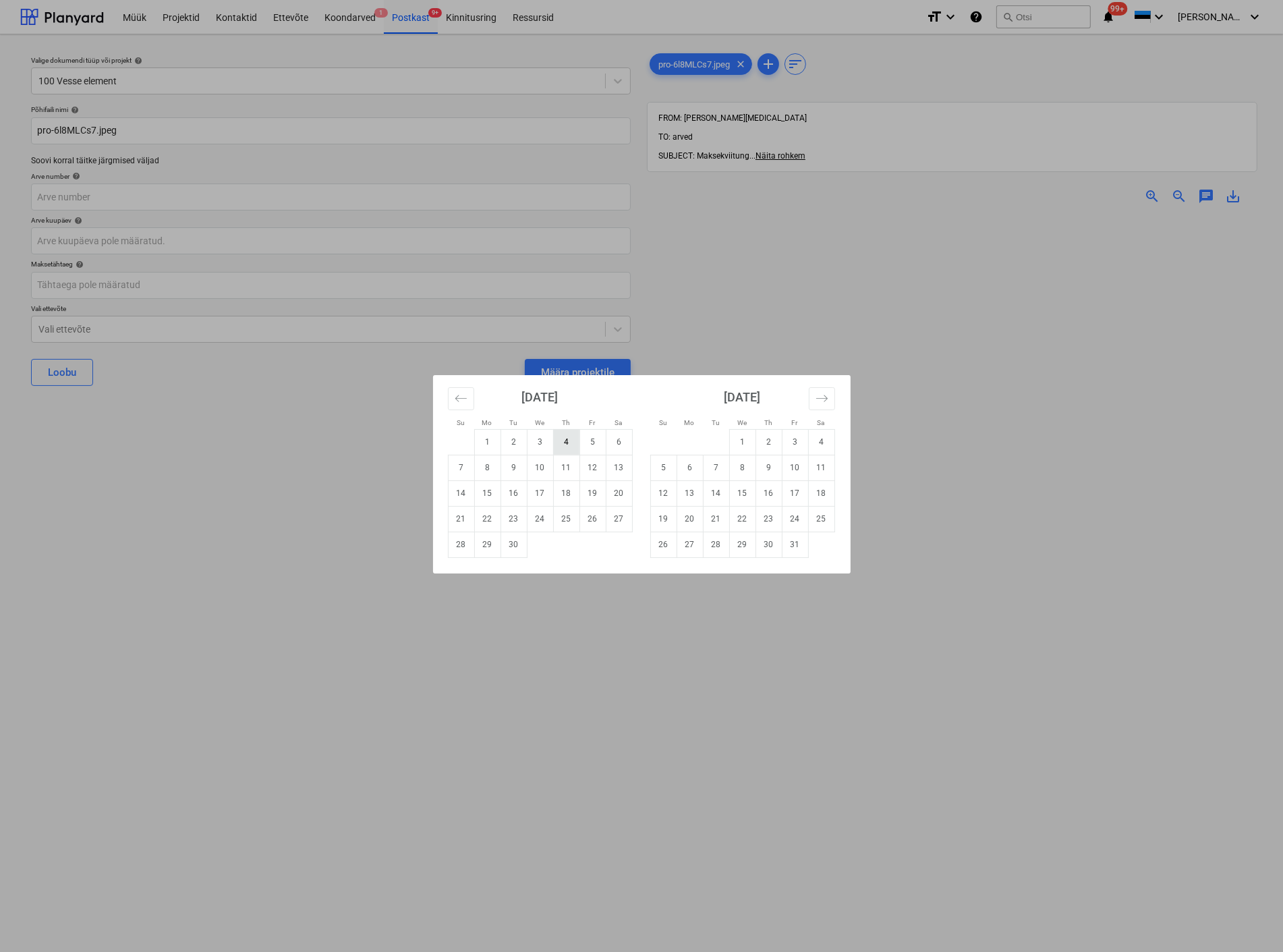
click at [565, 444] on td "4" at bounding box center [566, 442] width 27 height 26
type input "[DATE]"
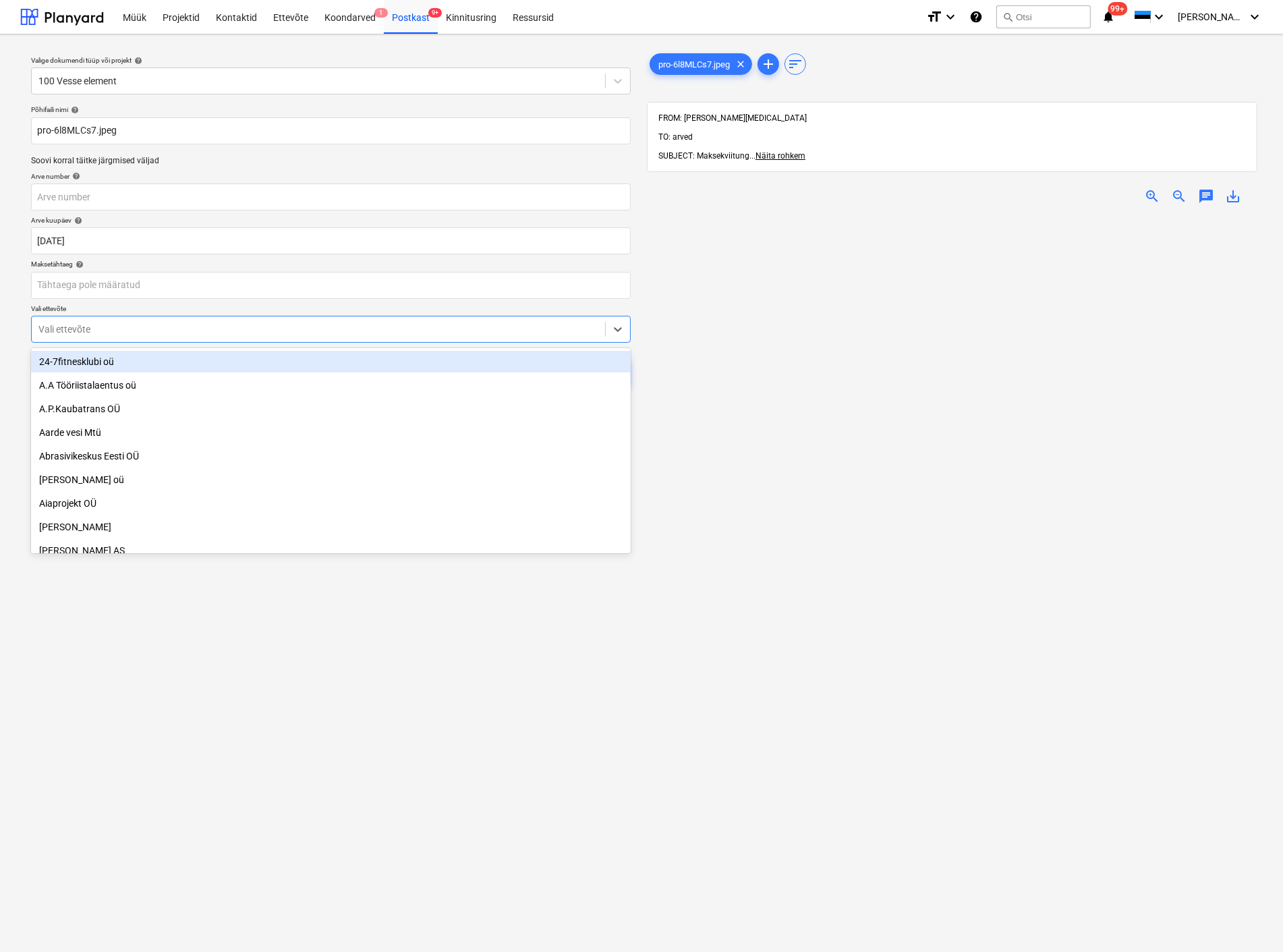
click at [169, 325] on div at bounding box center [318, 329] width 560 height 14
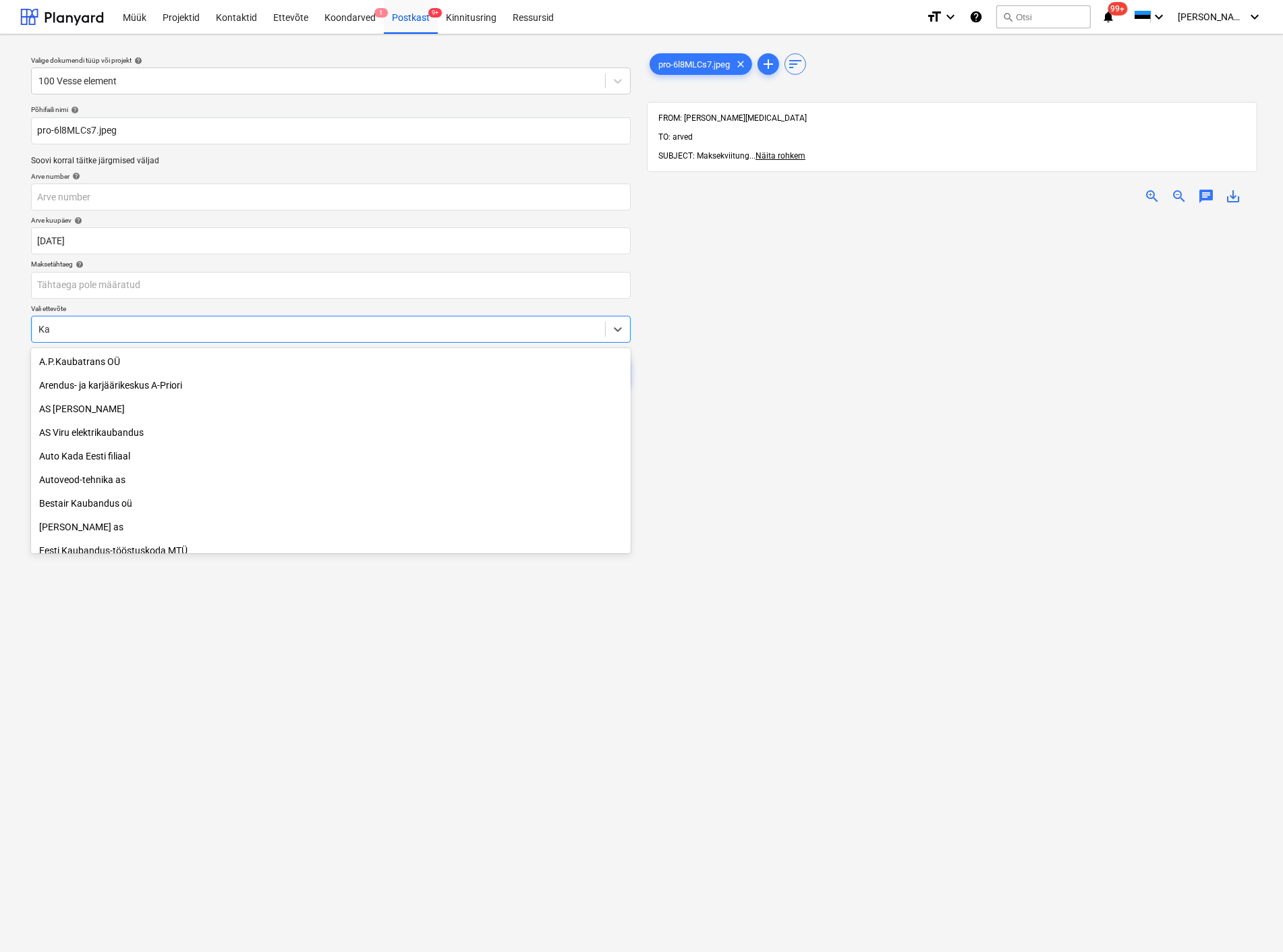
type input "K"
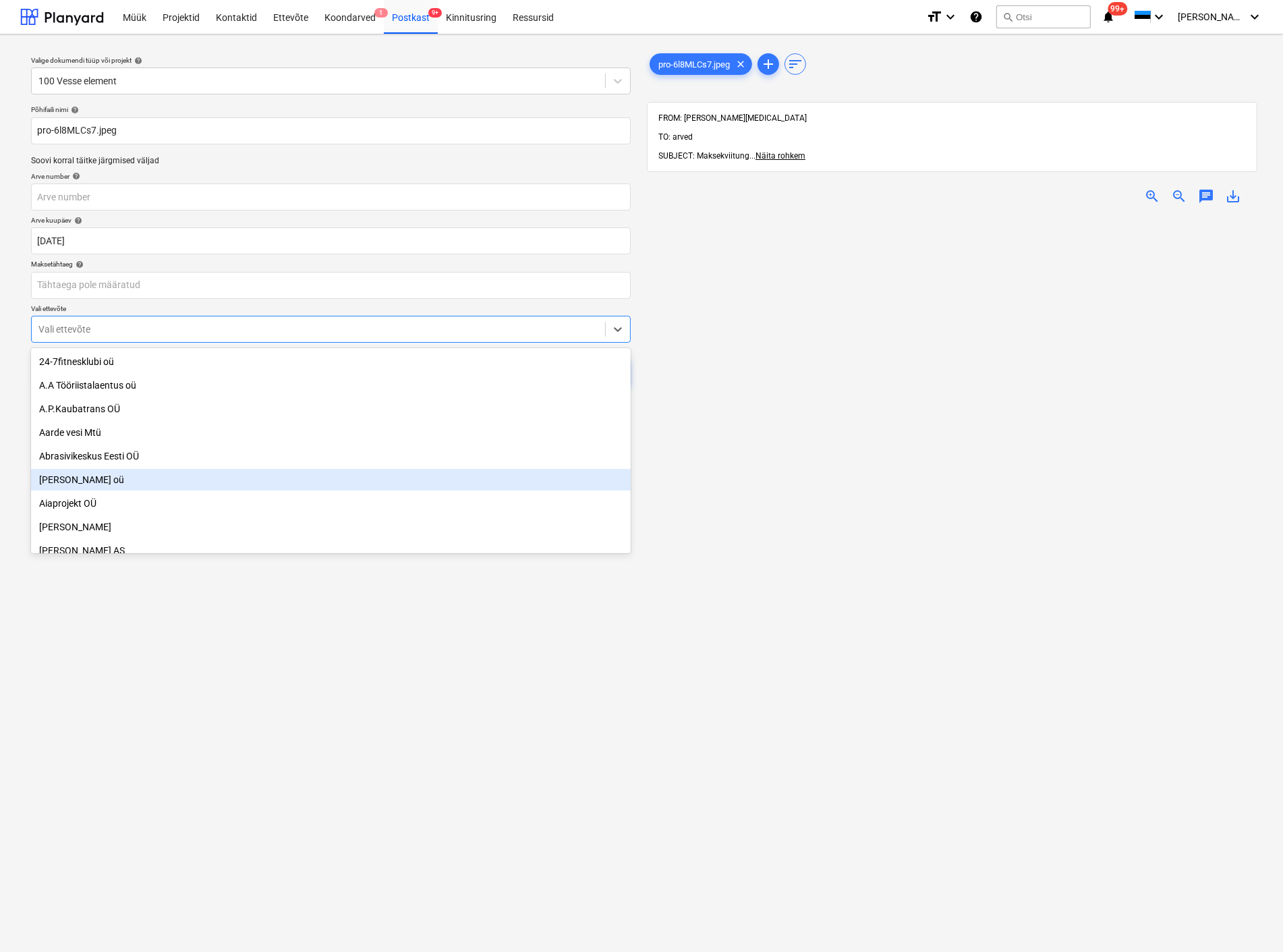
drag, startPoint x: 326, startPoint y: 831, endPoint x: 474, endPoint y: 544, distance: 322.9
click at [354, 790] on div "Valige dokumendi tüüp või projekt help 100 Vesse element Põhifaili nimi help pr…" at bounding box center [331, 589] width 621 height 1090
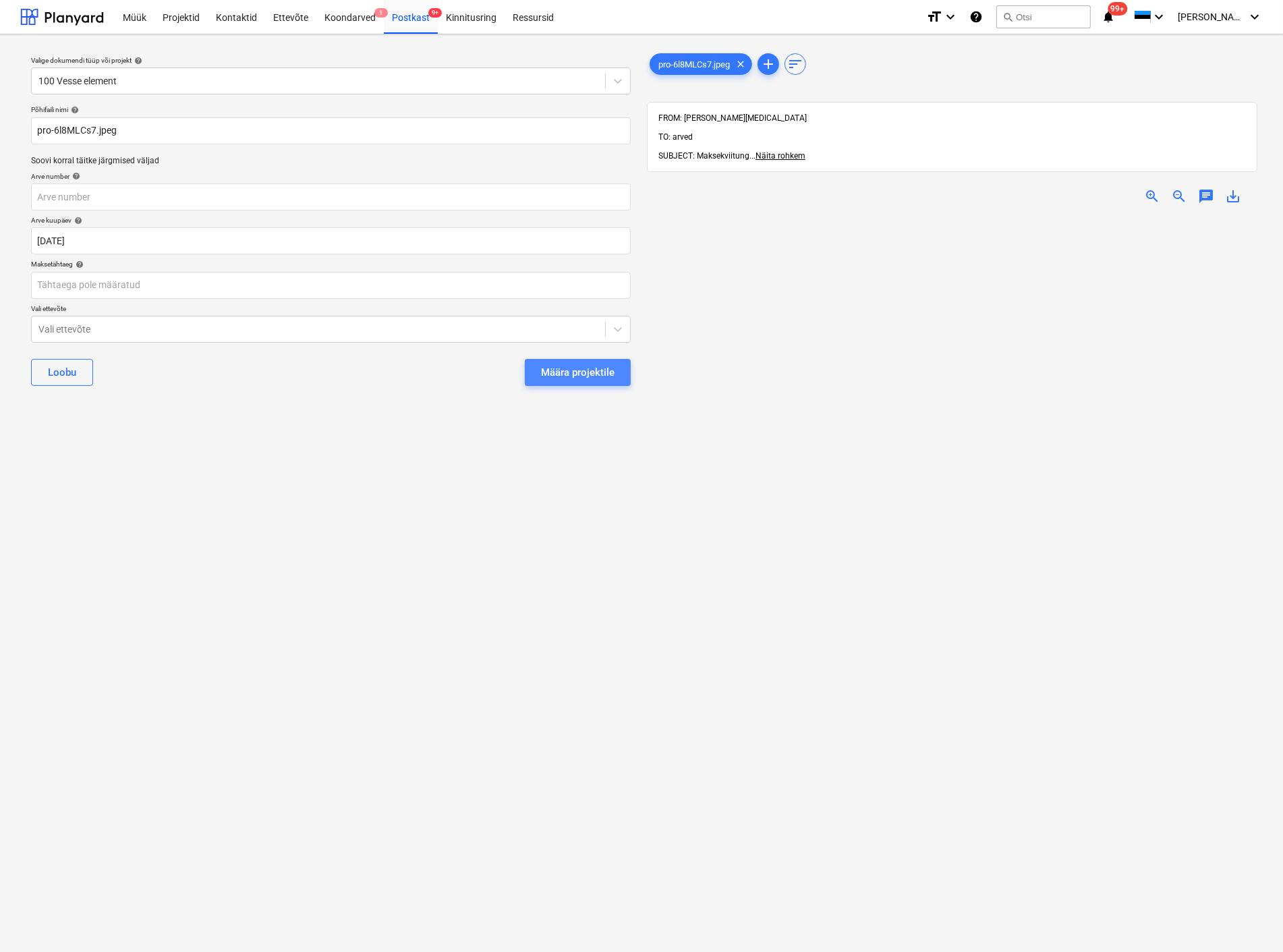
click at [557, 370] on div "Määra projektile" at bounding box center [578, 373] width 74 height 18
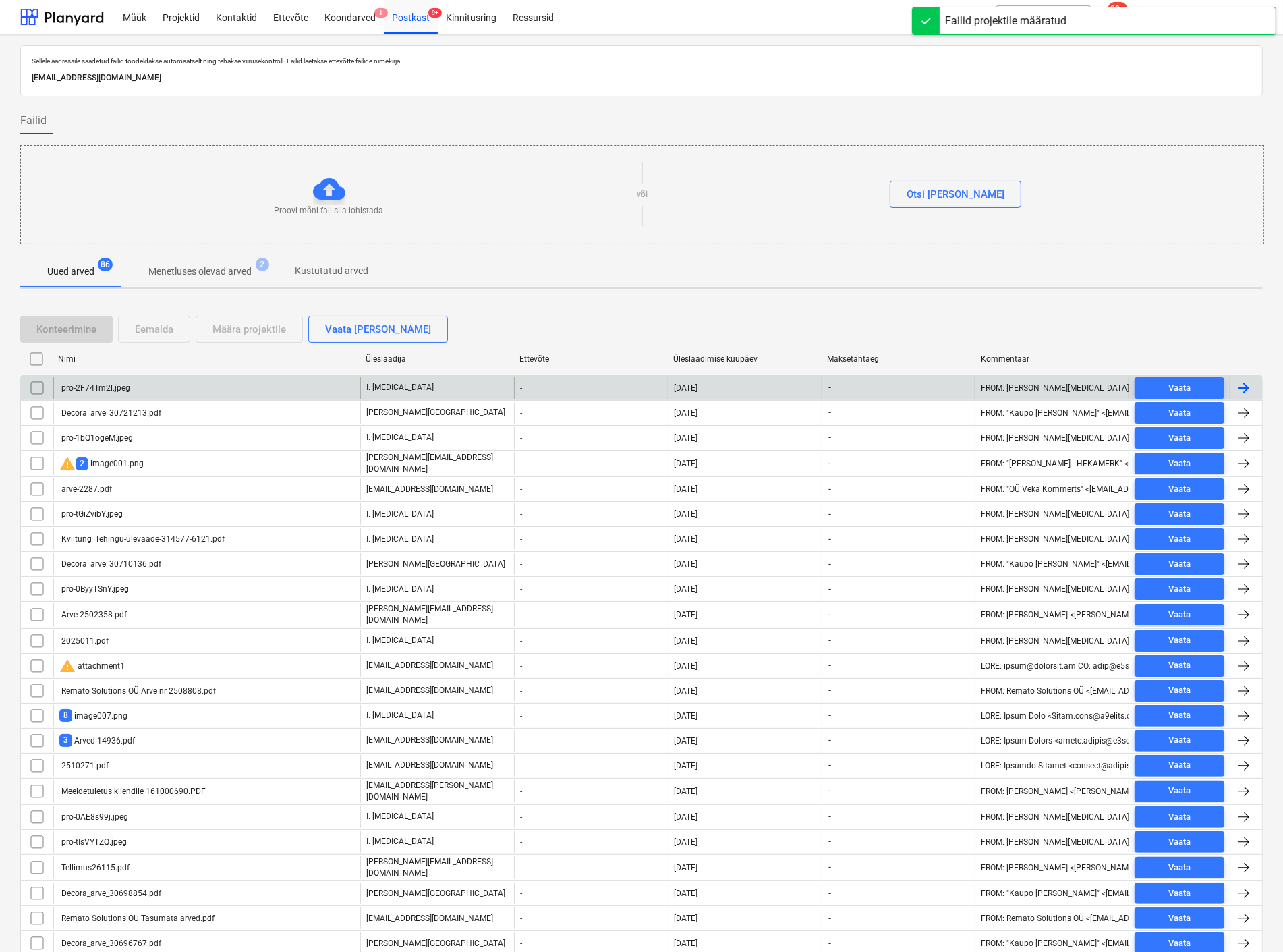
click at [170, 386] on div "pro-2F74Tm2l.jpeg" at bounding box center [206, 388] width 307 height 22
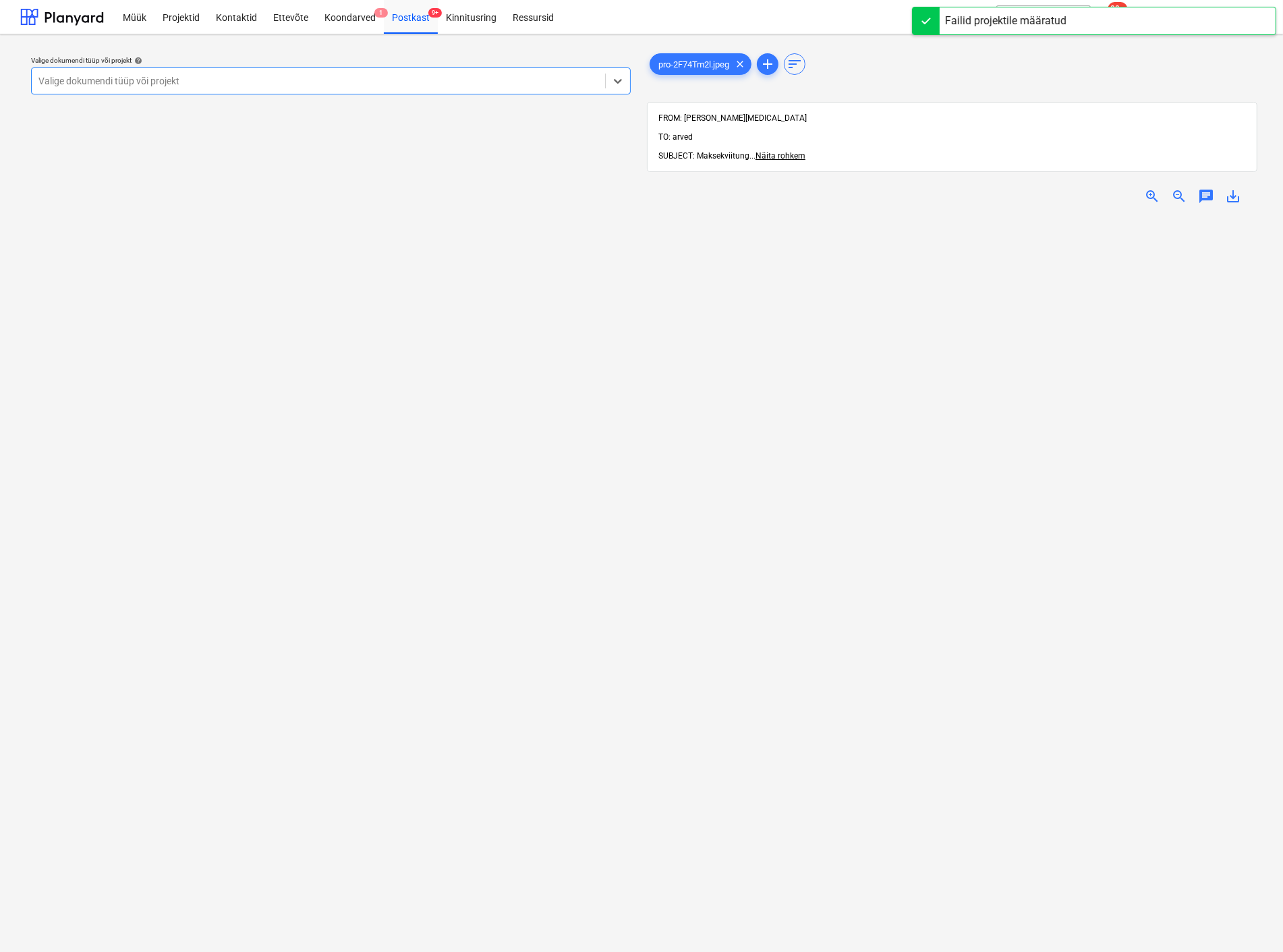
click at [135, 74] on div at bounding box center [318, 81] width 560 height 14
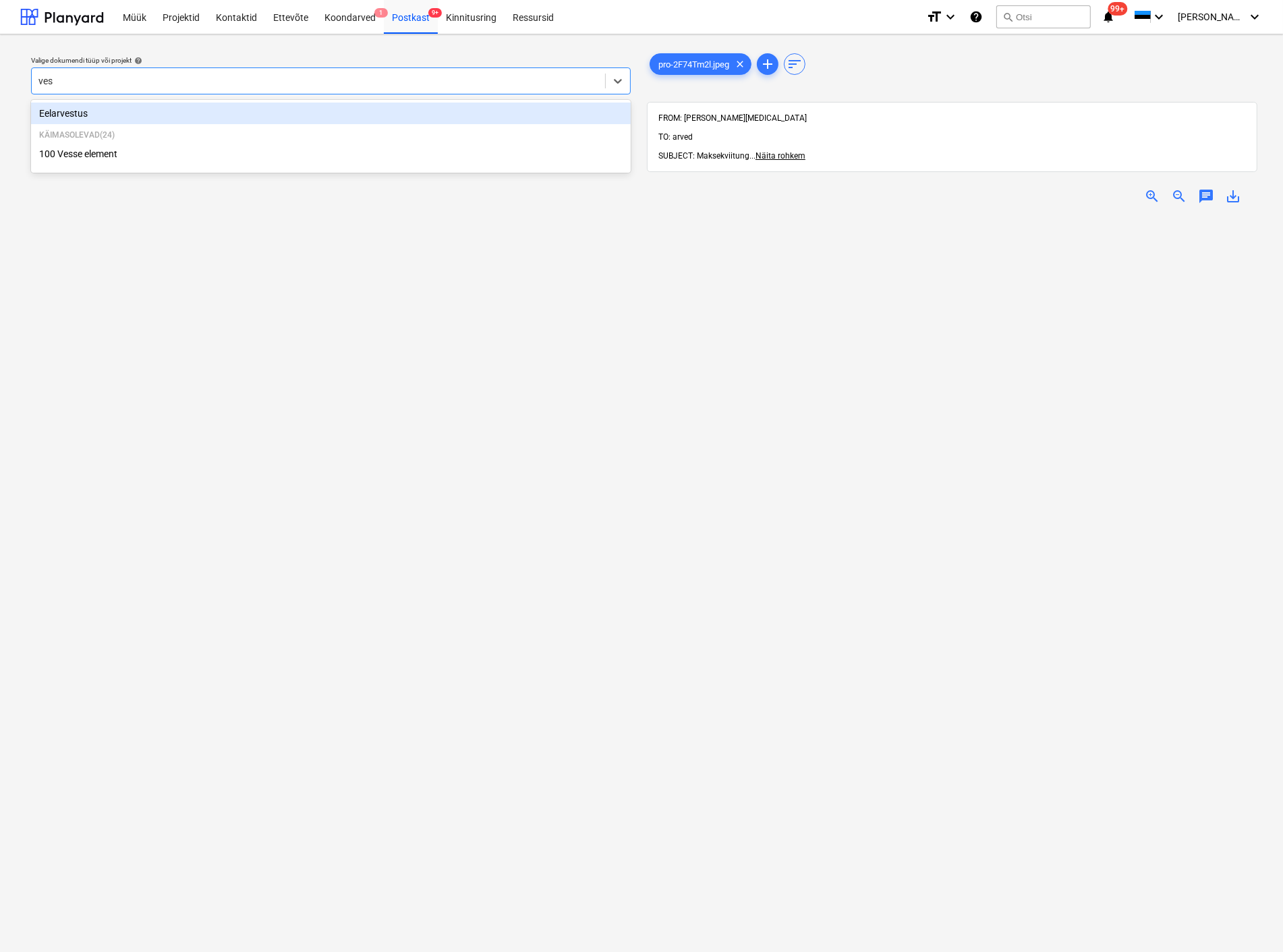
type input "[PERSON_NAME]"
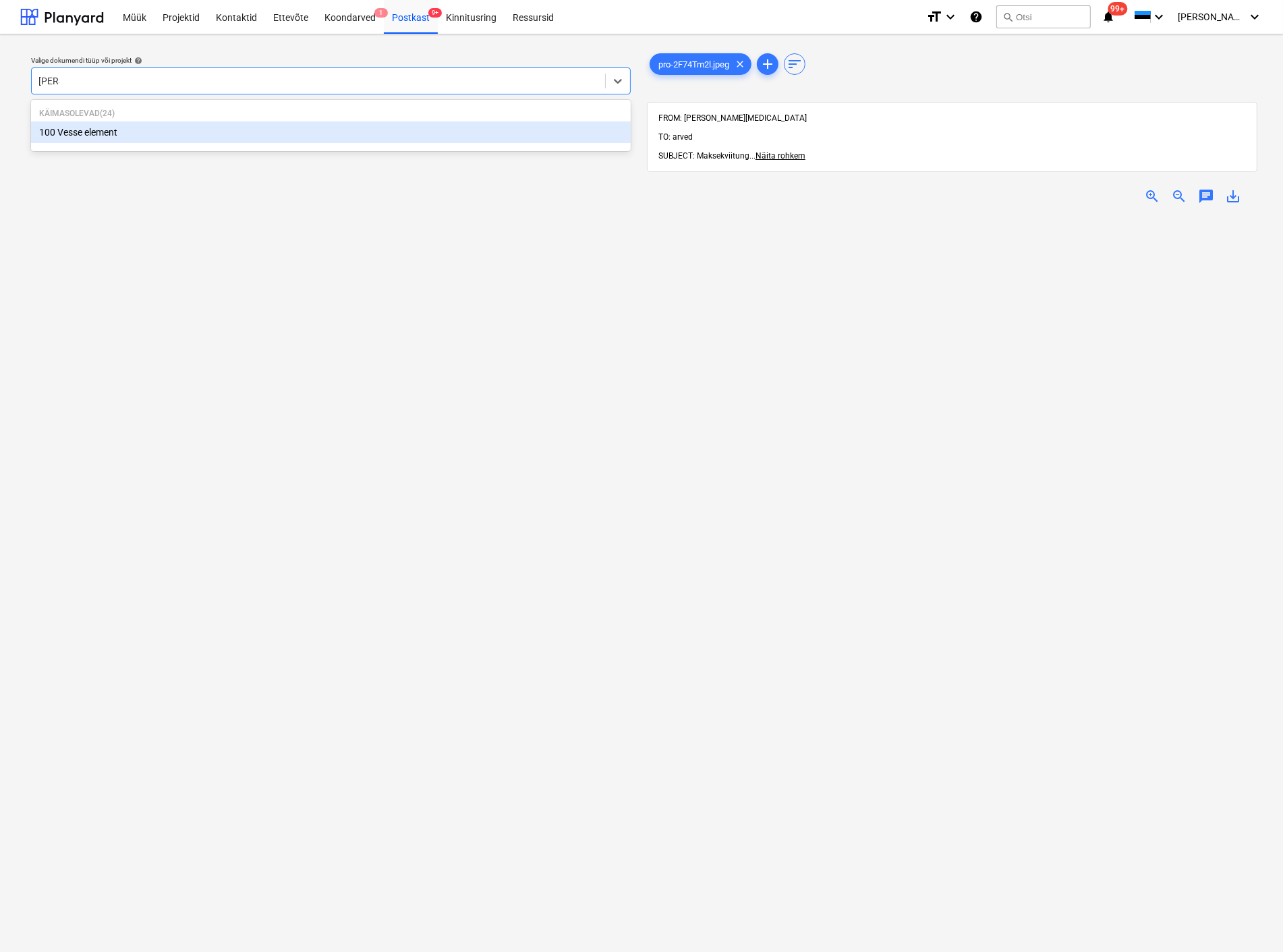
click at [112, 137] on div "100 Vesse element" at bounding box center [331, 132] width 600 height 22
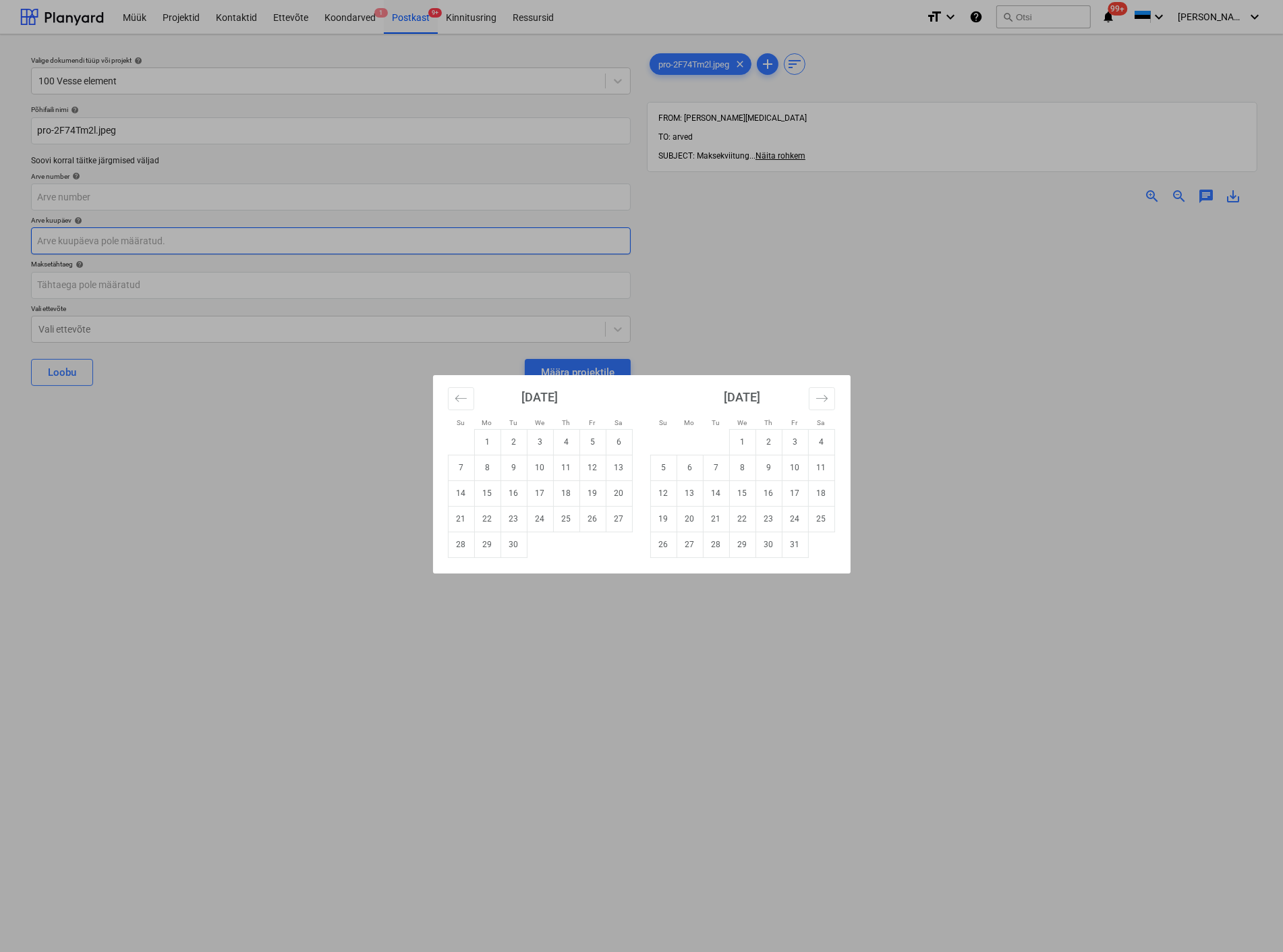
click at [104, 241] on body "Müük Projektid Kontaktid Ettevõte Koondarved 1 Postkast 9+ Kinnitusring Ressurs…" at bounding box center [641, 476] width 1283 height 952
click at [545, 435] on td "3" at bounding box center [540, 442] width 27 height 26
type input "[DATE]"
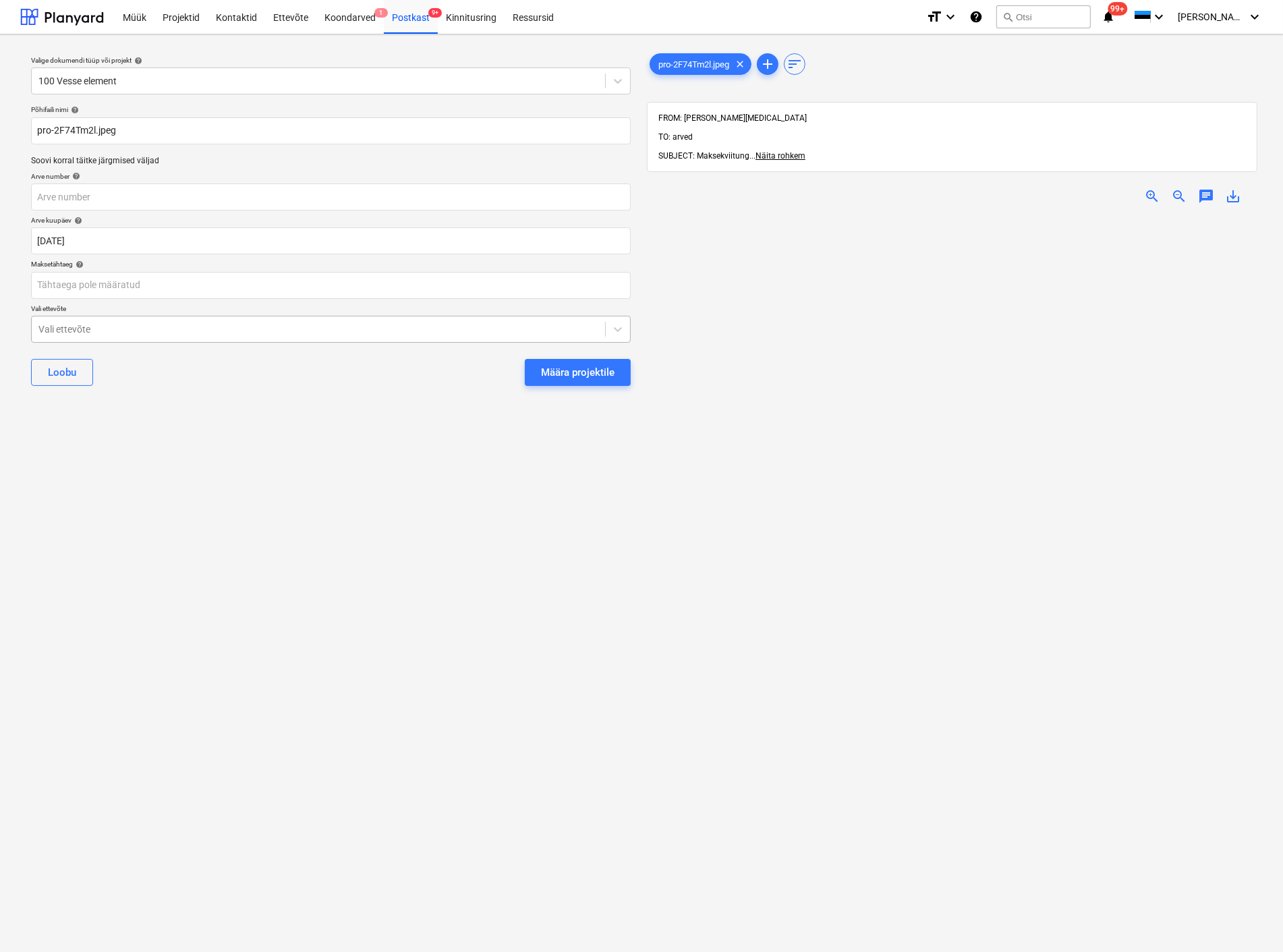
click at [91, 325] on div at bounding box center [318, 329] width 560 height 14
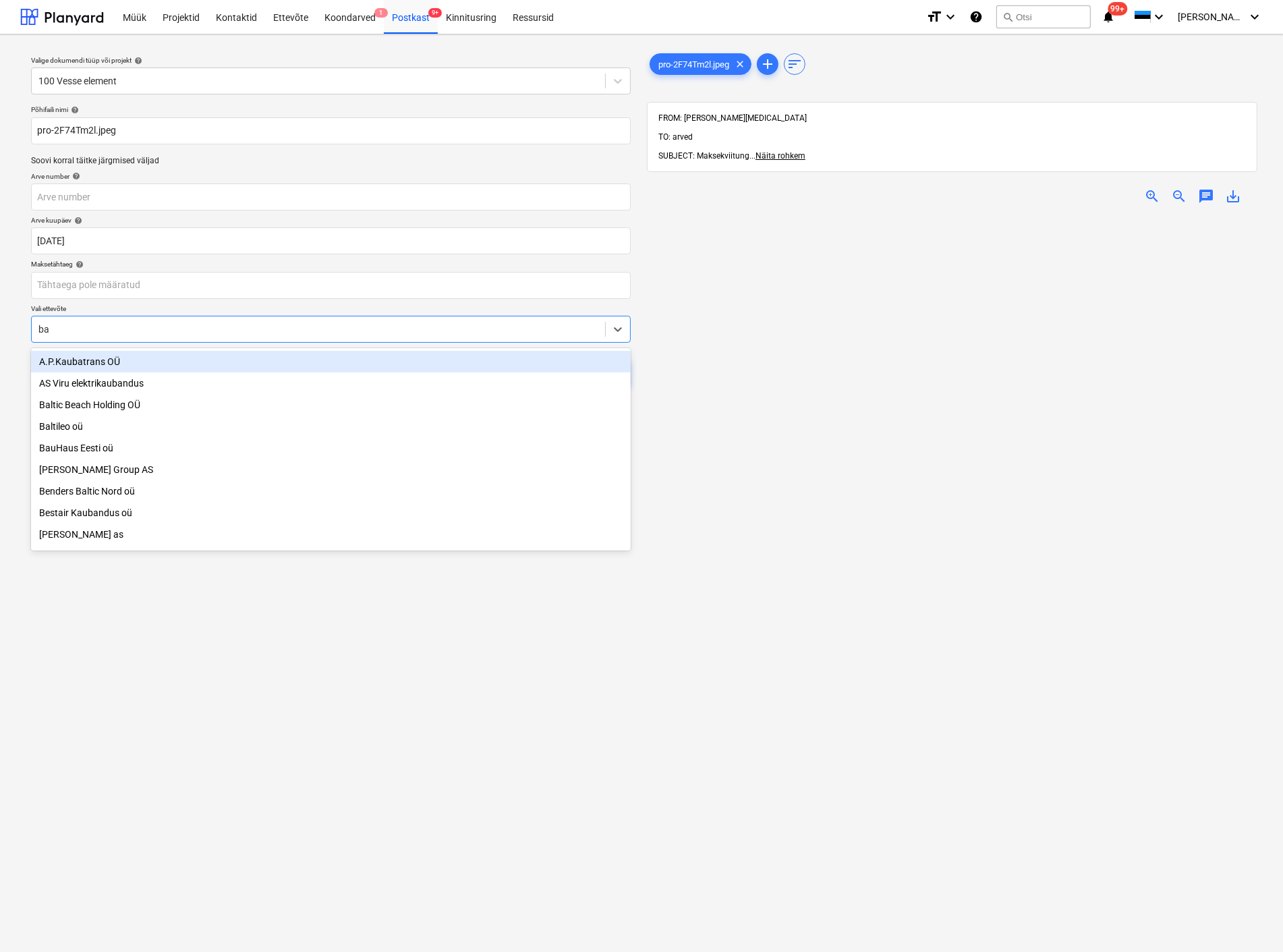
type input "bau"
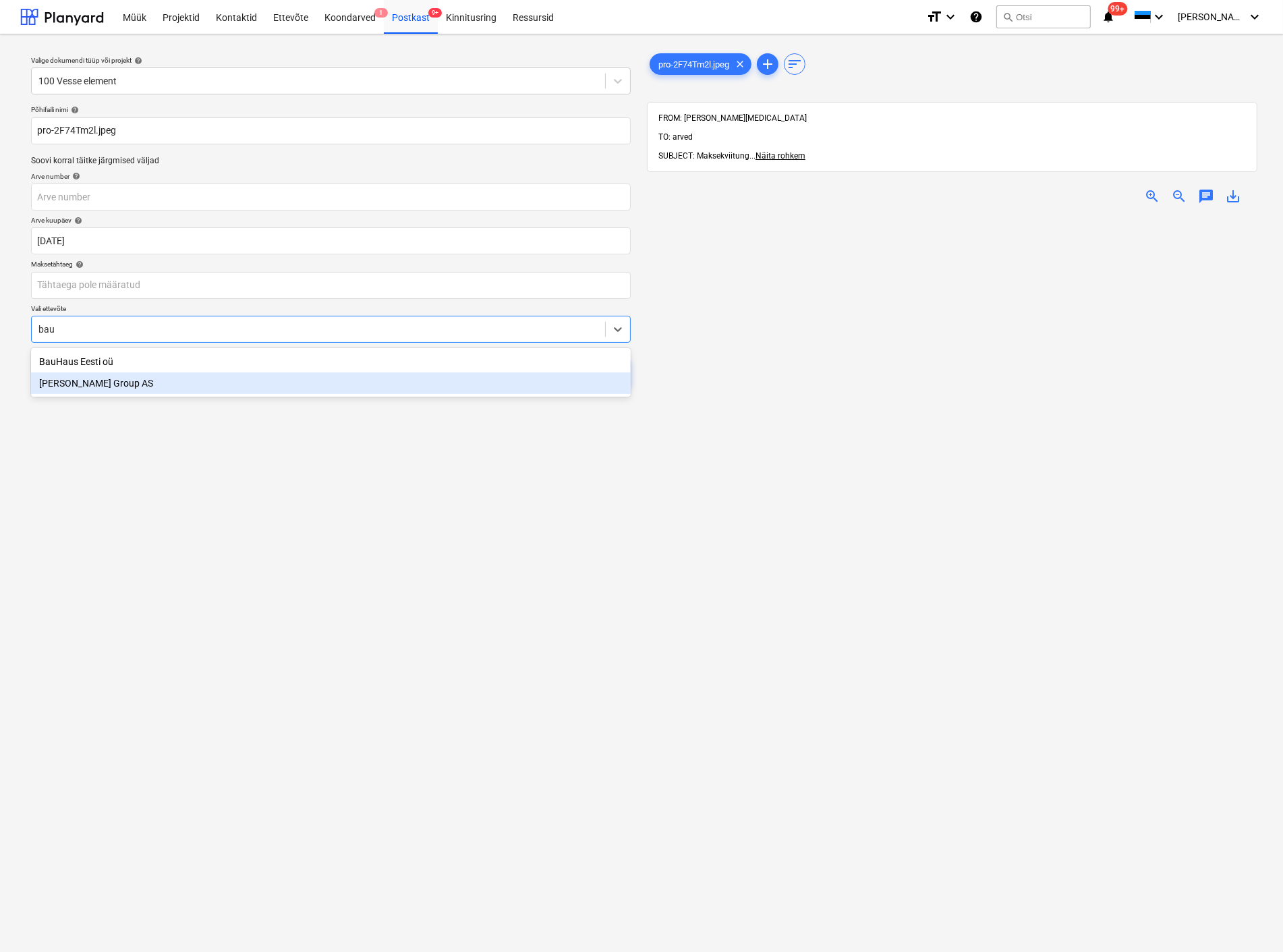
click at [102, 380] on div "[PERSON_NAME] Group AS" at bounding box center [331, 384] width 600 height 22
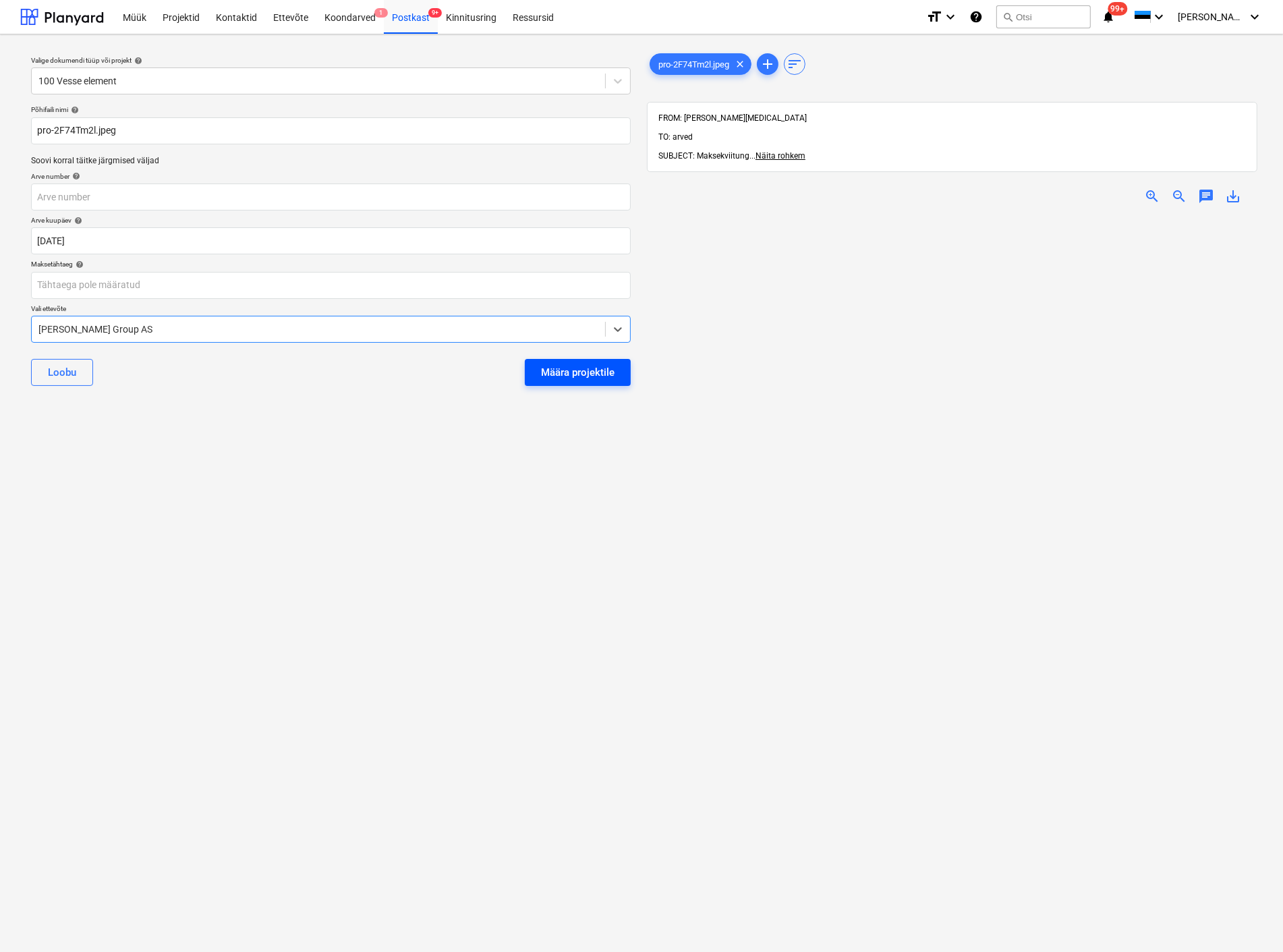
click at [576, 373] on div "Määra projektile" at bounding box center [578, 373] width 74 height 18
